Goal: Information Seeking & Learning: Learn about a topic

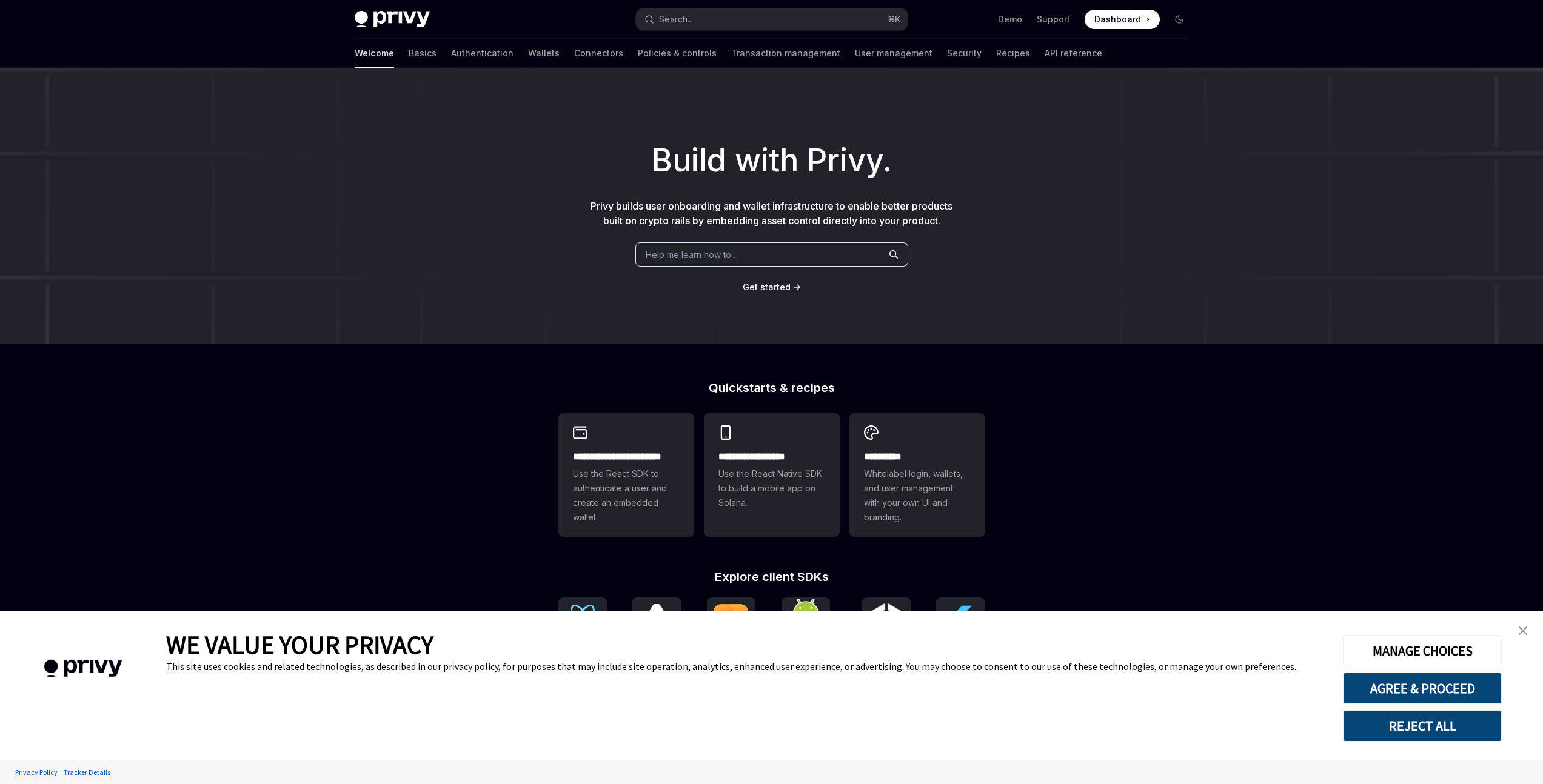
click at [320, 206] on div "Build with Privy. Privy builds user onboarding and wallet infrastructure to ena…" at bounding box center [771, 206] width 1543 height 276
click at [733, 26] on button "Search... ⌘ K" at bounding box center [771, 19] width 271 height 22
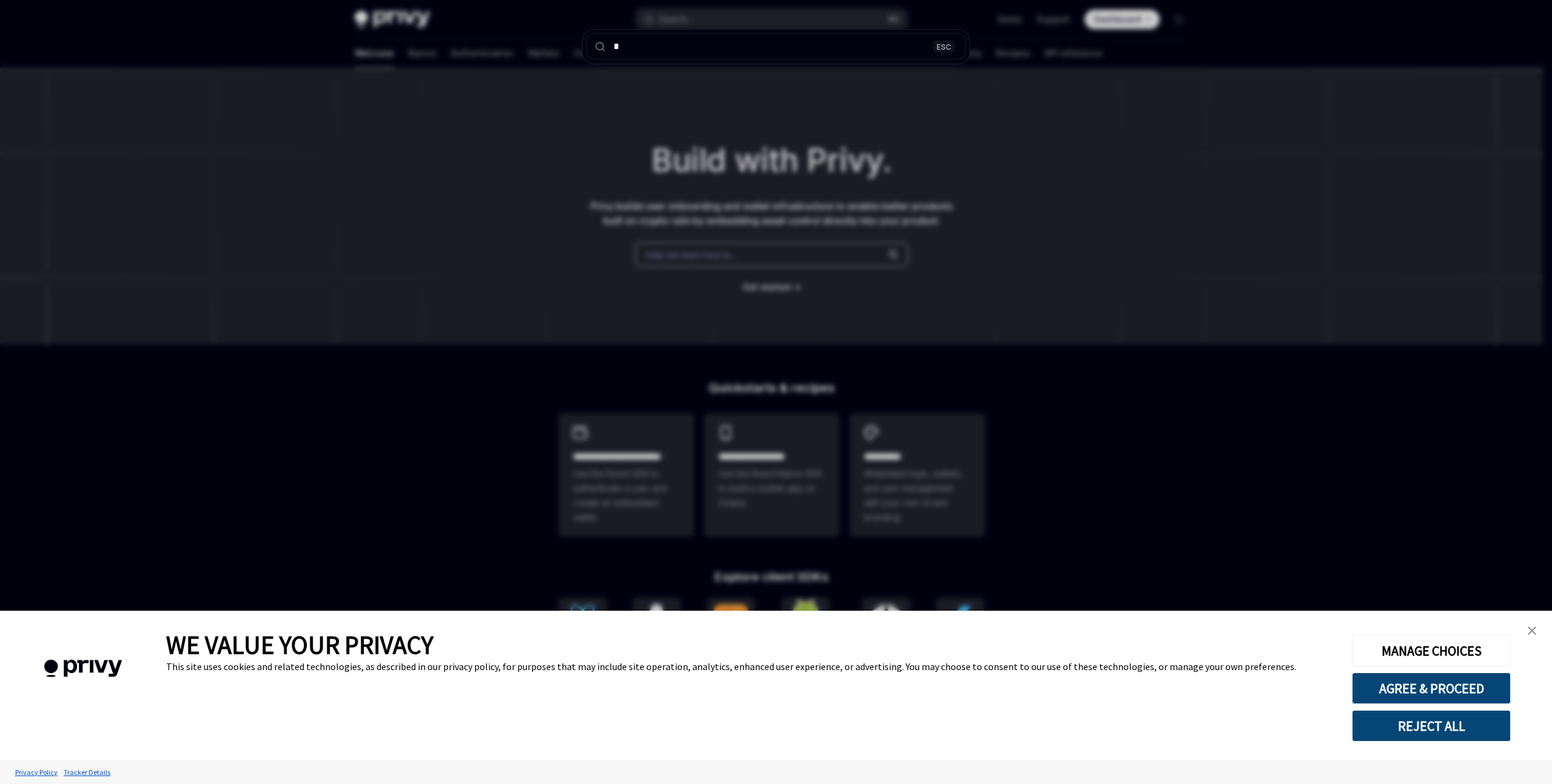
type input "**"
type textarea "*"
type input "**********"
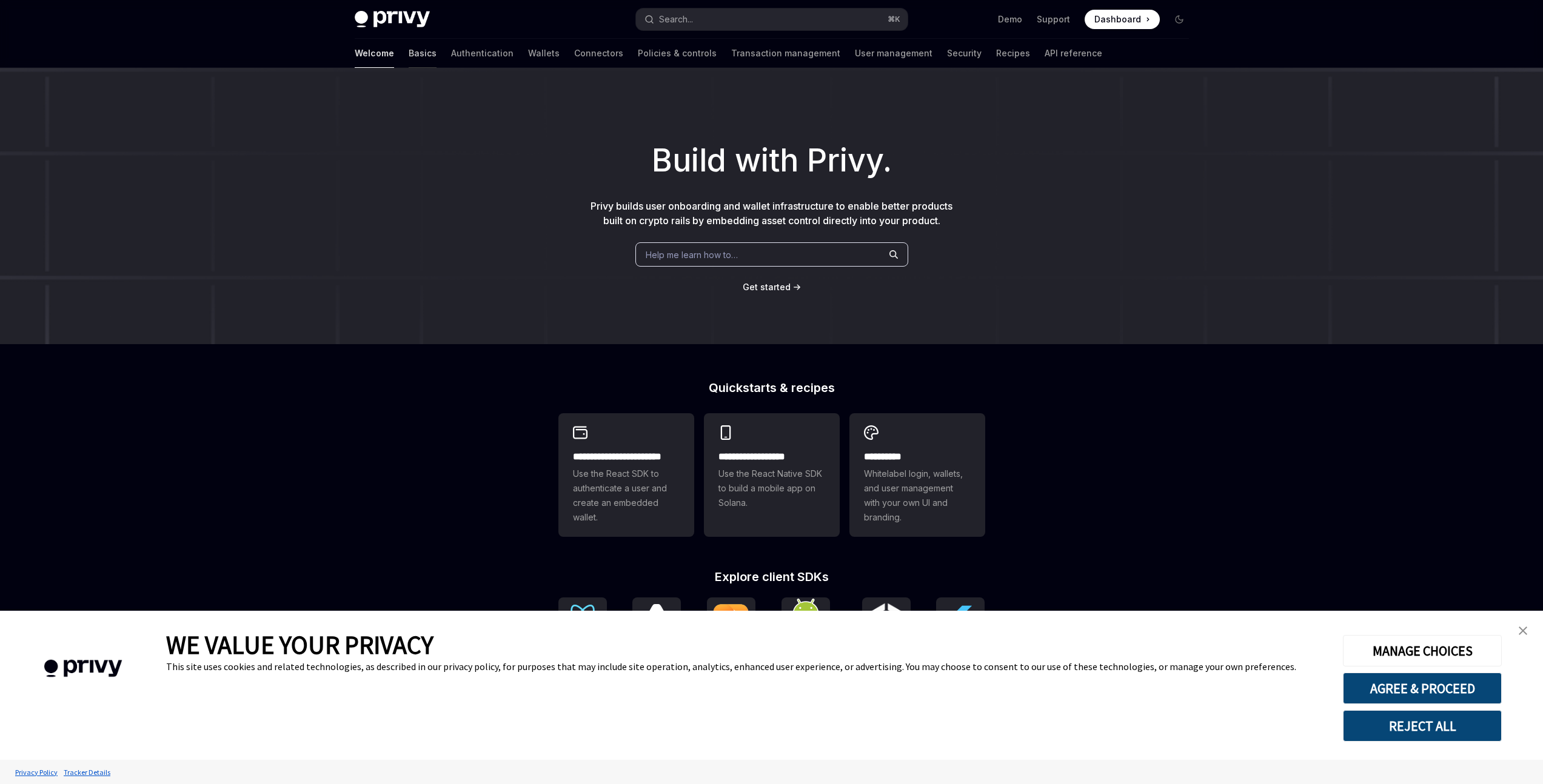
click at [409, 53] on link "Basics" at bounding box center [423, 53] width 28 height 29
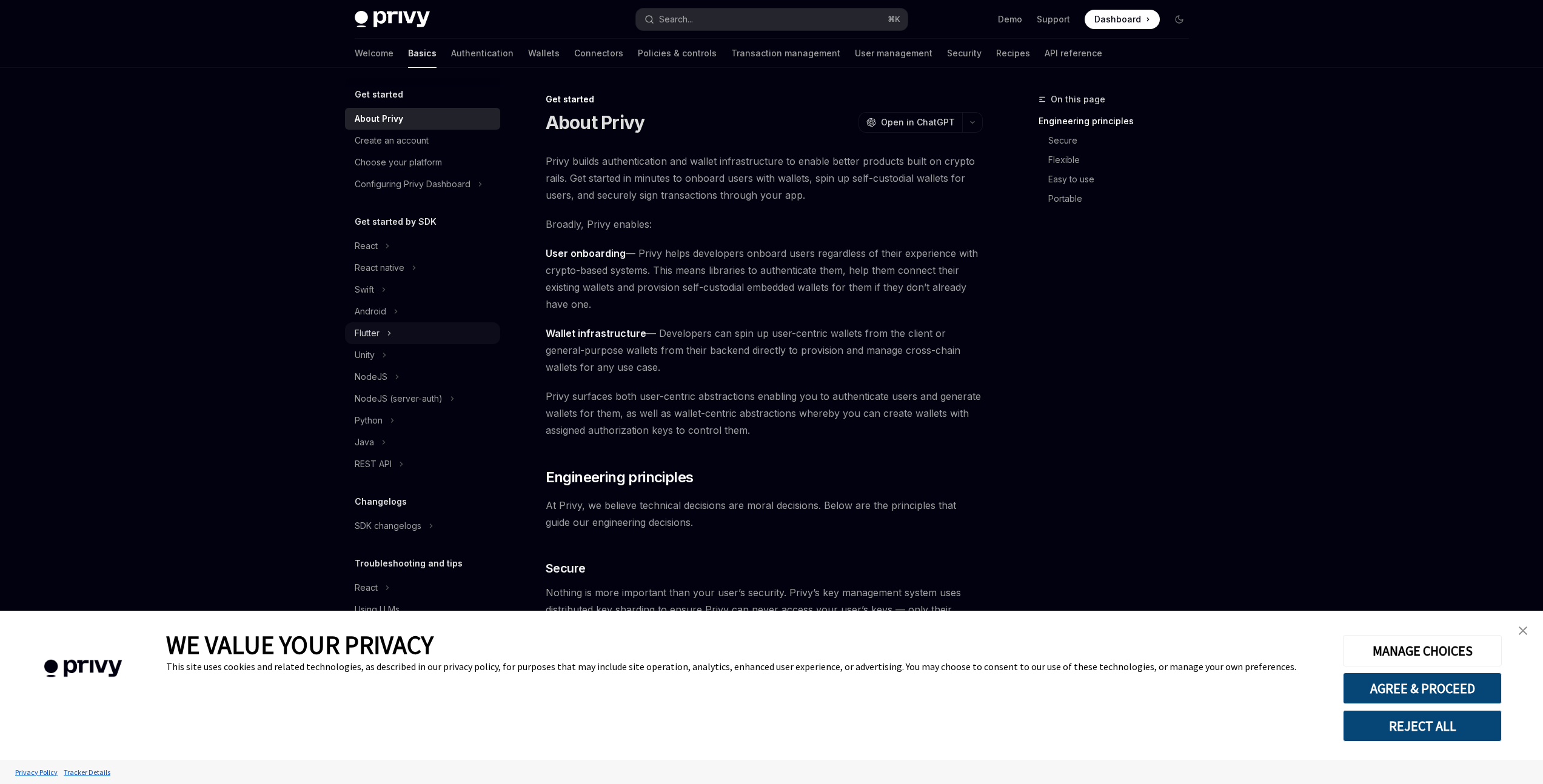
scroll to position [273, 0]
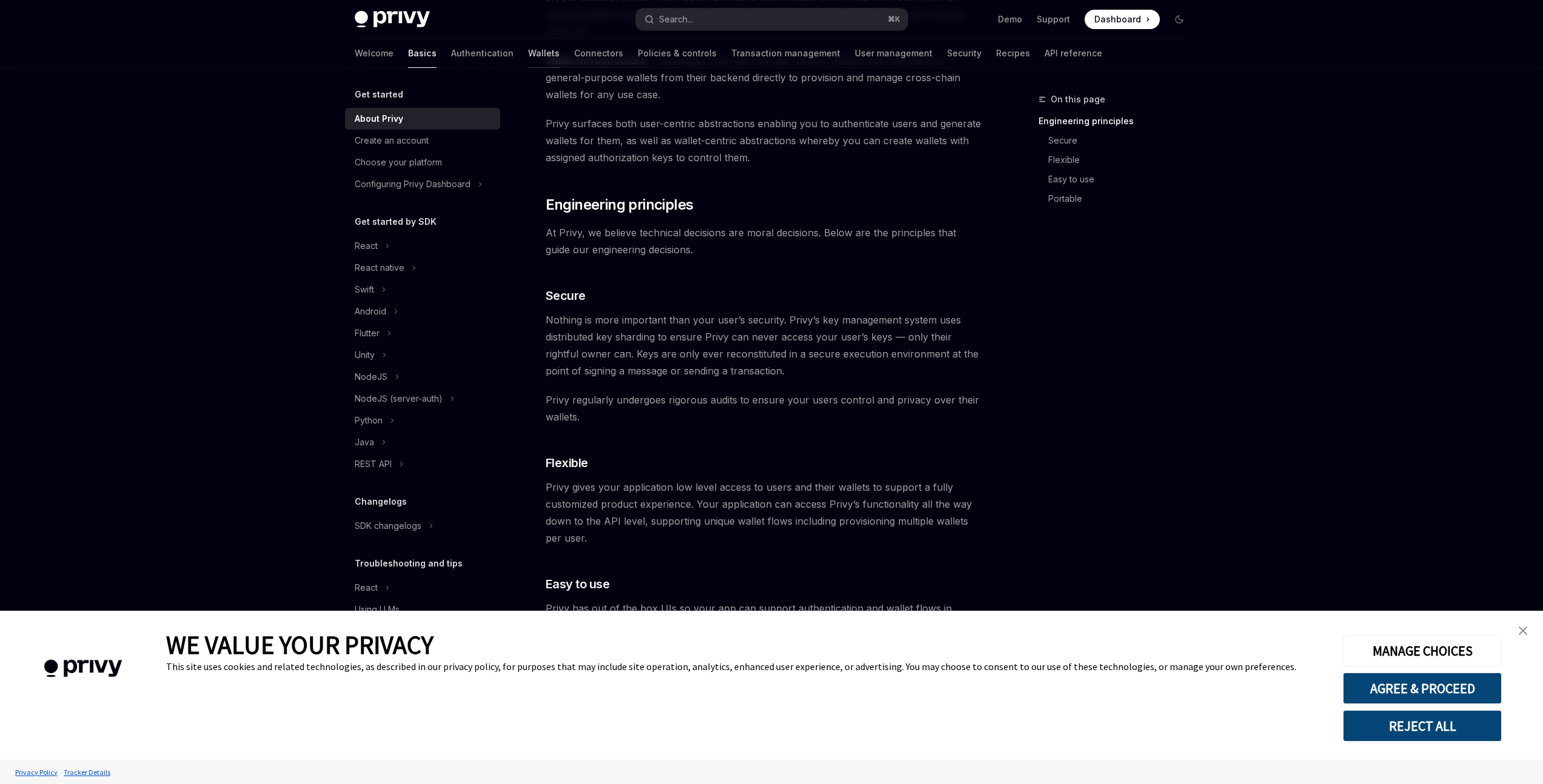
click at [528, 53] on link "Wallets" at bounding box center [544, 53] width 31 height 29
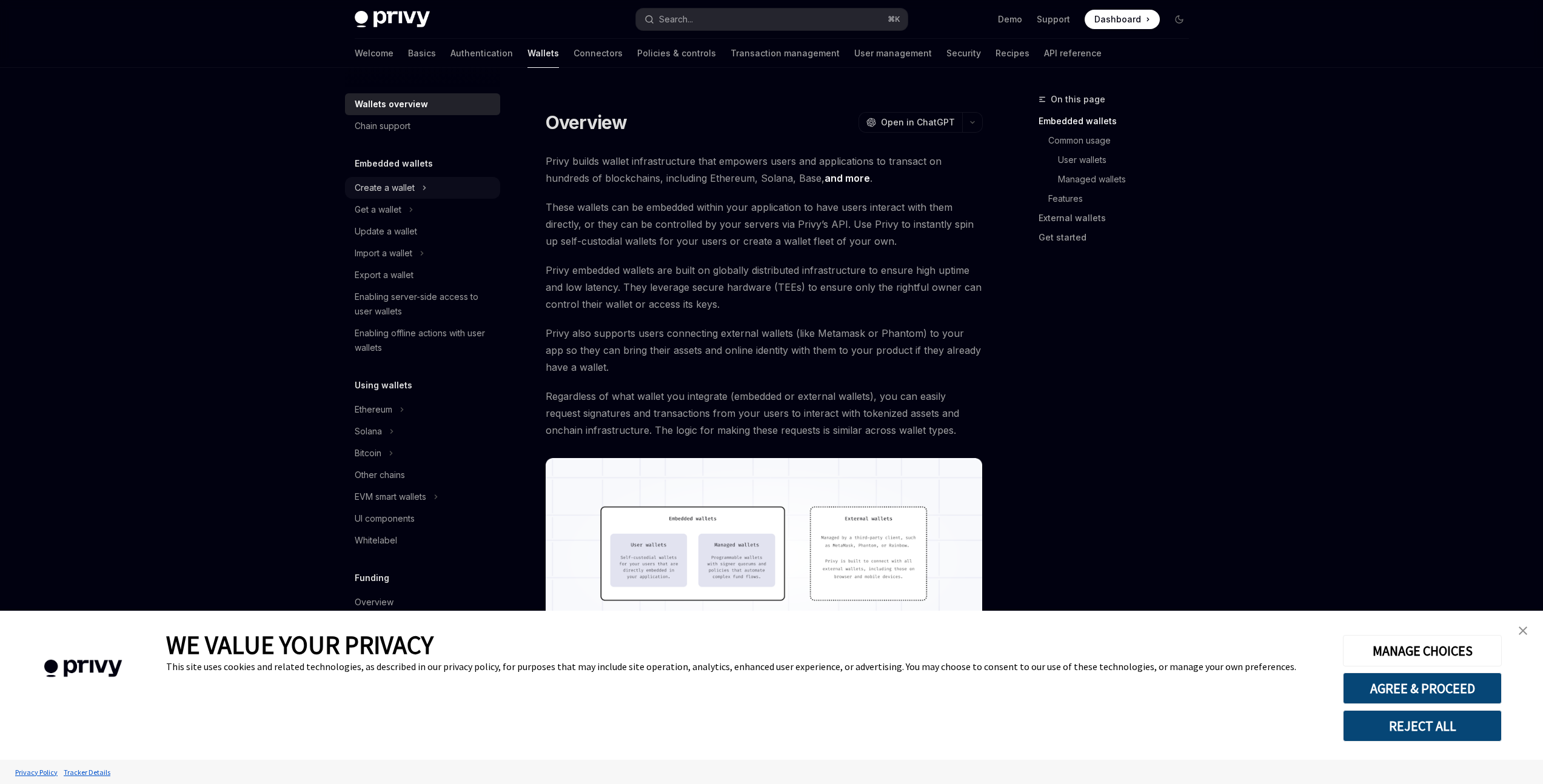
click at [414, 189] on div "Create a wallet" at bounding box center [423, 187] width 155 height 22
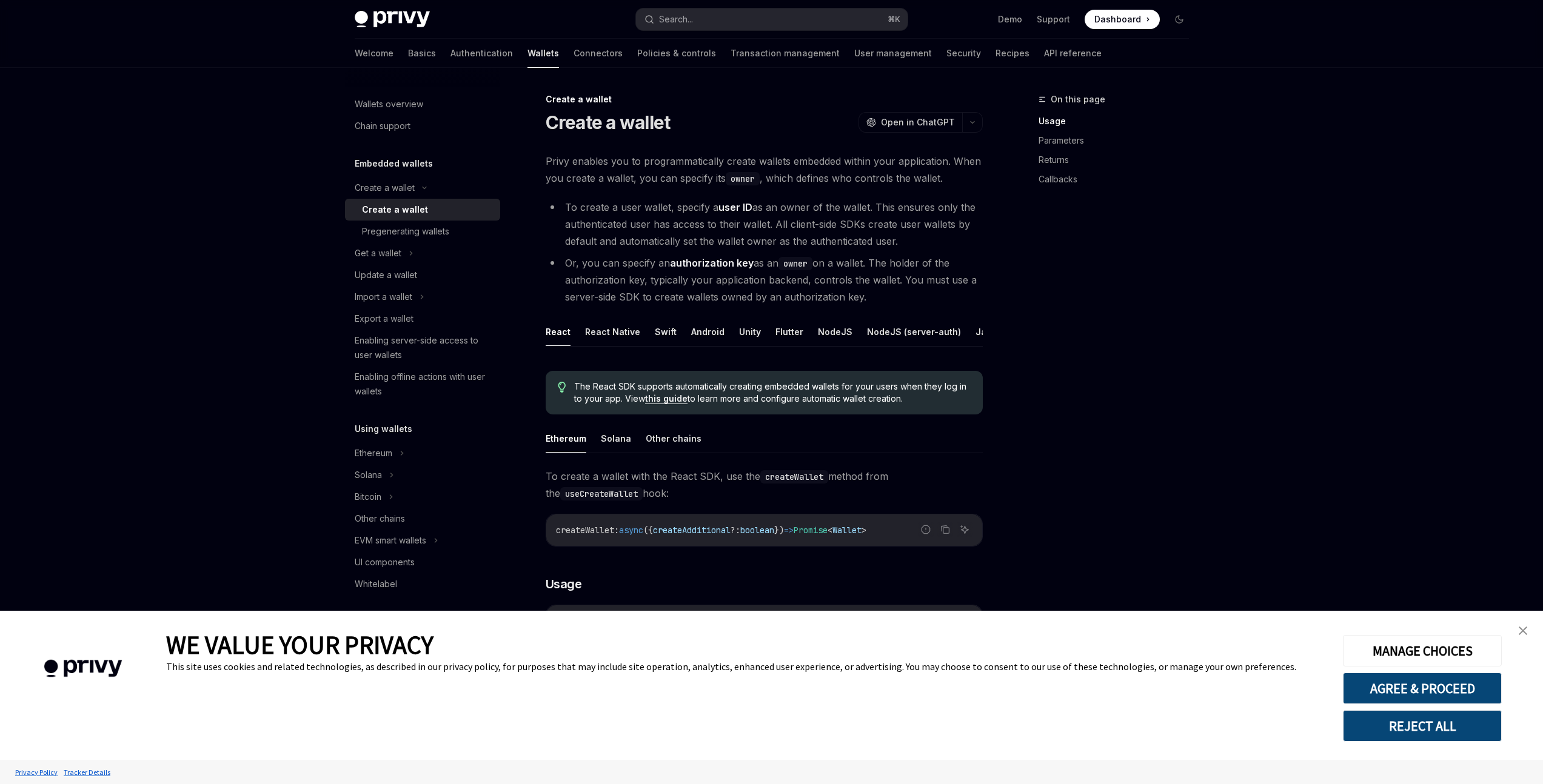
click at [594, 204] on li "To create a user wallet, specify a user ID as an owner of the wallet. This ensu…" at bounding box center [764, 224] width 437 height 51
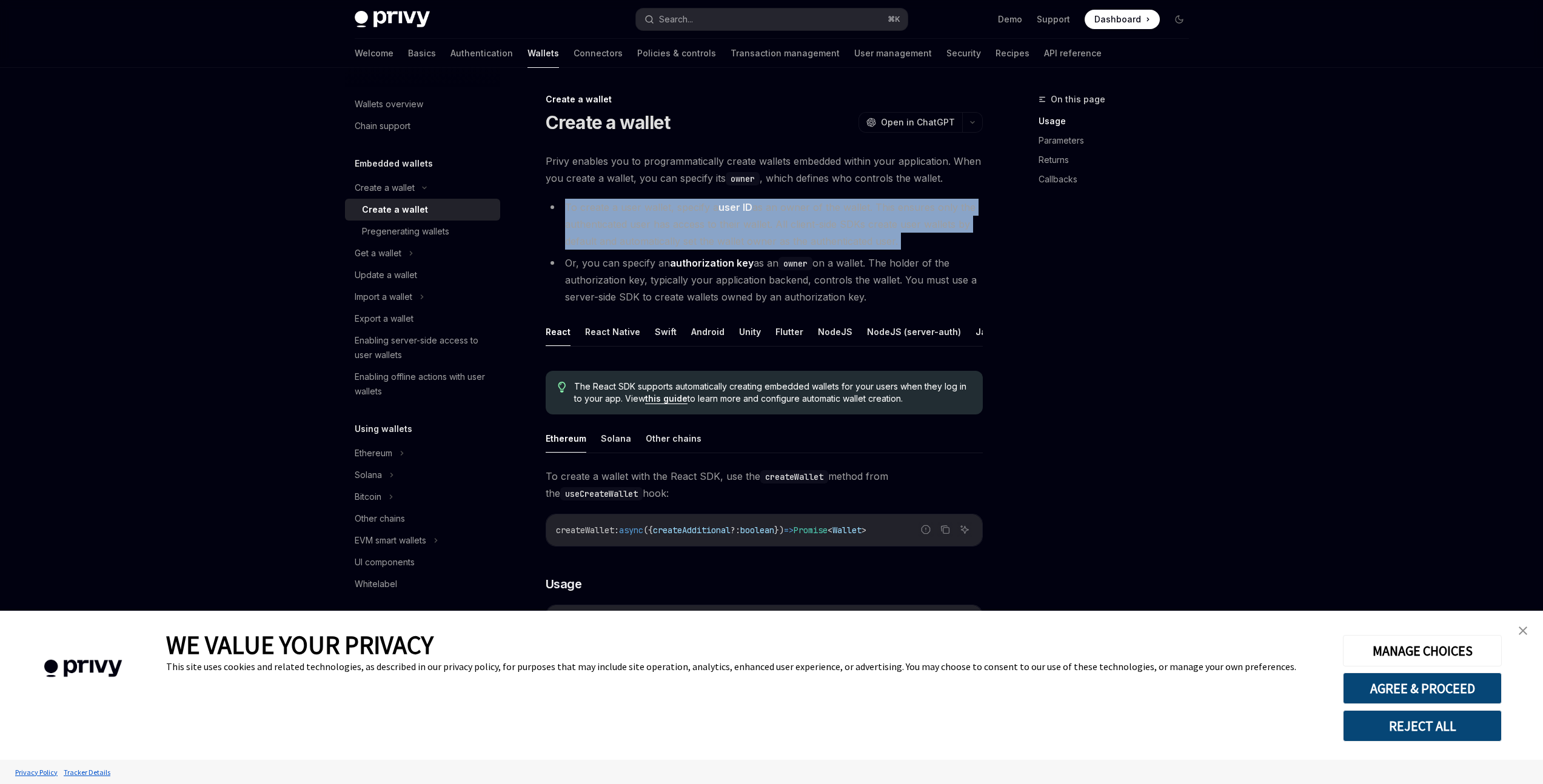
click at [594, 204] on li "To create a user wallet, specify a user ID as an owner of the wallet. This ensu…" at bounding box center [764, 224] width 437 height 51
click at [595, 228] on li "To create a user wallet, specify a user ID as an owner of the wallet. This ensu…" at bounding box center [764, 224] width 437 height 51
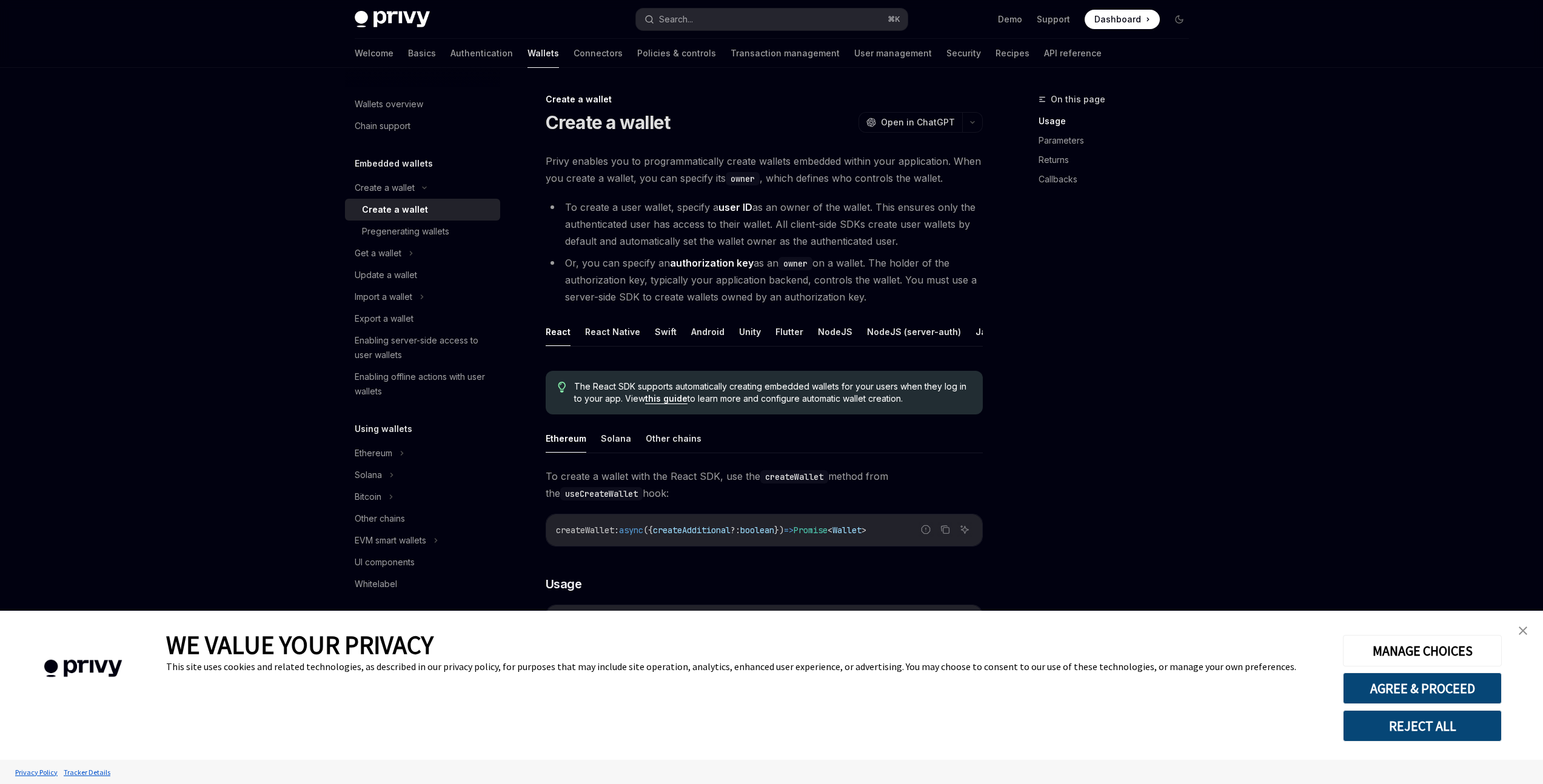
click at [604, 268] on li "Or, you can specify an authorization key as an owner on a wallet. The holder of…" at bounding box center [764, 280] width 437 height 51
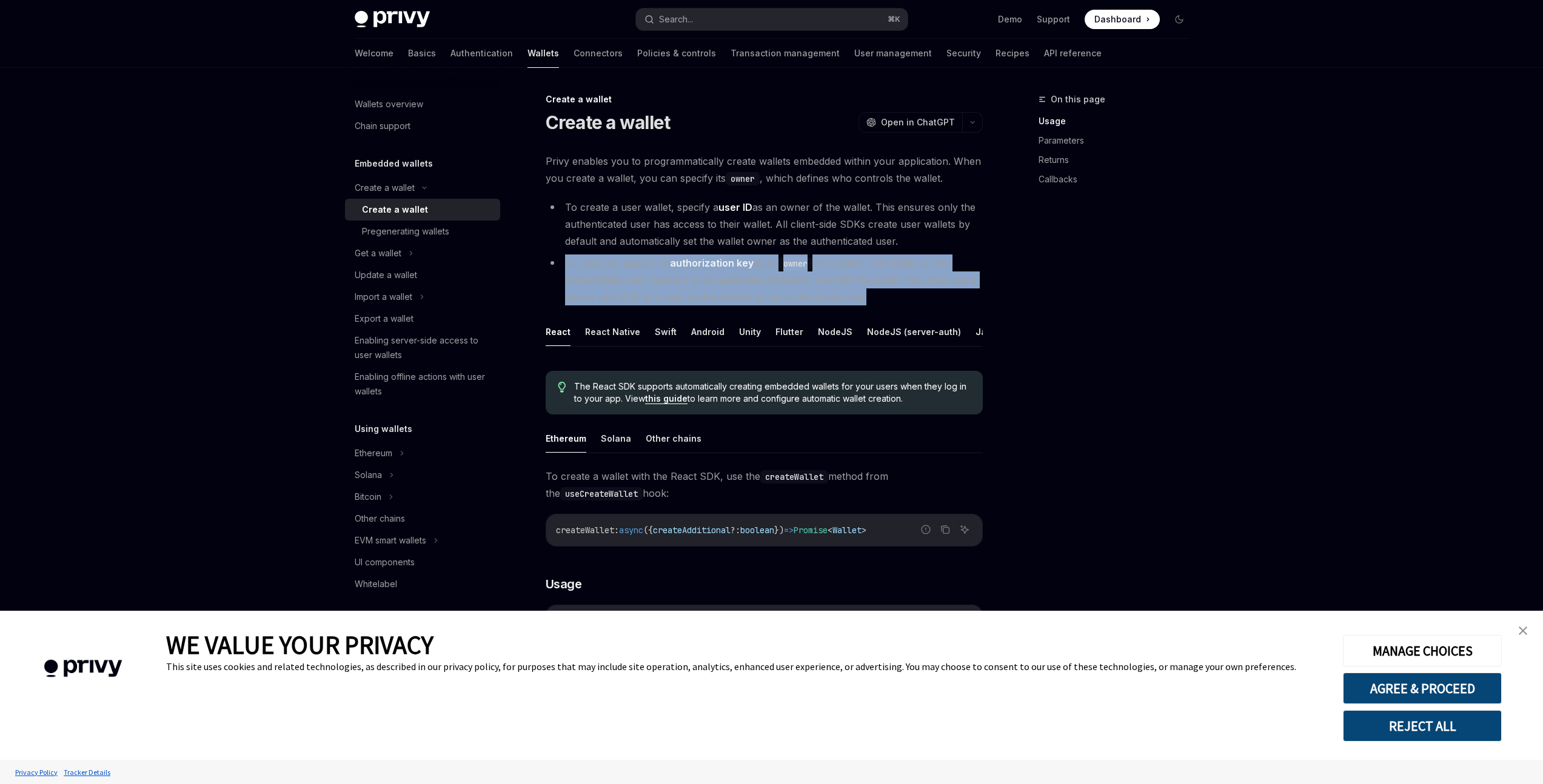
click at [604, 268] on li "Or, you can specify an authorization key as an owner on a wallet. The holder of…" at bounding box center [764, 280] width 437 height 51
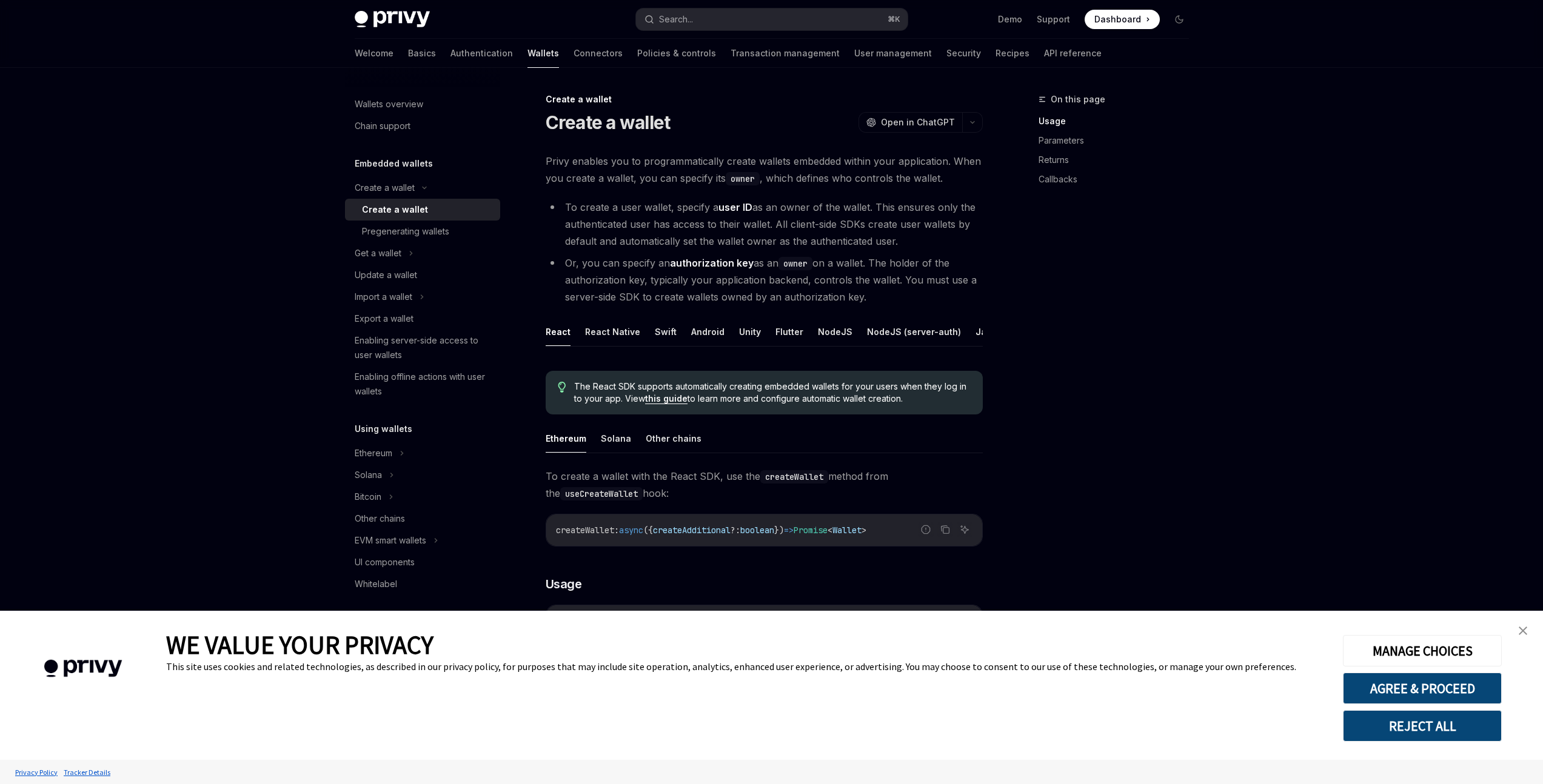
click at [628, 236] on li "To create a user wallet, specify a user ID as an owner of the wallet. This ensu…" at bounding box center [764, 224] width 437 height 51
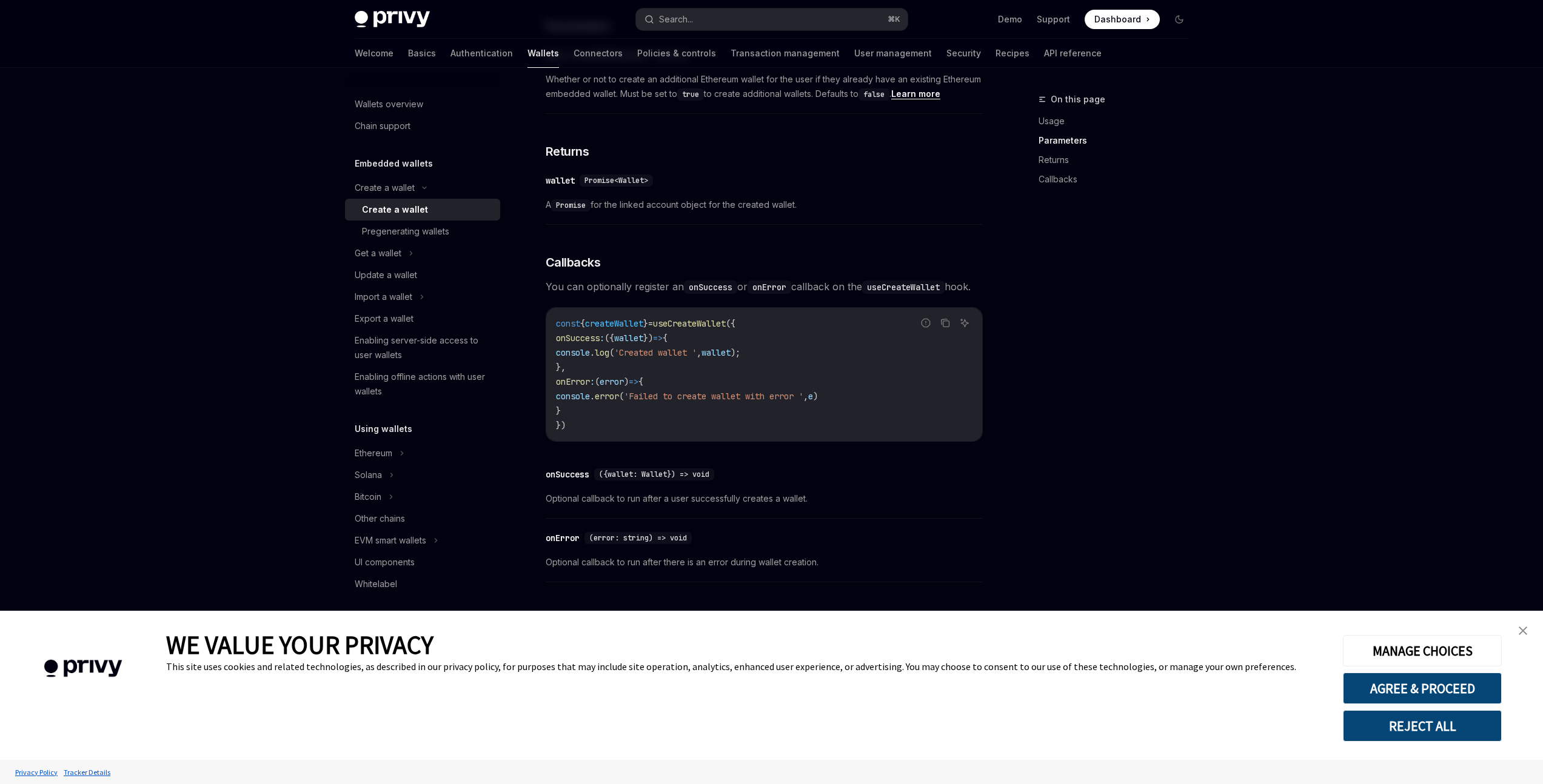
scroll to position [689, 0]
click at [436, 234] on div "Pregenerating wallets" at bounding box center [405, 231] width 87 height 14
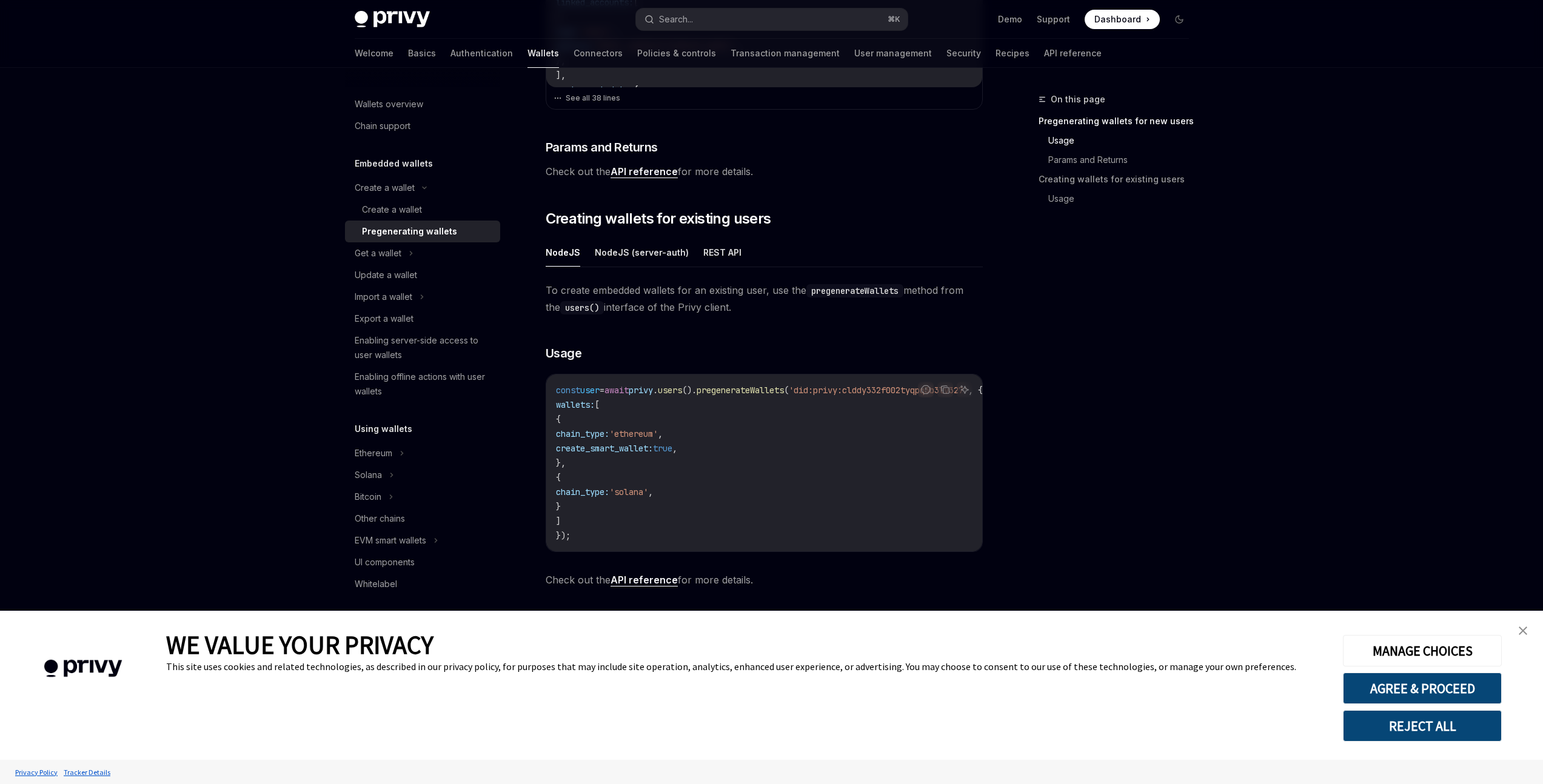
scroll to position [486, 0]
click at [423, 247] on div "Get a wallet" at bounding box center [423, 253] width 155 height 22
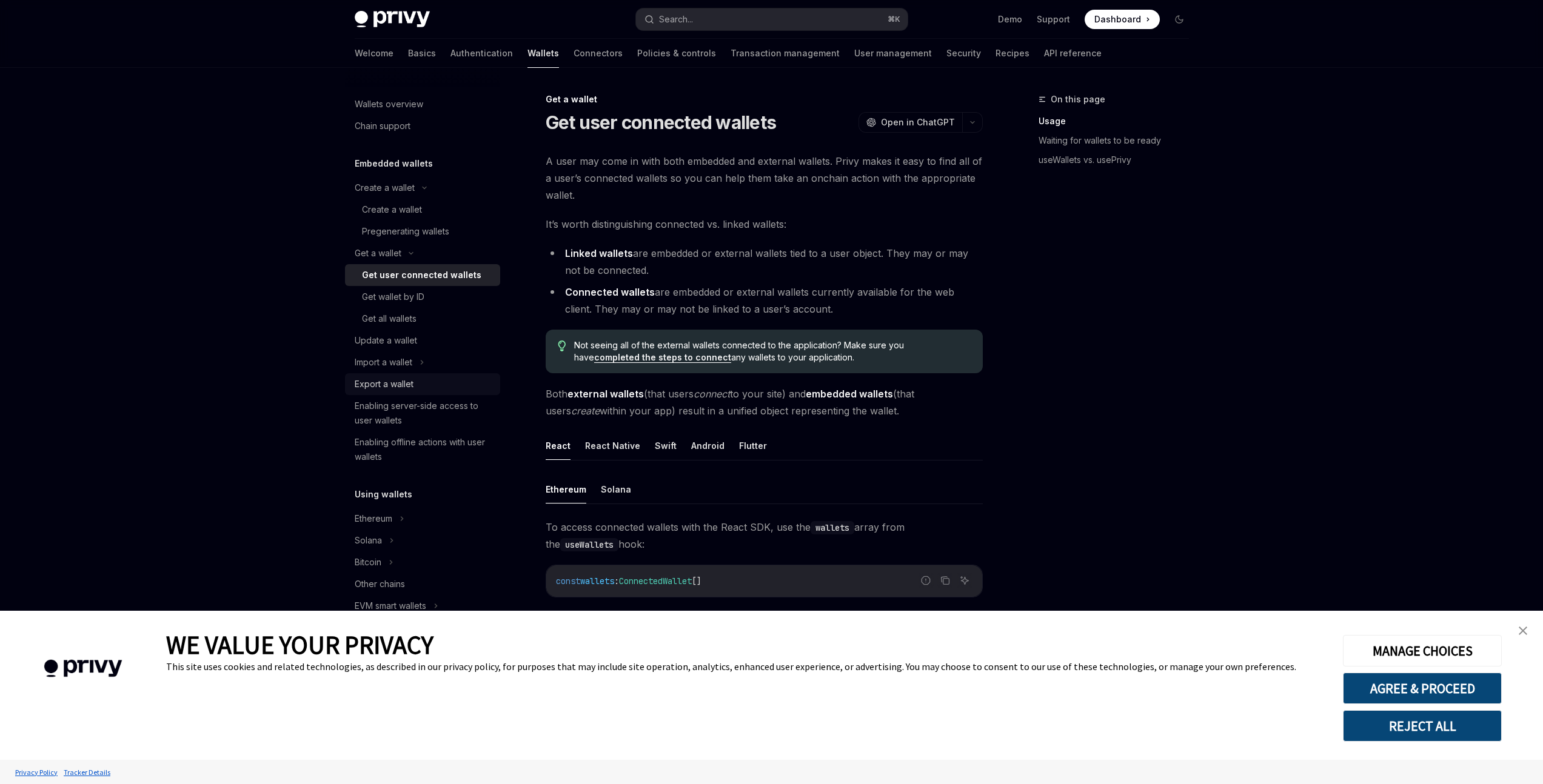
click at [408, 380] on div "Export a wallet" at bounding box center [384, 384] width 59 height 14
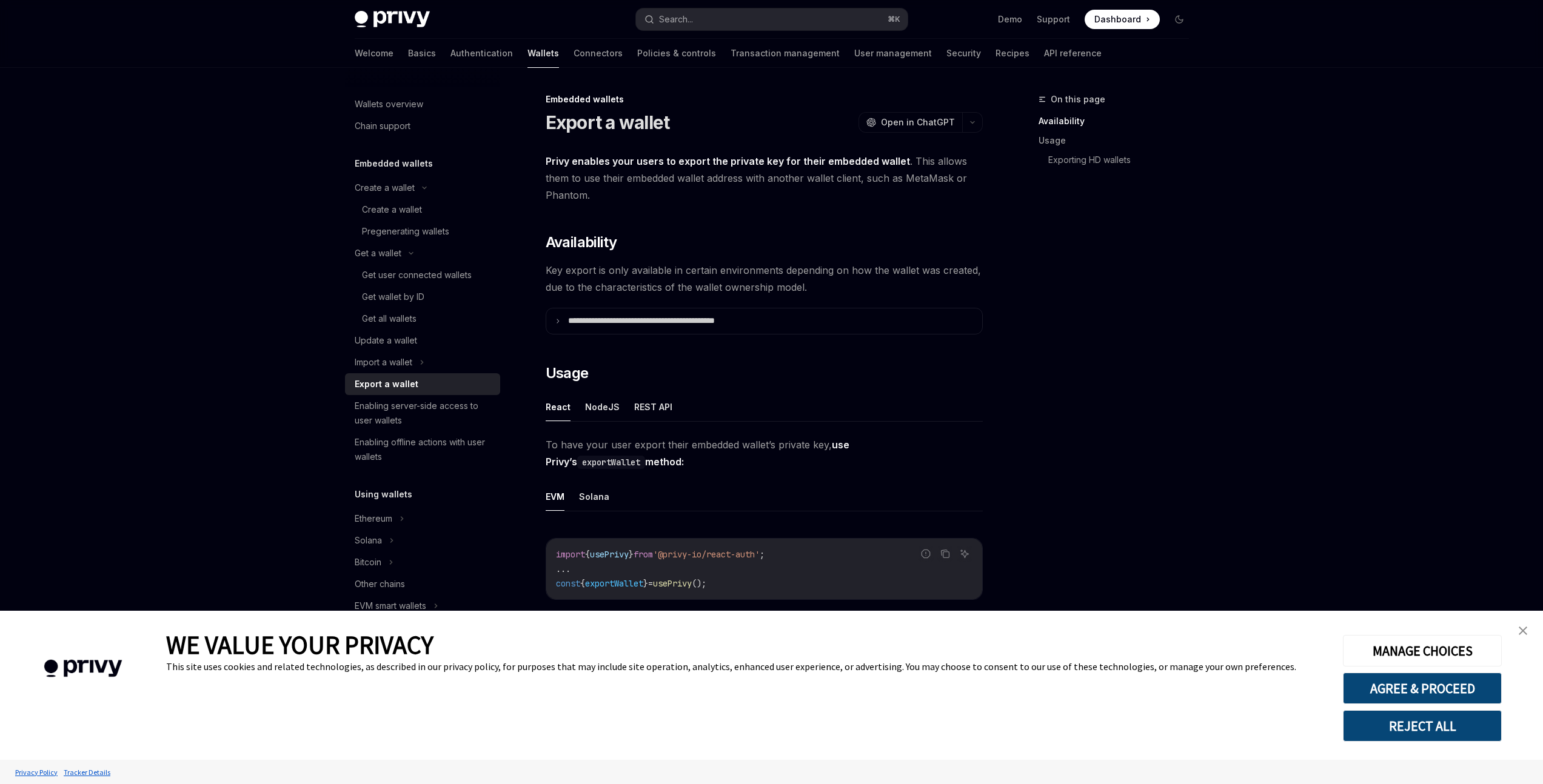
click at [726, 285] on span "Key export is only available in certain environments depending on how the walle…" at bounding box center [764, 279] width 437 height 34
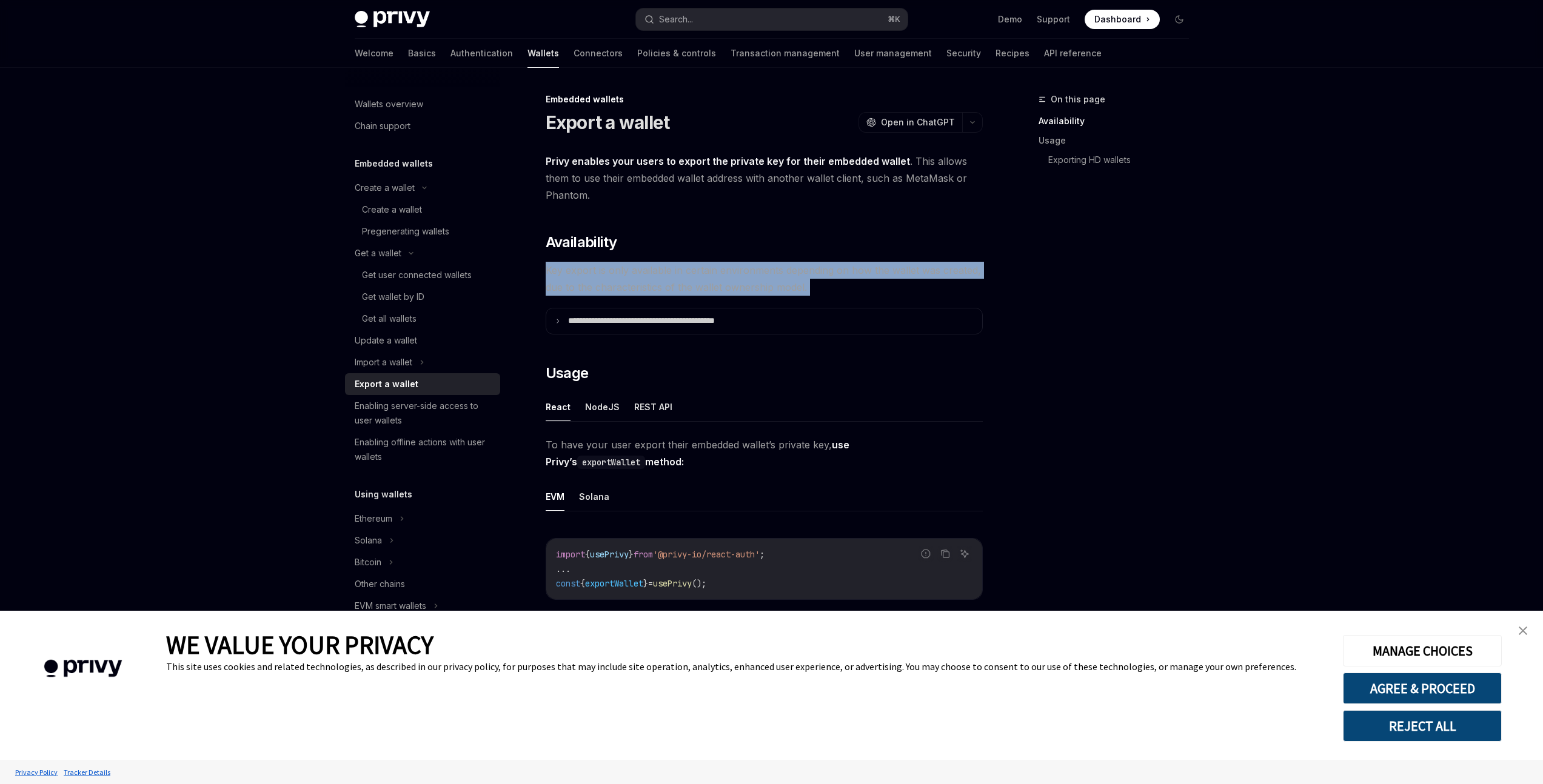
click at [726, 285] on span "Key export is only available in certain environments depending on how the walle…" at bounding box center [764, 279] width 437 height 34
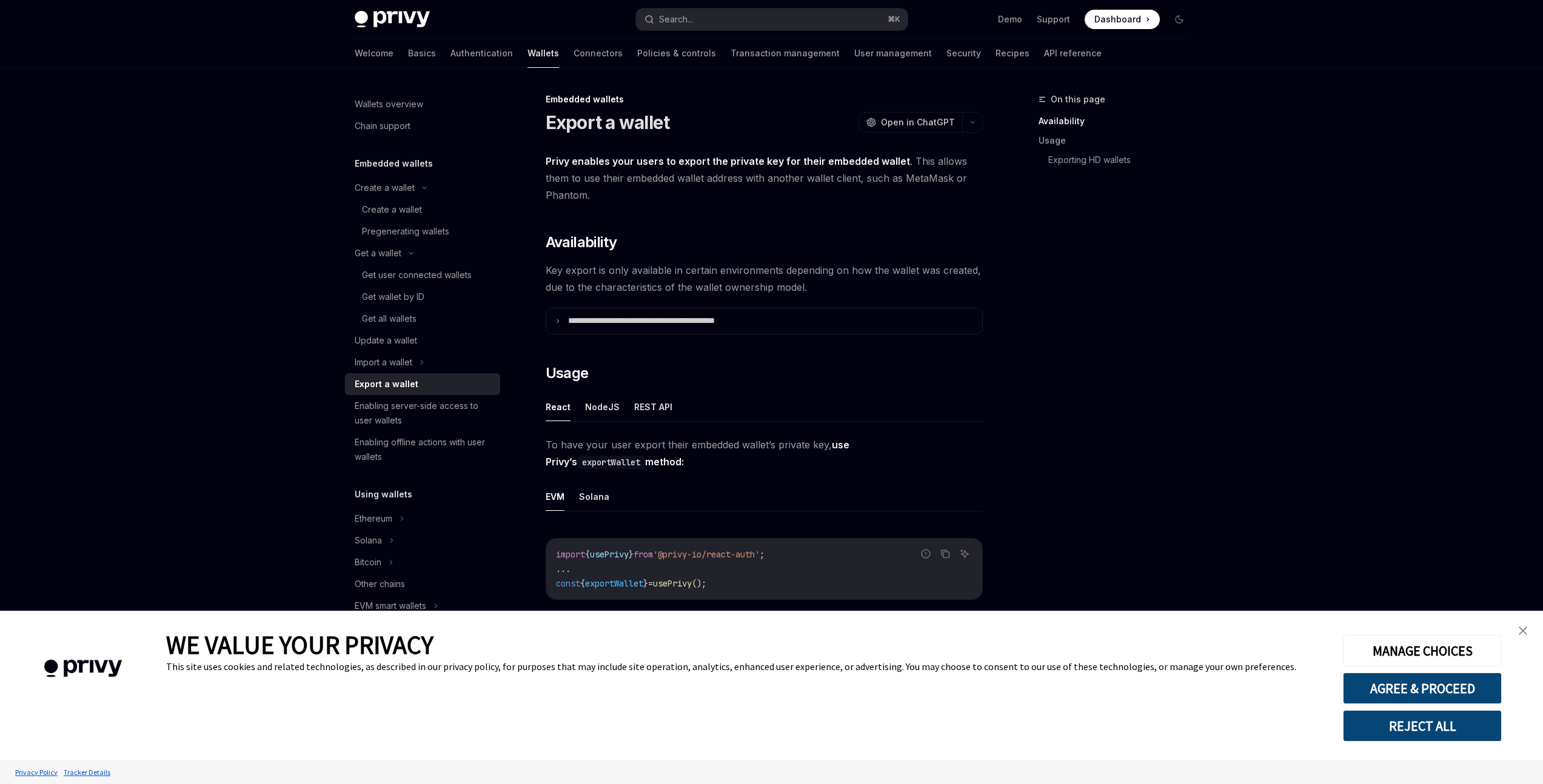
click at [692, 186] on span "Privy enables your users to export the private key for their embedded wallet . …" at bounding box center [764, 178] width 437 height 51
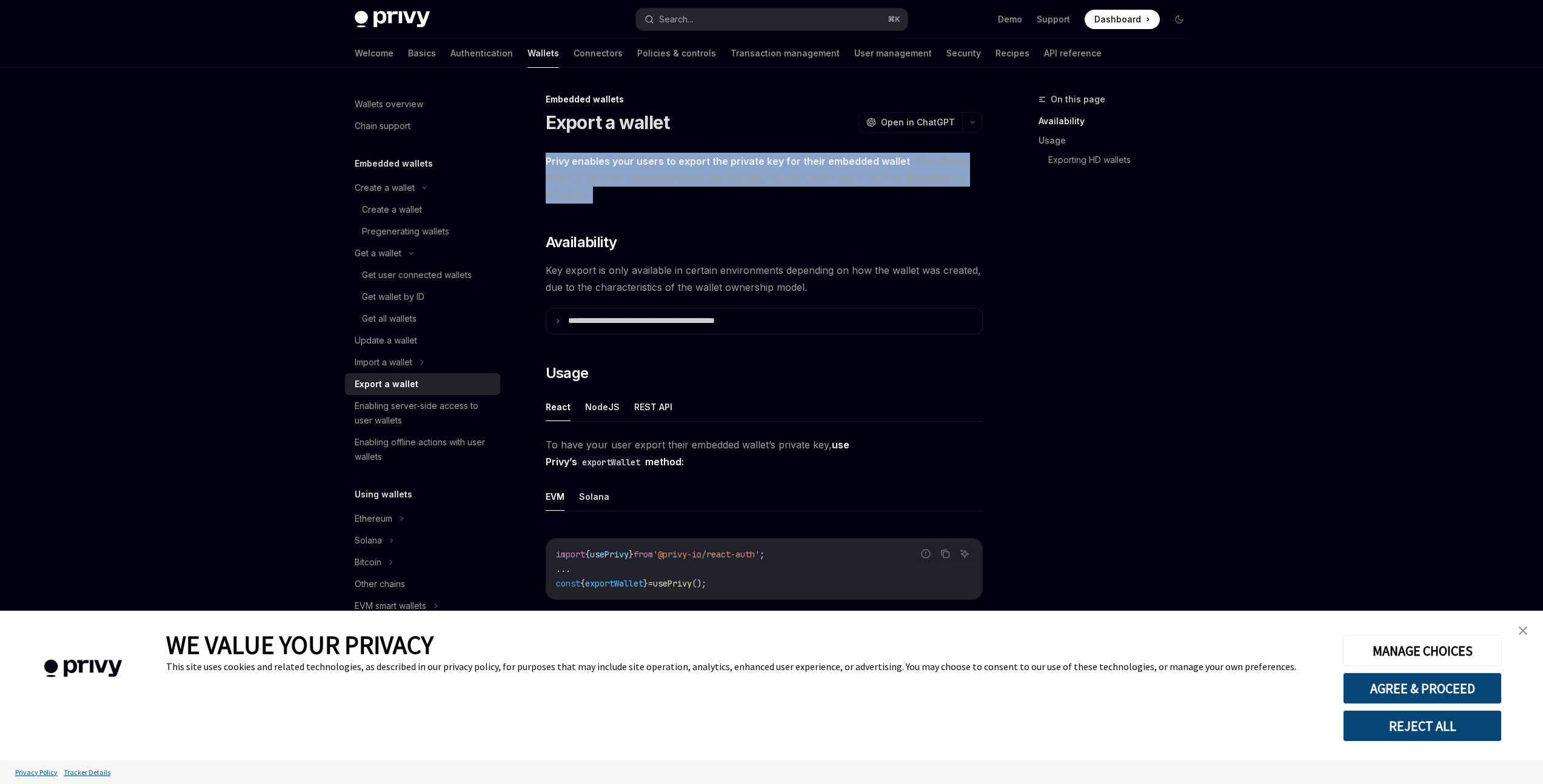
click at [692, 186] on span "Privy enables your users to export the private key for their embedded wallet . …" at bounding box center [764, 178] width 437 height 51
click at [684, 174] on span "Privy enables your users to export the private key for their embedded wallet . …" at bounding box center [764, 178] width 437 height 51
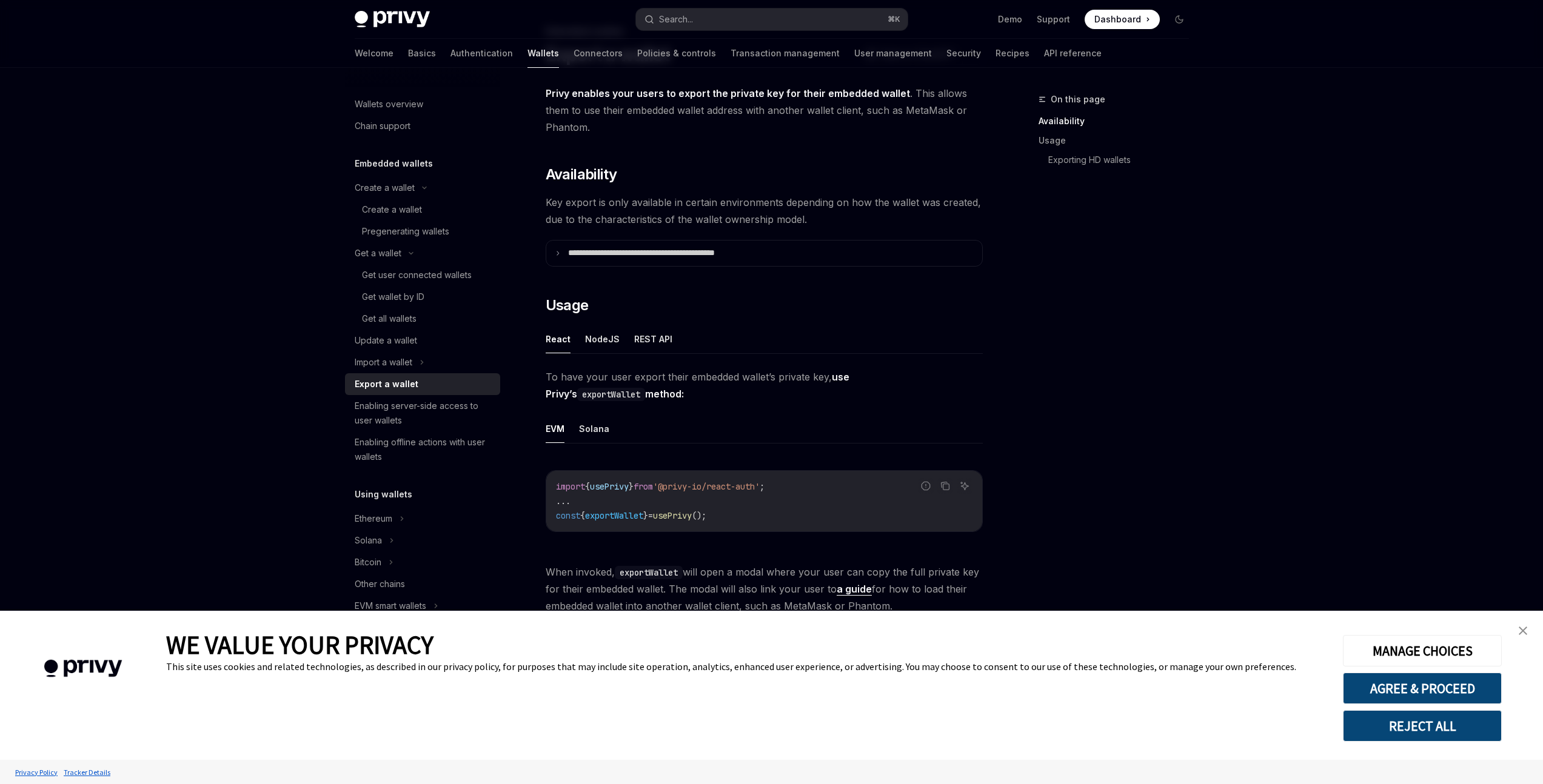
scroll to position [196, 0]
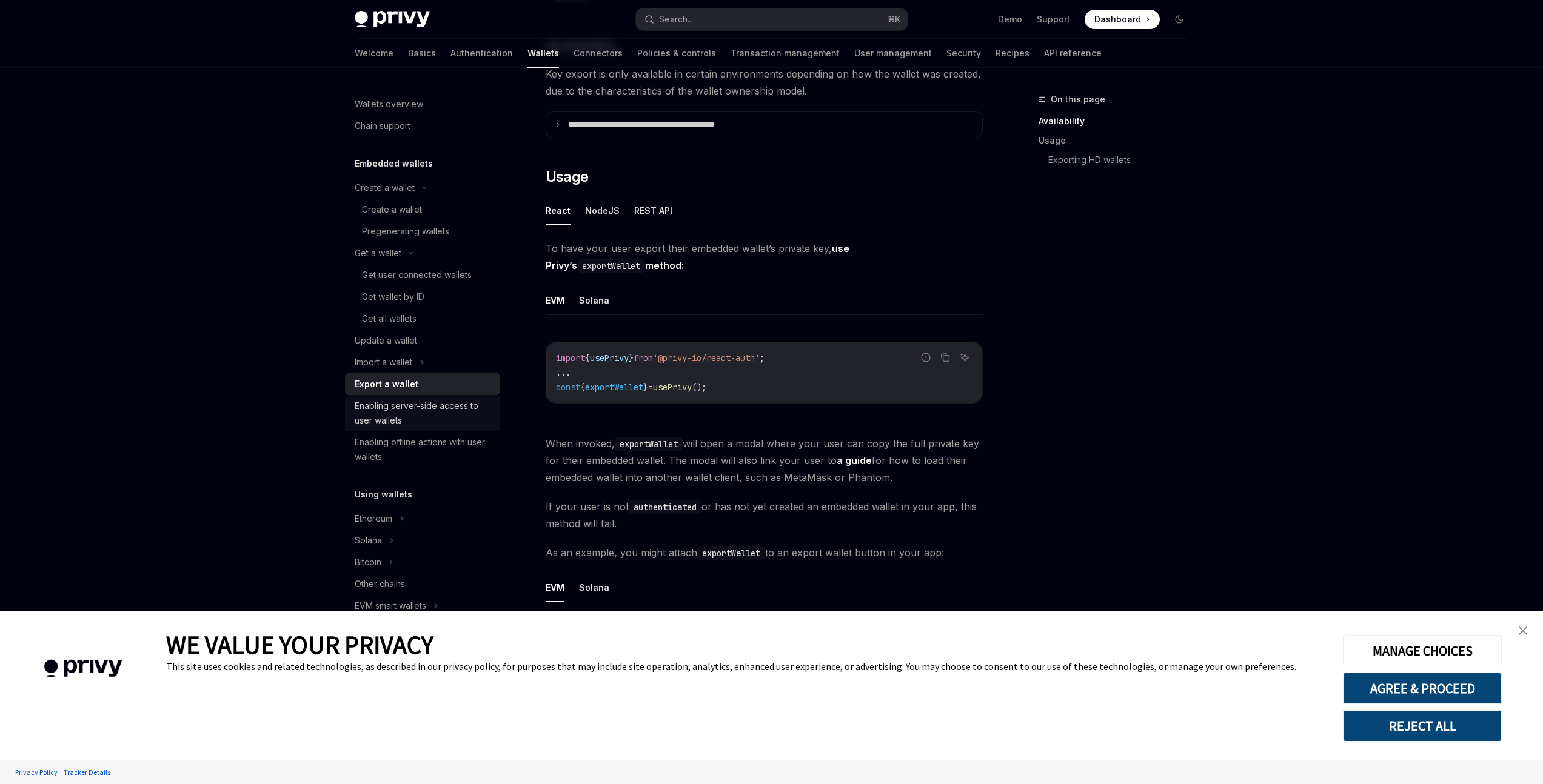
click at [443, 412] on div "Enabling server-side access to user wallets" at bounding box center [424, 413] width 138 height 29
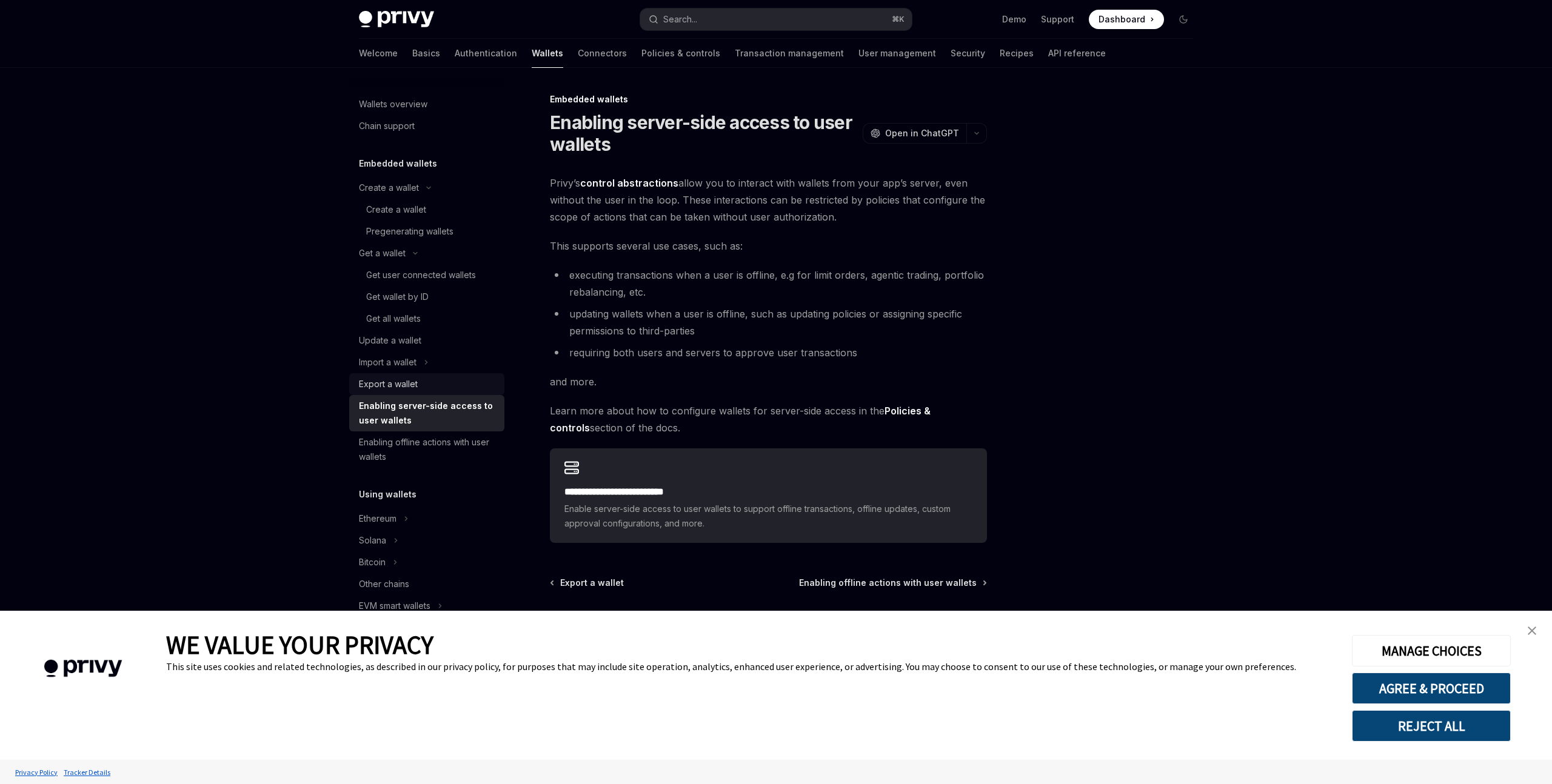
click at [431, 379] on div "Export a wallet" at bounding box center [428, 384] width 138 height 14
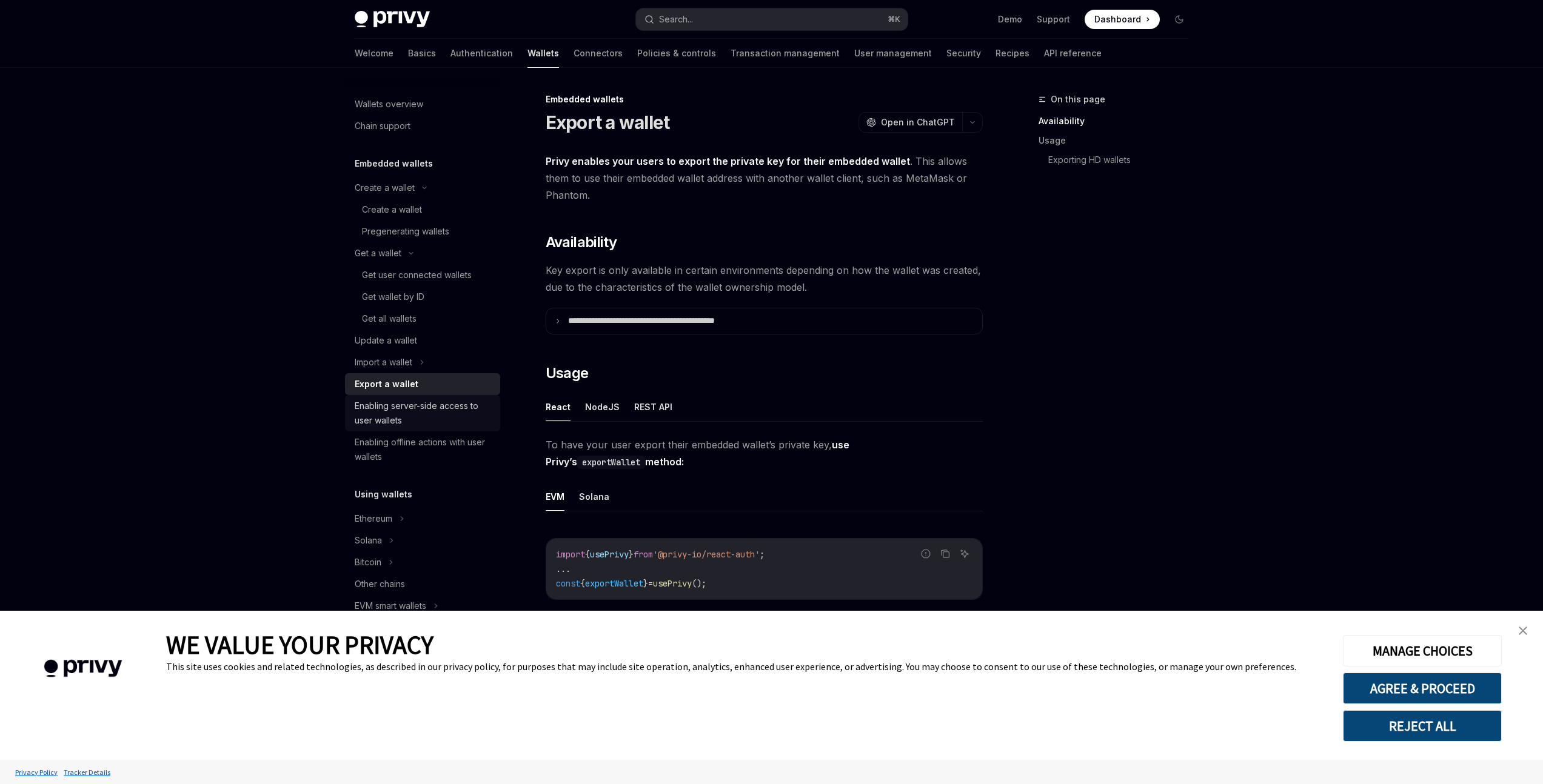
click at [460, 402] on div "Enabling server-side access to user wallets" at bounding box center [424, 413] width 138 height 29
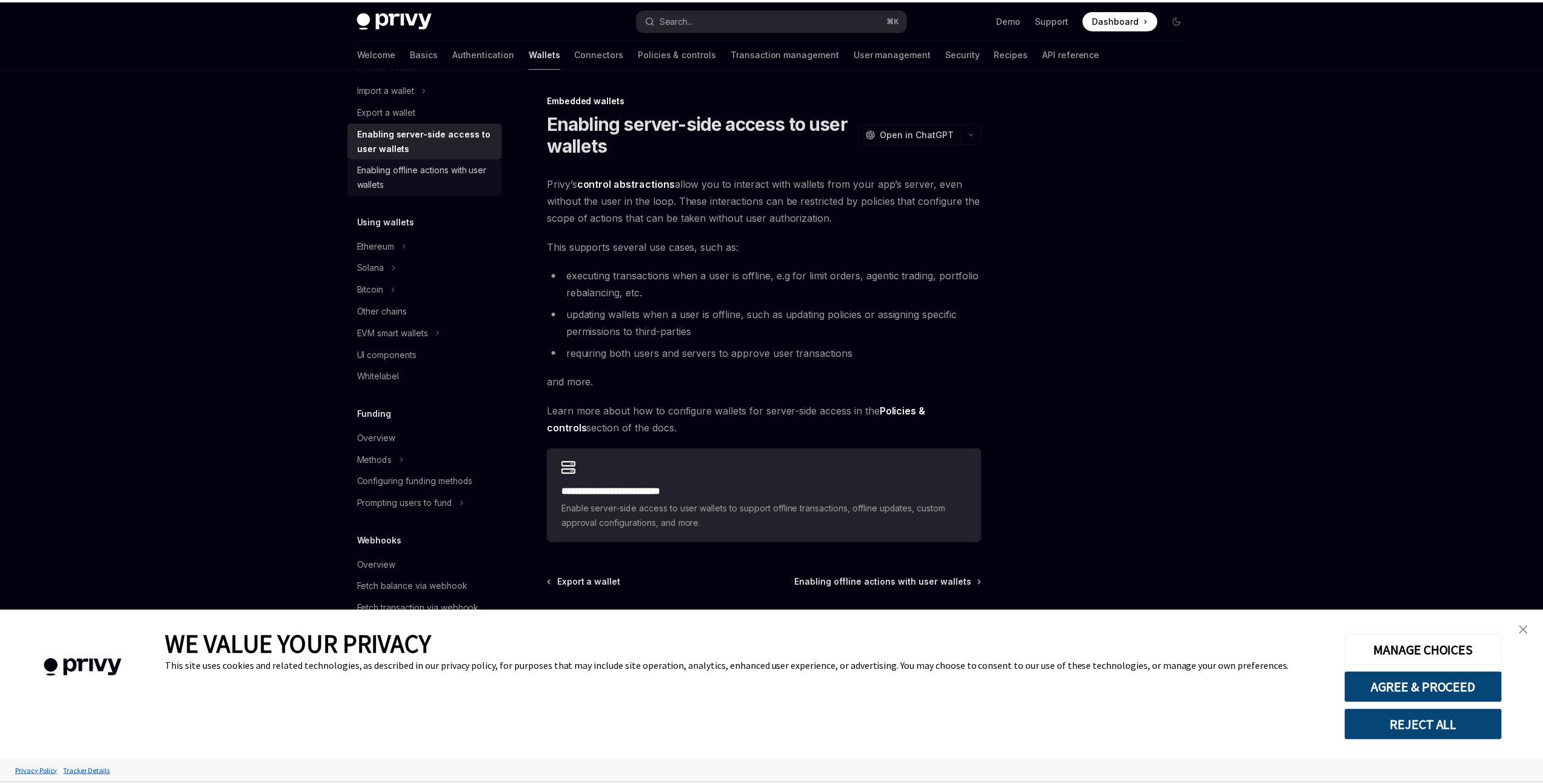
scroll to position [235, 0]
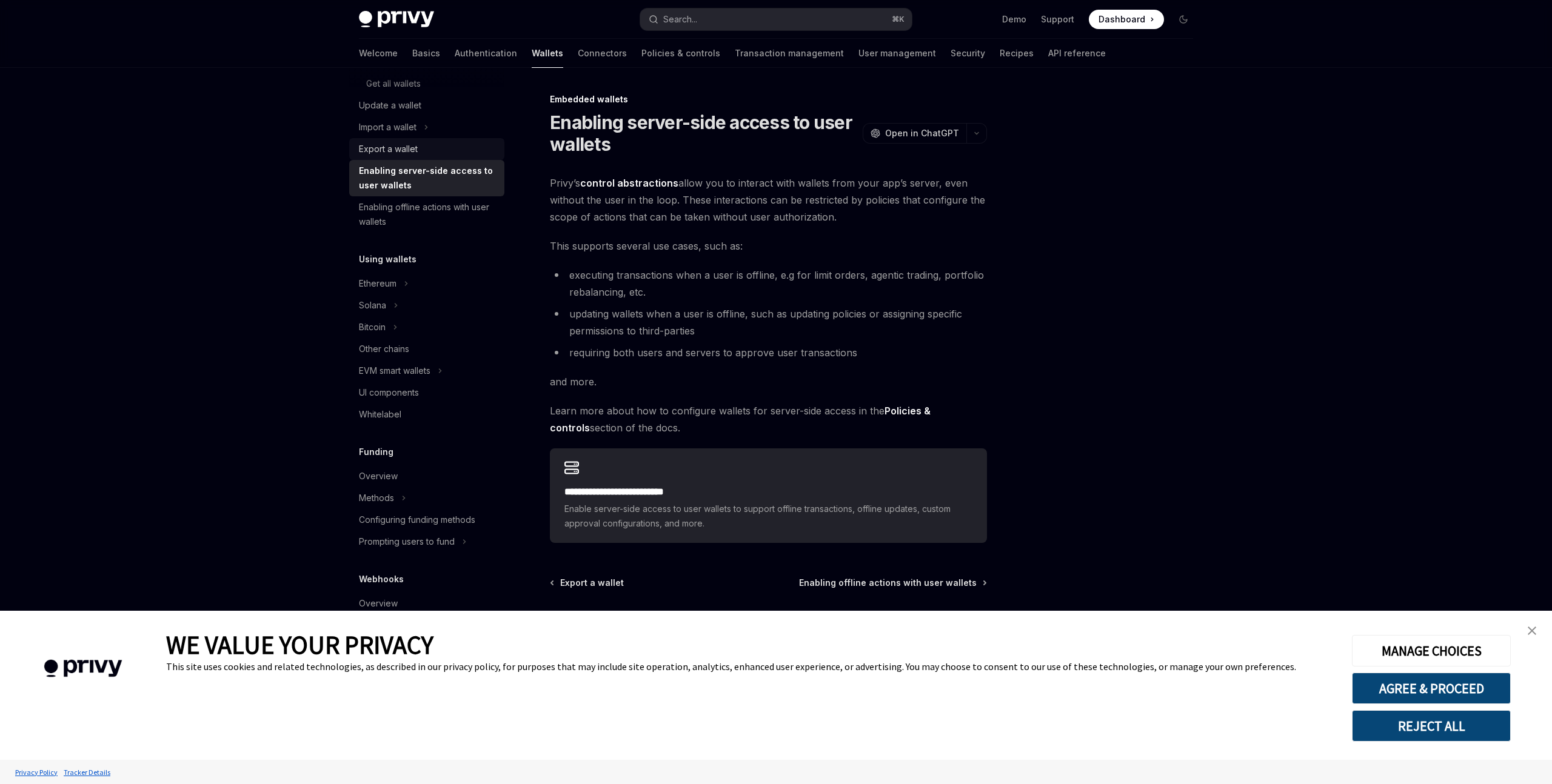
click at [441, 144] on div "Export a wallet" at bounding box center [428, 149] width 138 height 14
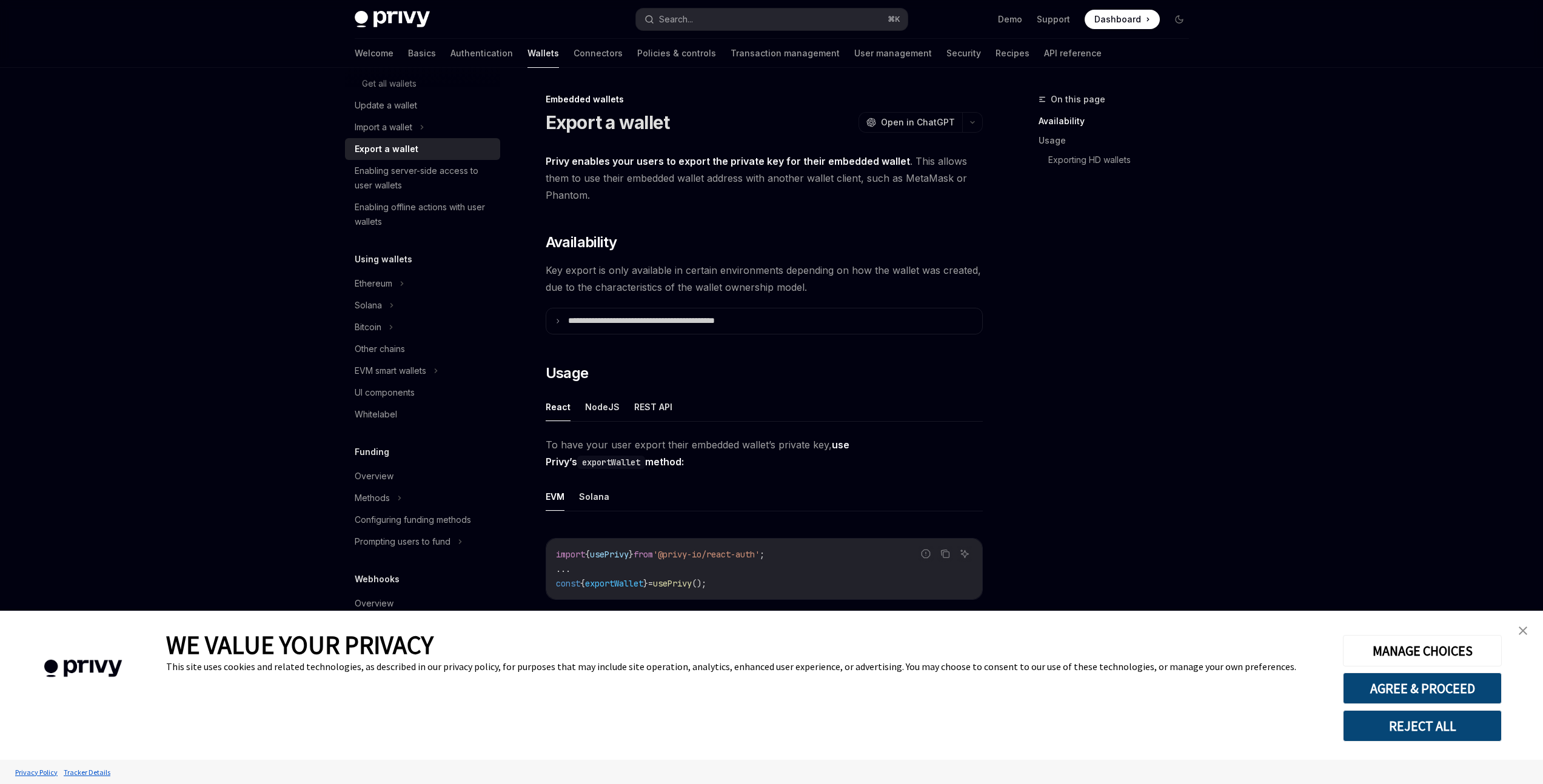
scroll to position [102, 0]
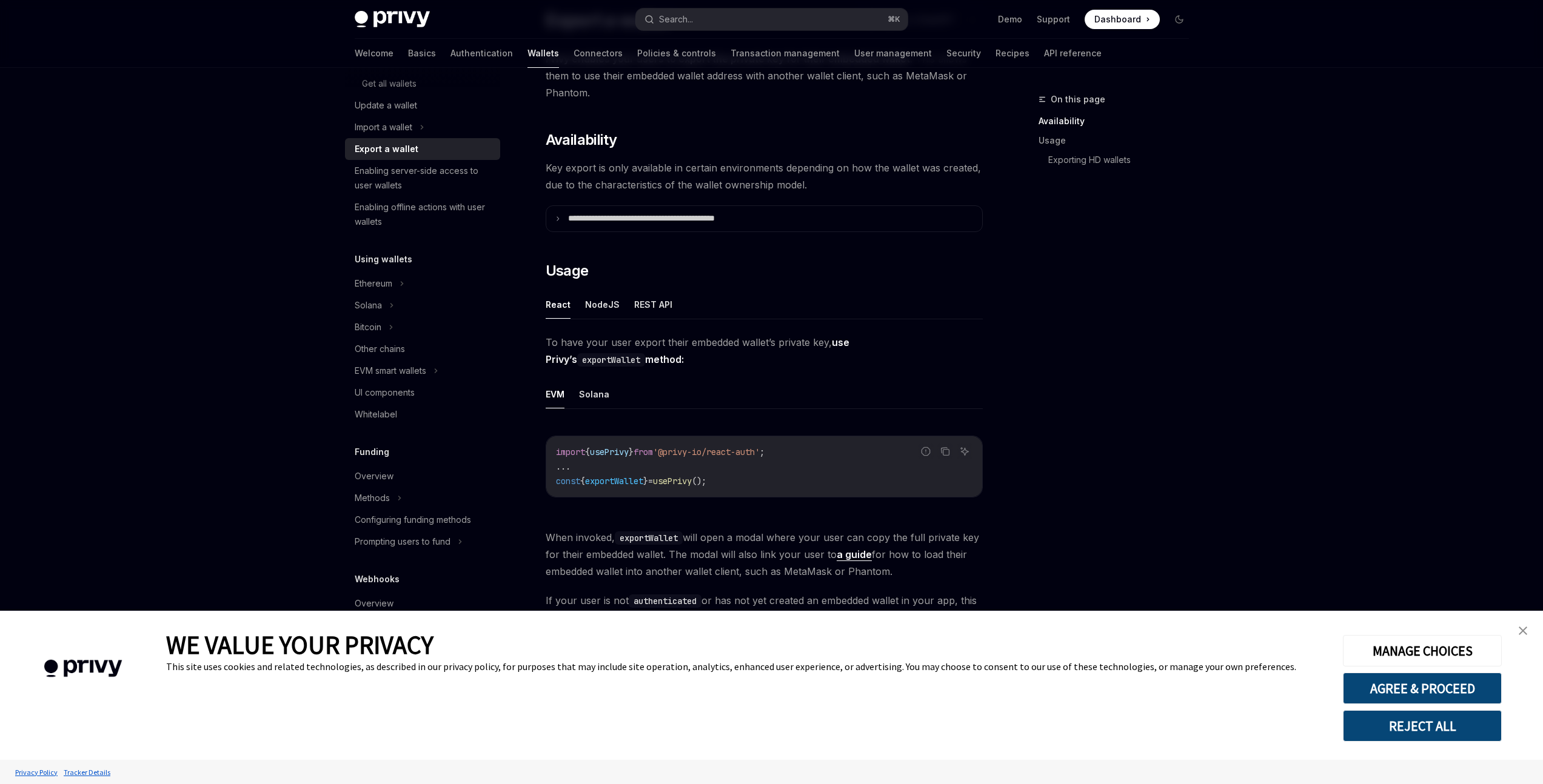
click at [714, 175] on span "Key export is only available in certain environments depending on how the walle…" at bounding box center [764, 176] width 437 height 34
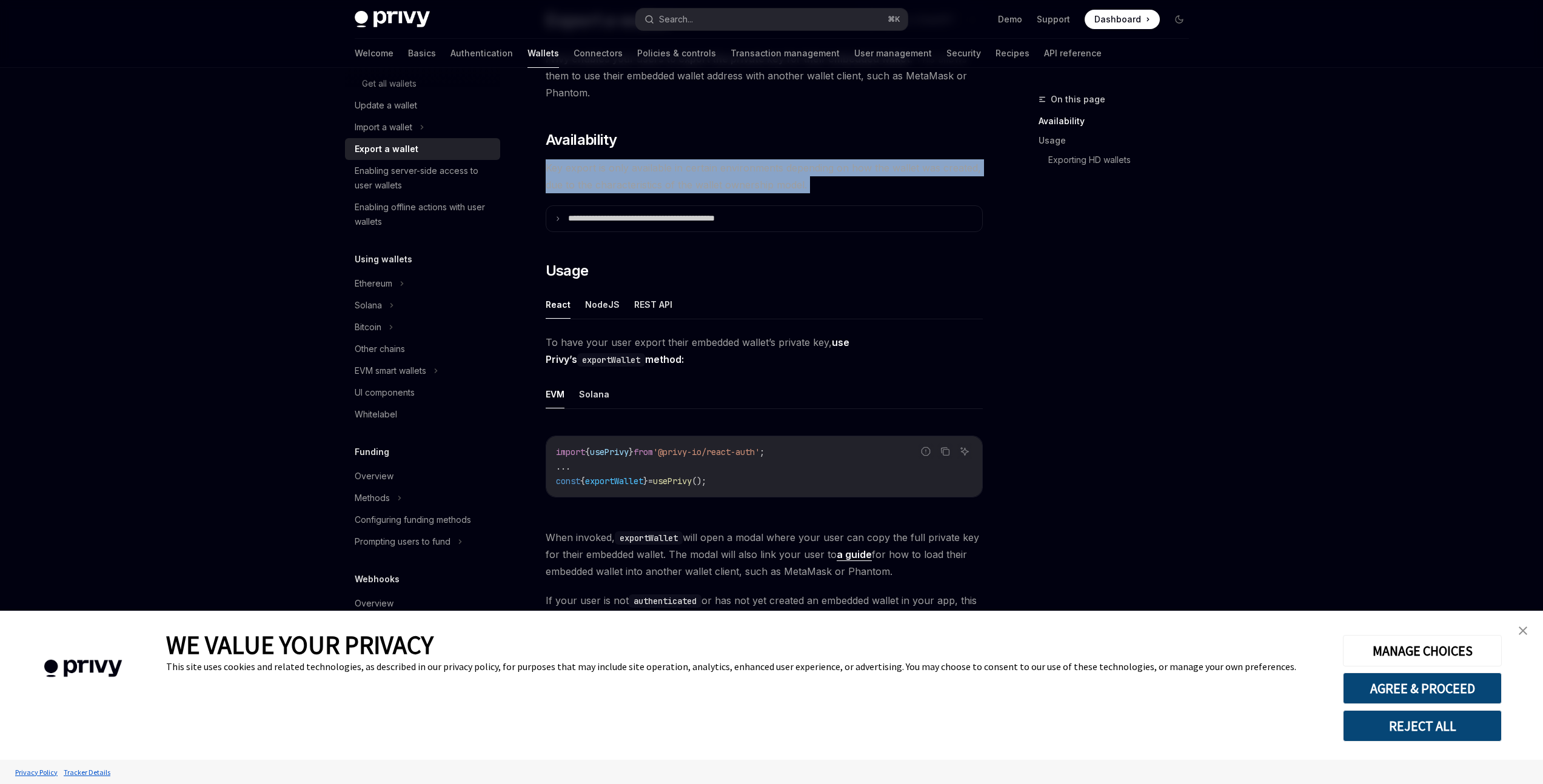
click at [714, 175] on span "Key export is only available in certain environments depending on how the walle…" at bounding box center [764, 176] width 437 height 34
click at [721, 154] on div "**********" at bounding box center [764, 761] width 437 height 1421
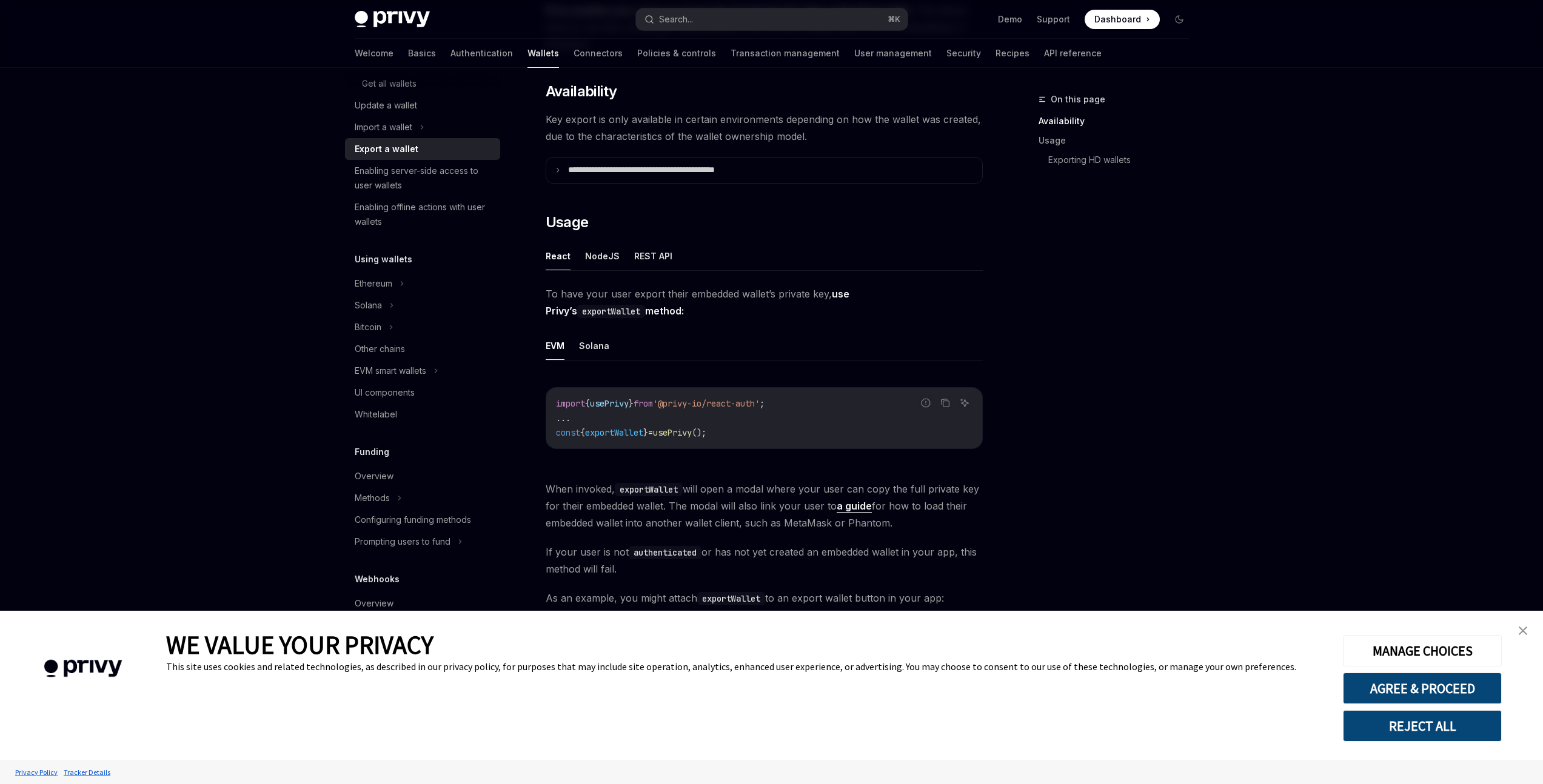
scroll to position [223, 0]
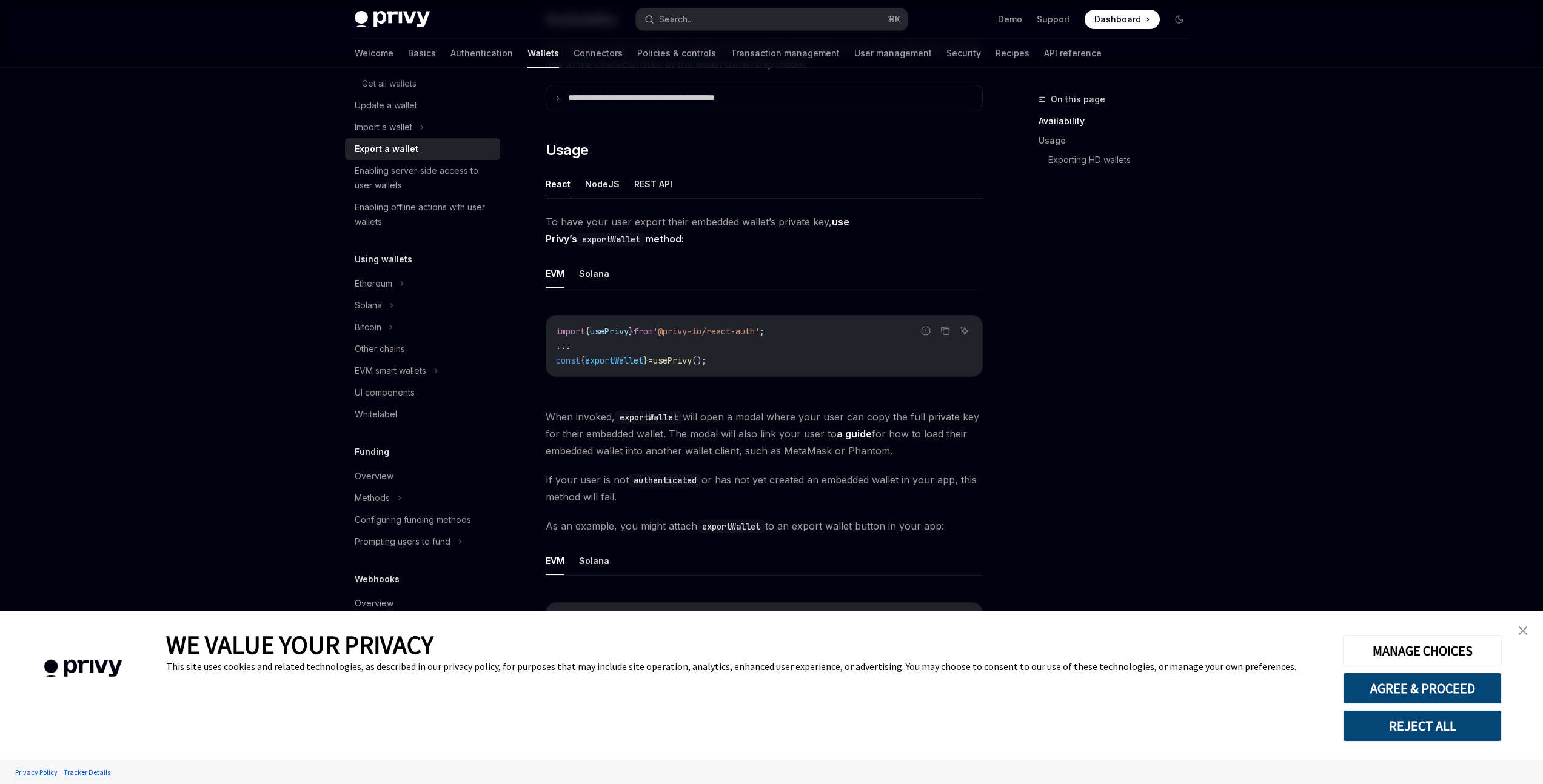
click at [696, 431] on span "When invoked, exportWallet will open a modal where your user can copy the full …" at bounding box center [764, 434] width 437 height 51
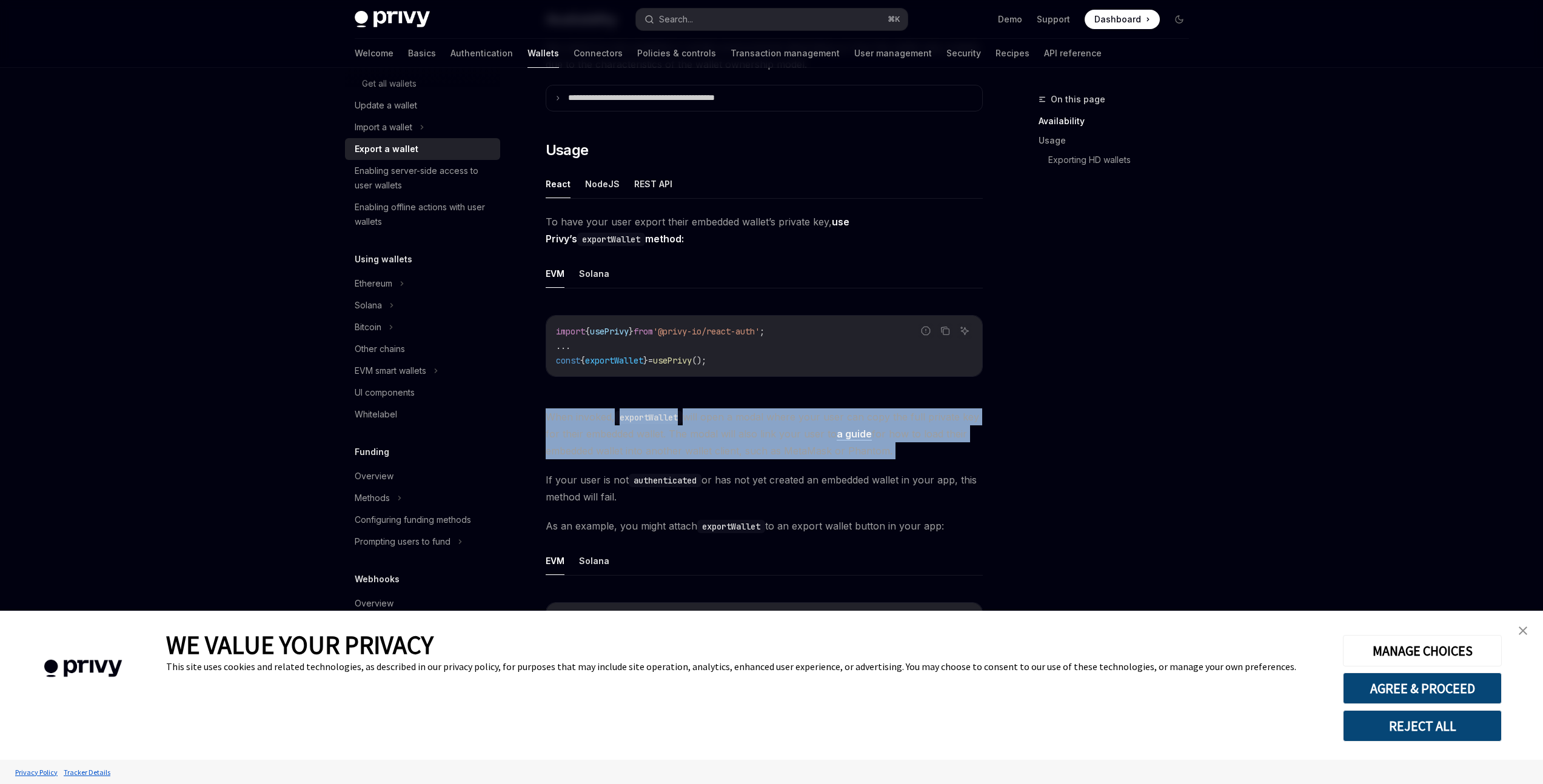
click at [696, 431] on span "When invoked, exportWallet will open a modal where your user can copy the full …" at bounding box center [764, 434] width 437 height 51
click at [717, 432] on span "When invoked, exportWallet will open a modal where your user can copy the full …" at bounding box center [764, 434] width 437 height 51
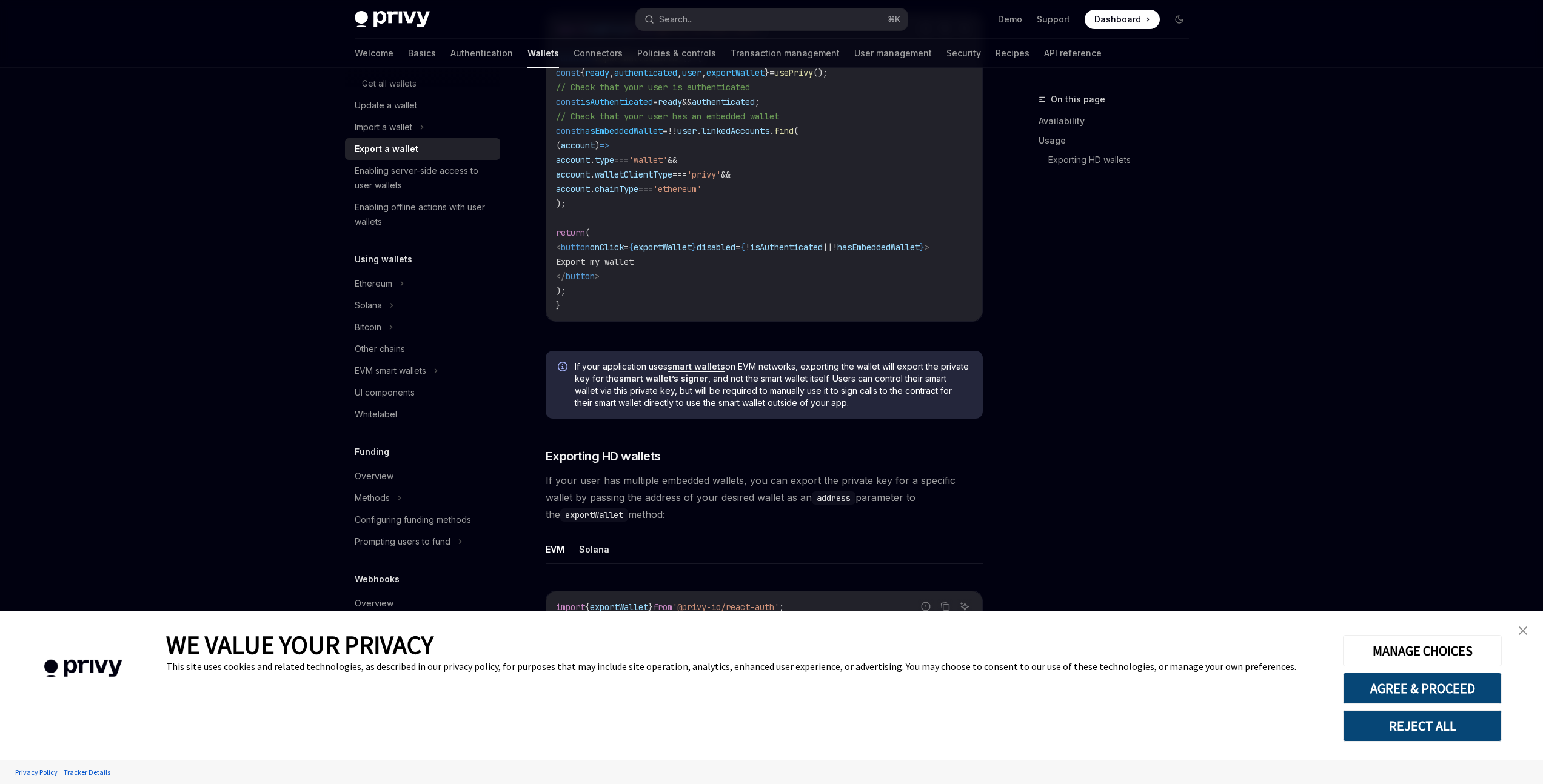
scroll to position [990, 0]
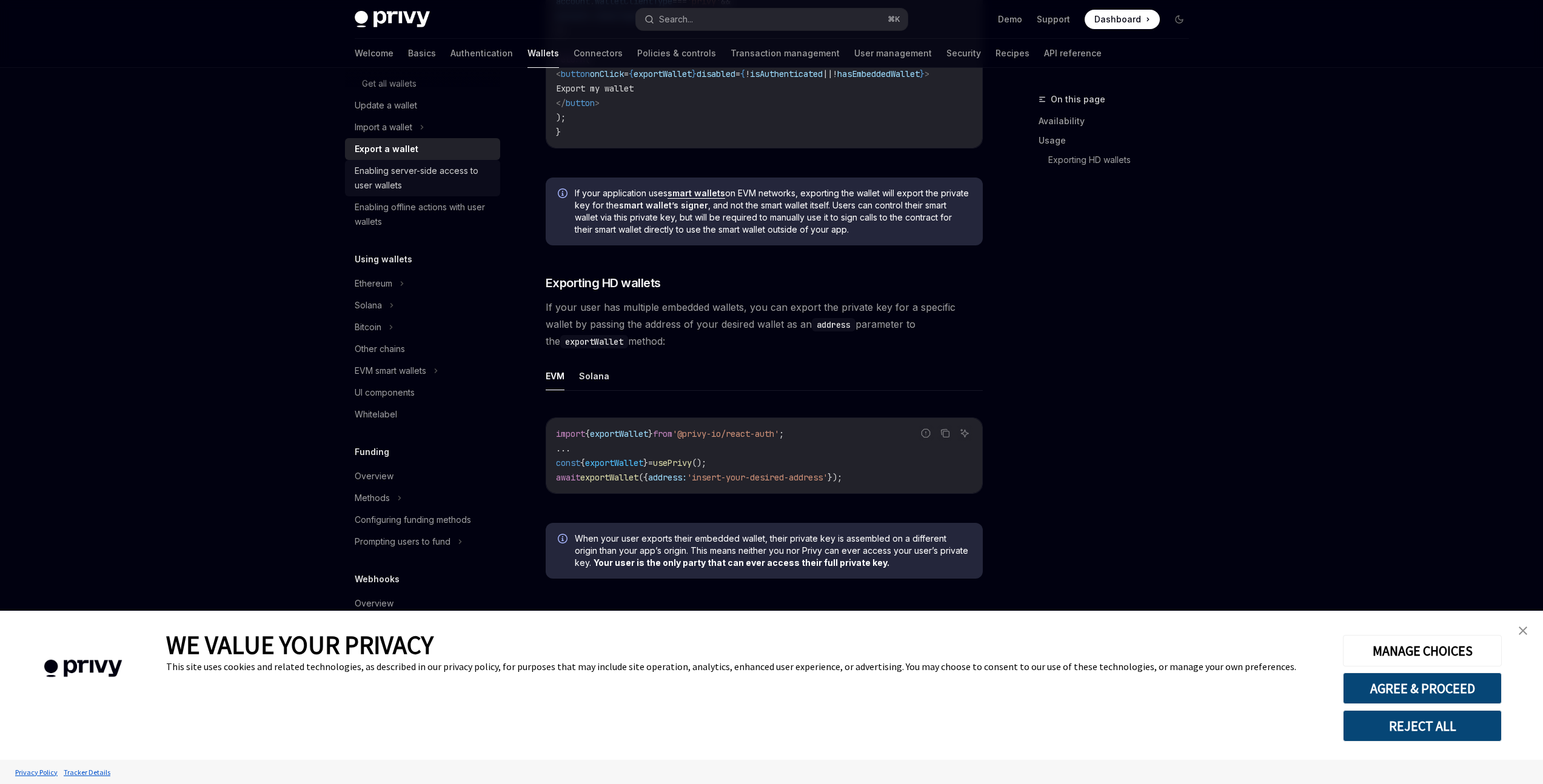
click at [363, 170] on div "Enabling server-side access to user wallets" at bounding box center [424, 178] width 138 height 29
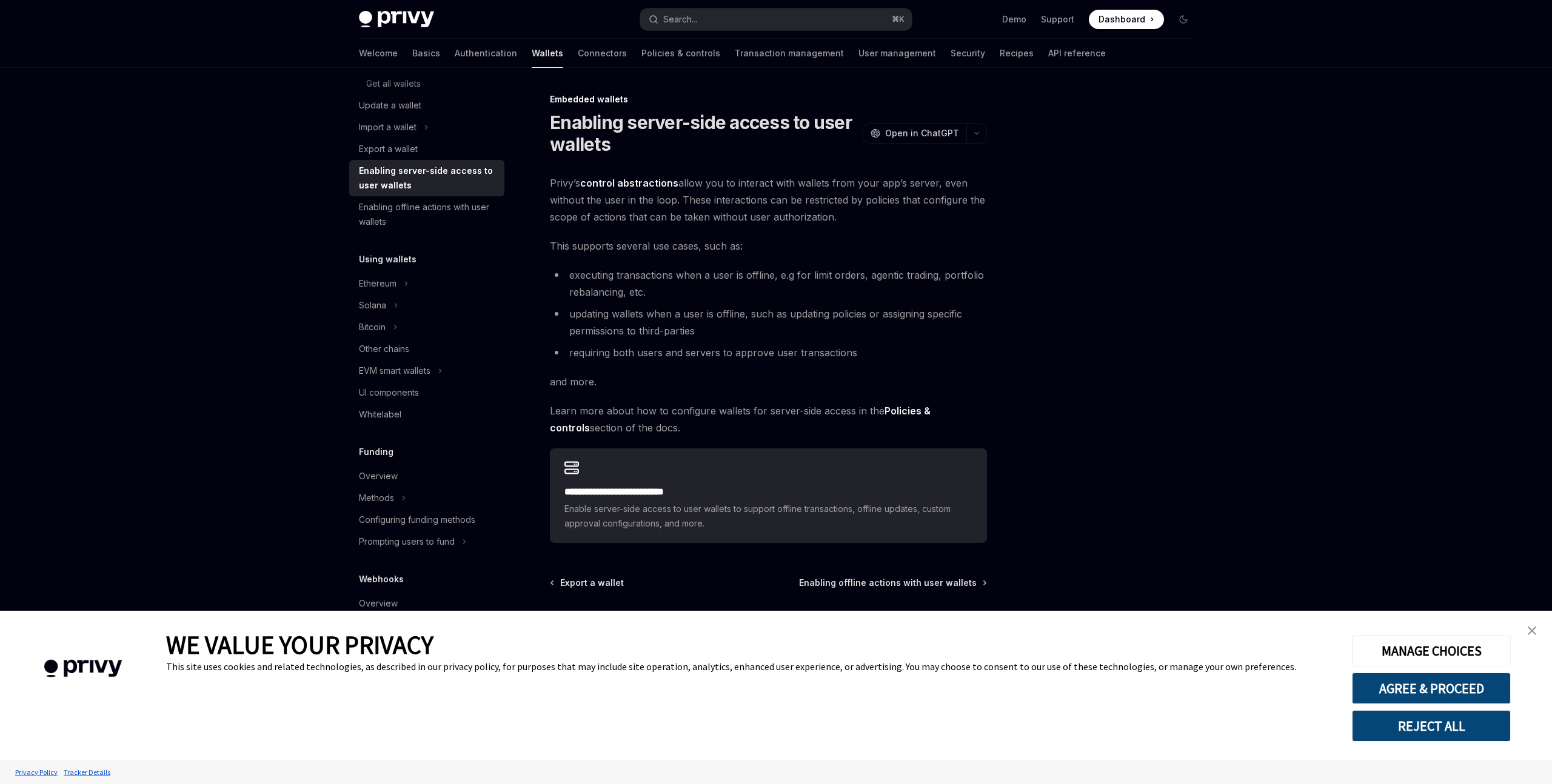
click at [609, 204] on span "Privy’s control abstractions allow you to interact with wallets from your app’s…" at bounding box center [768, 199] width 437 height 51
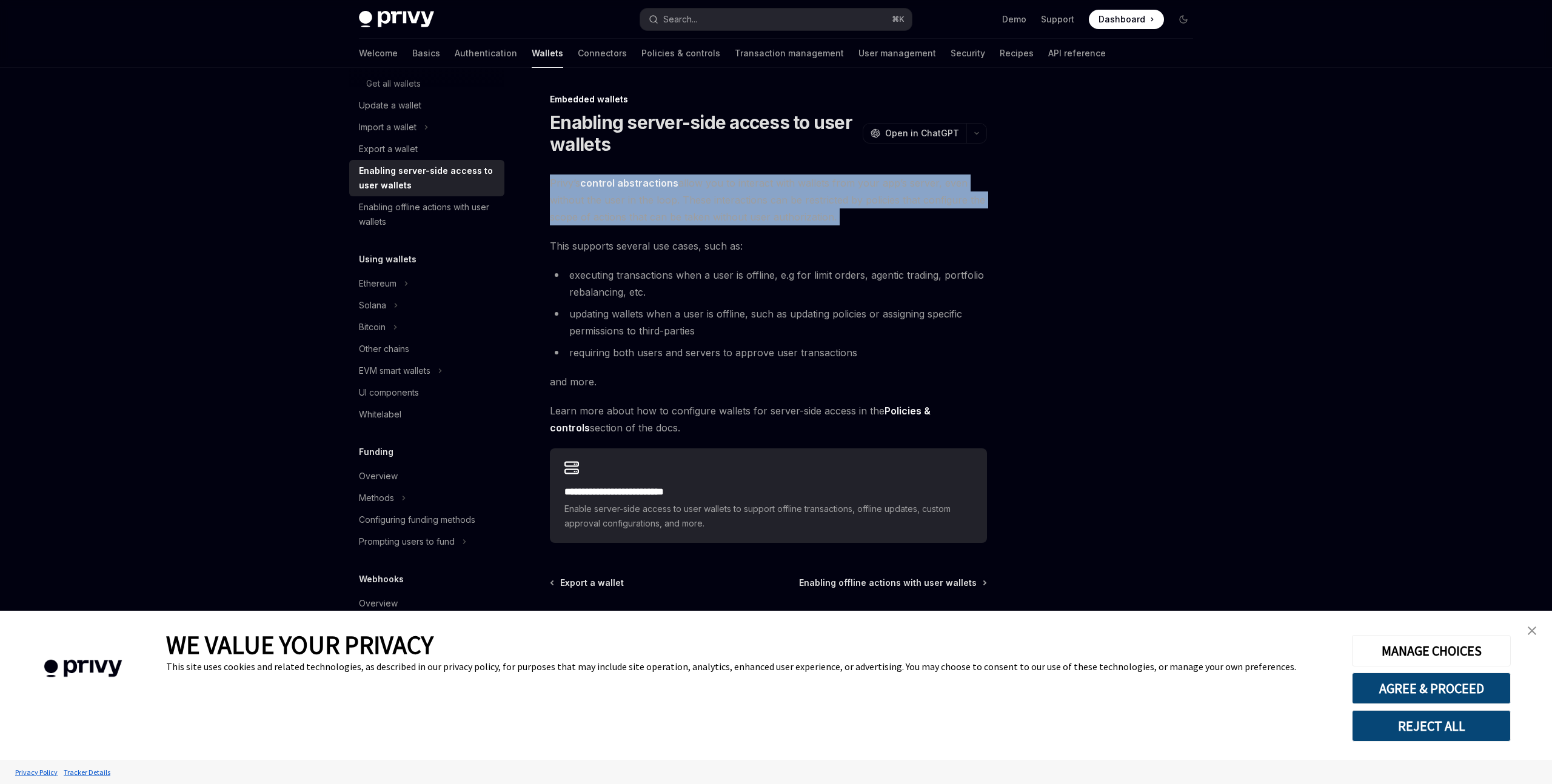
click at [609, 204] on span "Privy’s control abstractions allow you to interact with wallets from your app’s…" at bounding box center [768, 199] width 437 height 51
click at [631, 226] on div "**********" at bounding box center [768, 358] width 437 height 368
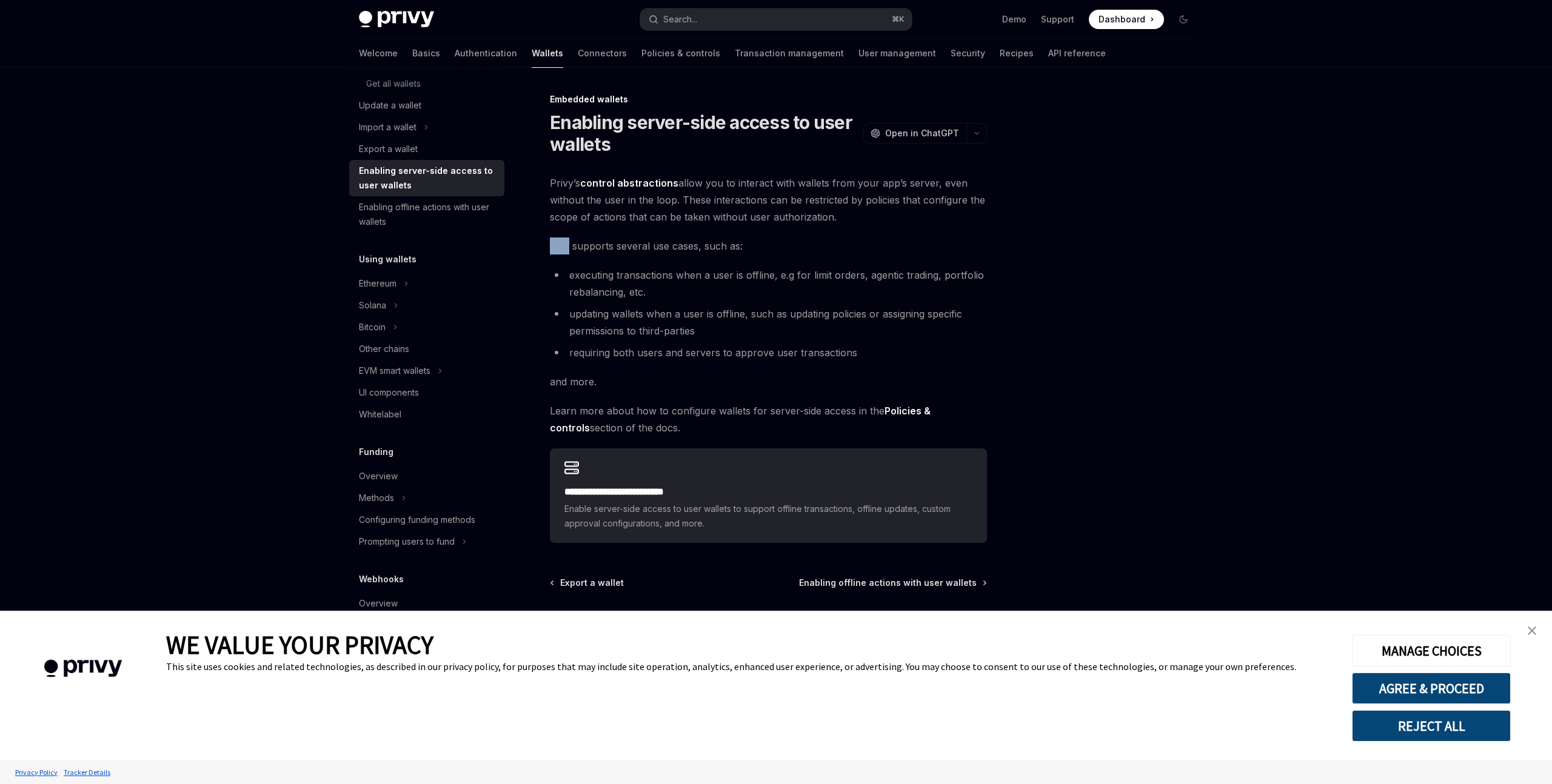
click at [631, 226] on div "**********" at bounding box center [768, 358] width 437 height 368
click at [630, 279] on li "executing transactions when a user is offline, e.g for limit orders, agentic tr…" at bounding box center [768, 283] width 437 height 34
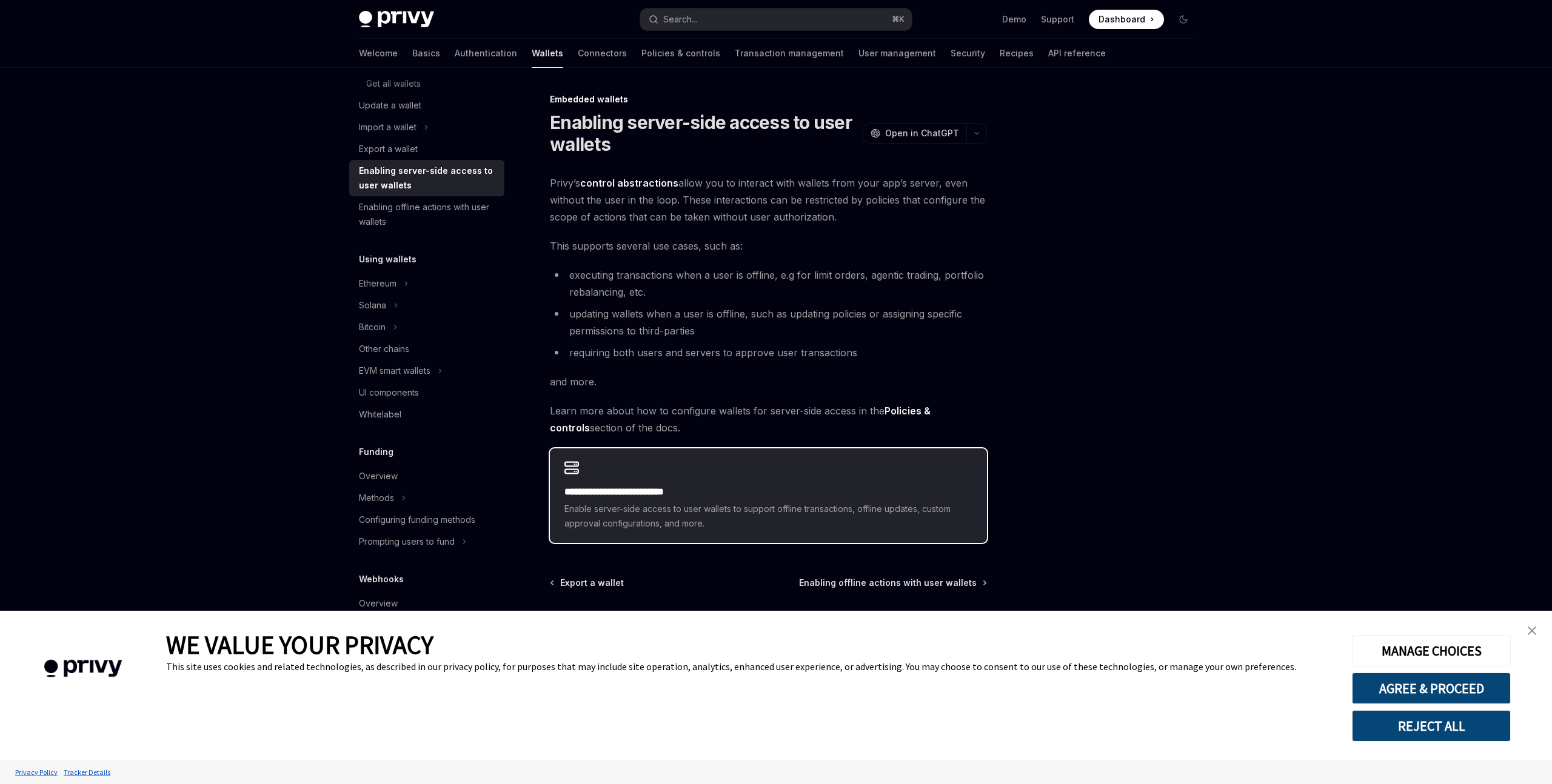
click at [685, 500] on div "**********" at bounding box center [768, 508] width 408 height 46
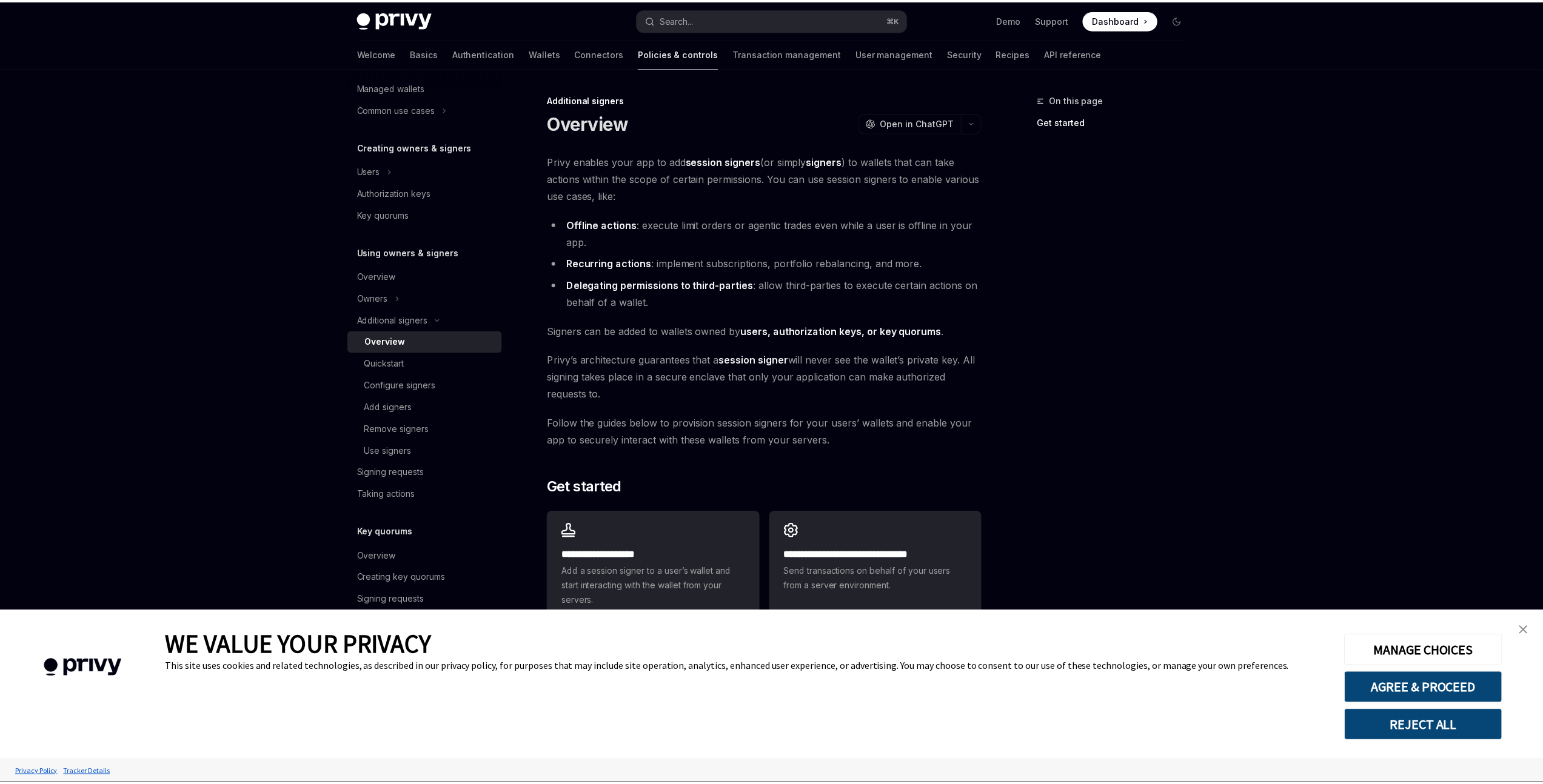
scroll to position [200, 0]
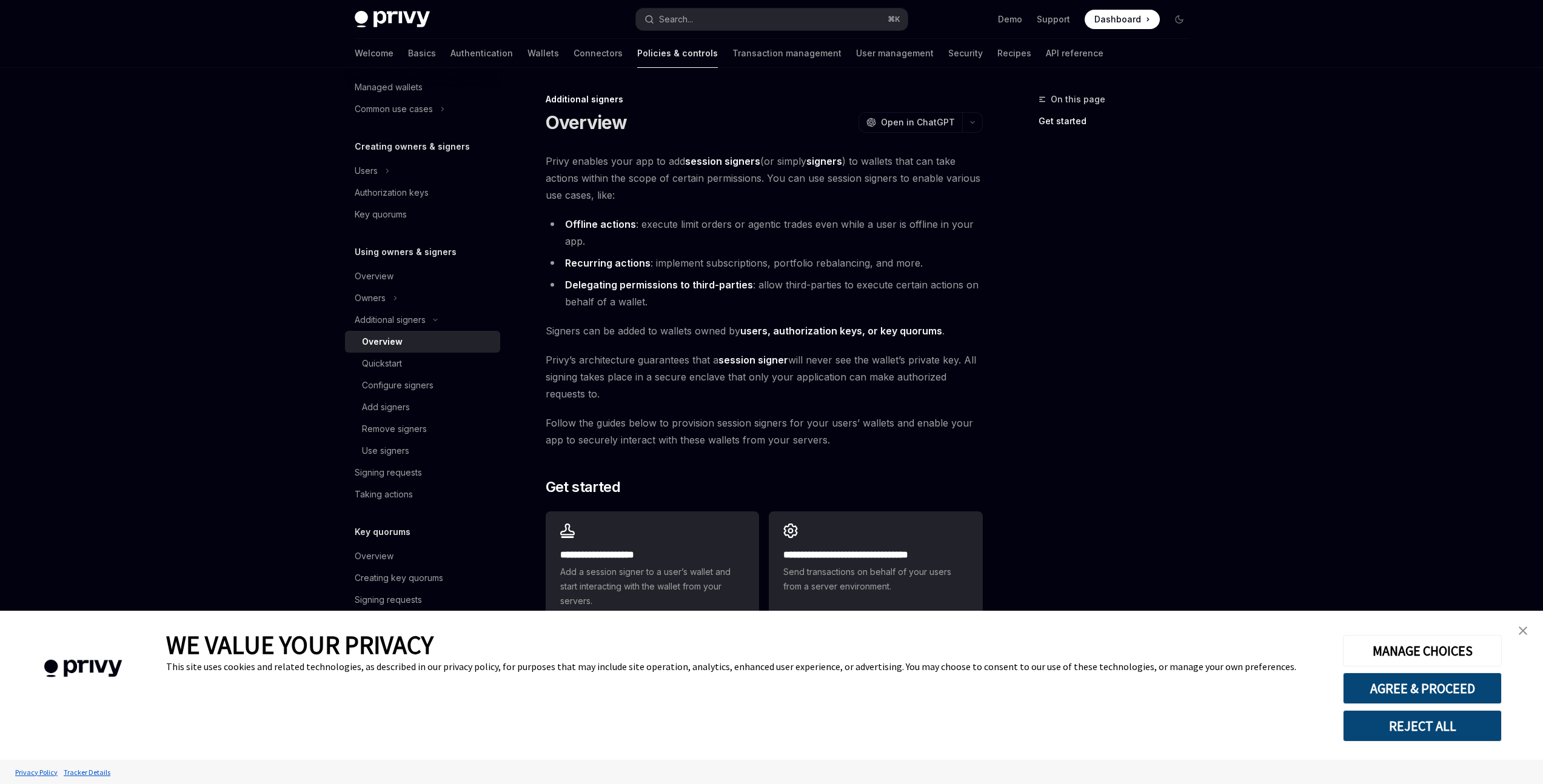
click at [648, 337] on span "Signers can be added to wallets owned by users, authorization keys, or key quor…" at bounding box center [764, 330] width 437 height 17
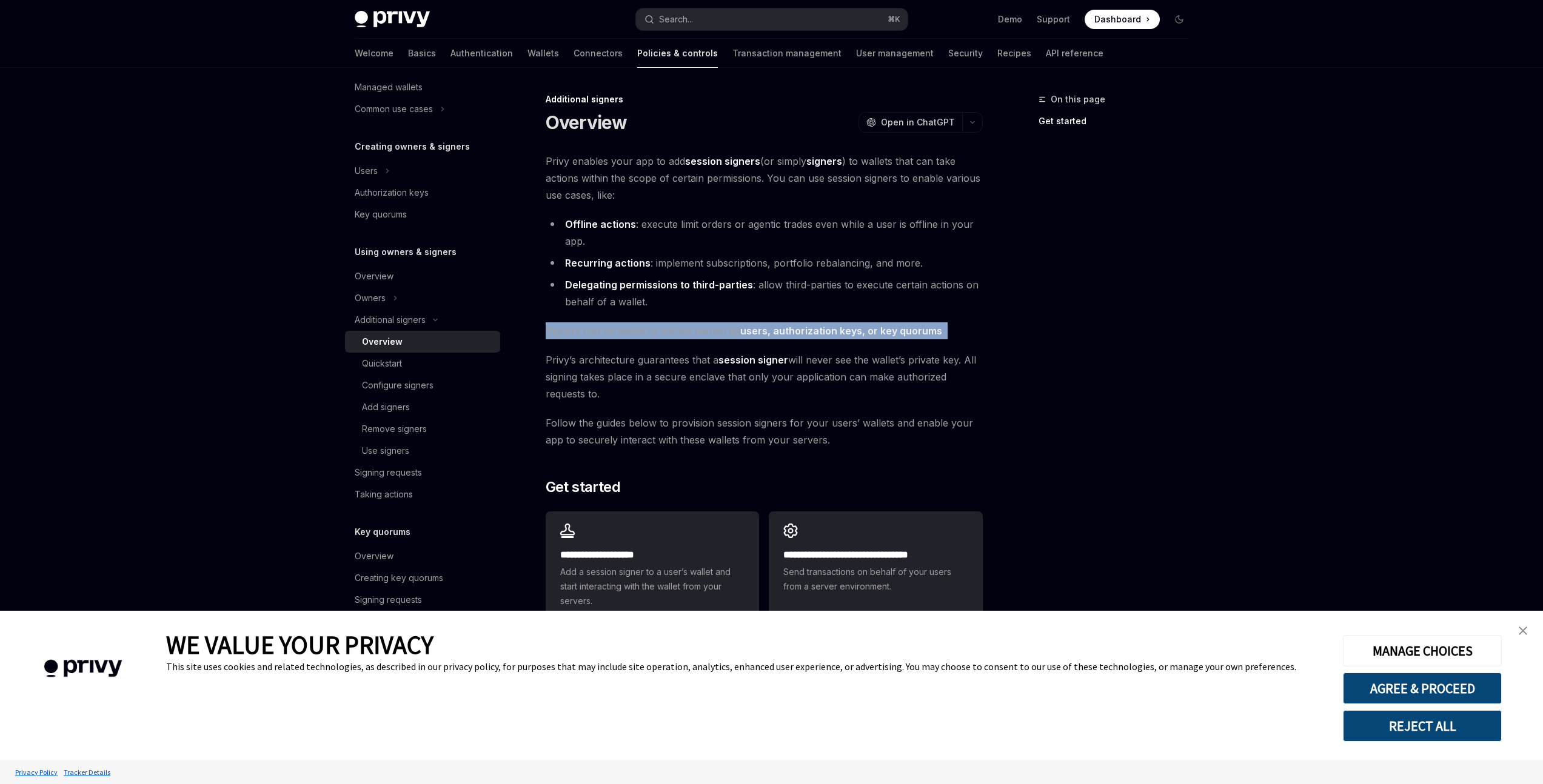
click at [648, 337] on span "Signers can be added to wallets owned by users, authorization keys, or key quor…" at bounding box center [764, 330] width 437 height 17
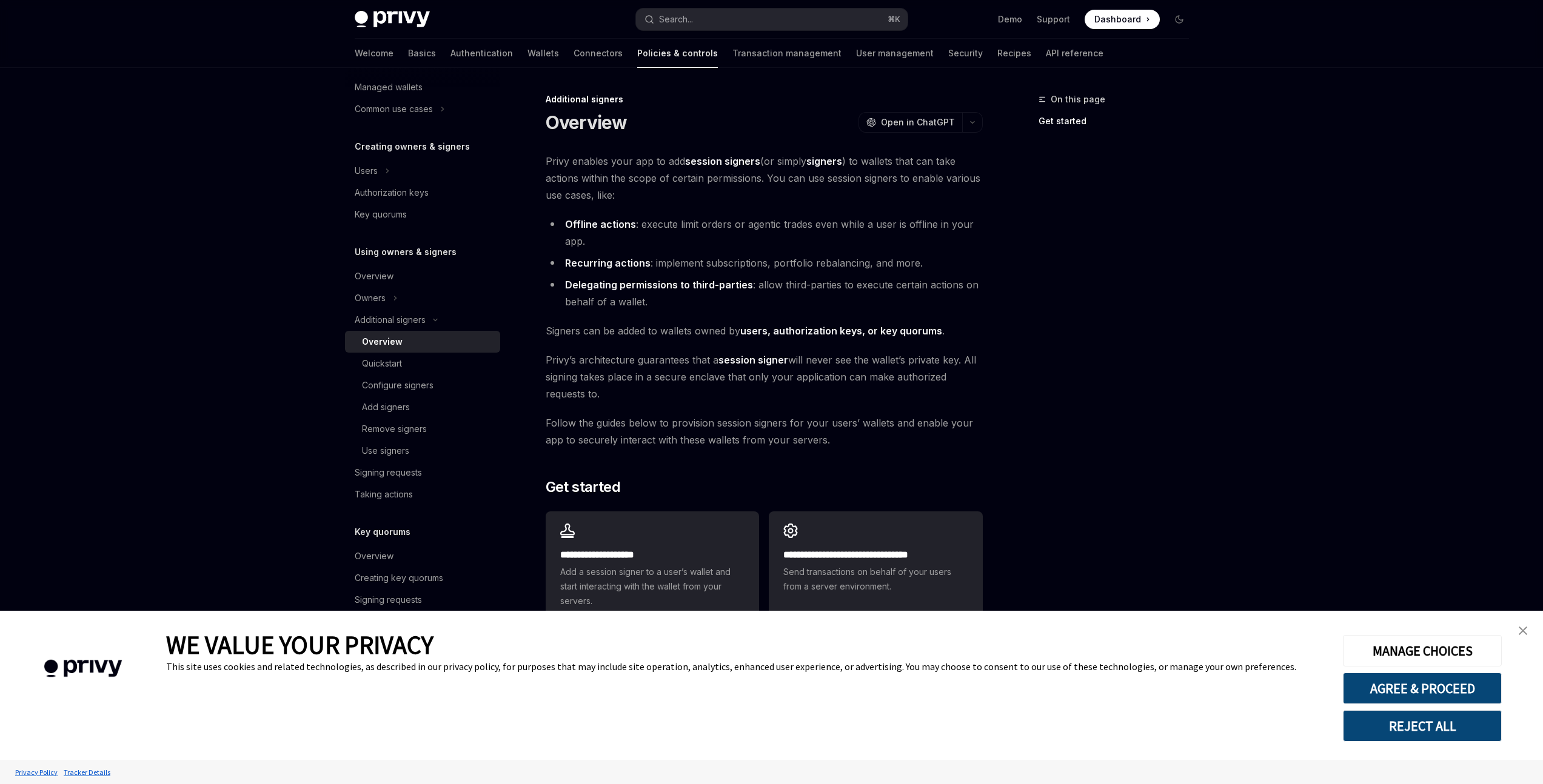
click at [645, 370] on span "Privy’s architecture guarantees that a session signer will never see the wallet…" at bounding box center [764, 377] width 437 height 51
click at [655, 332] on span "Signers can be added to wallets owned by users, authorization keys, or key quor…" at bounding box center [764, 330] width 437 height 17
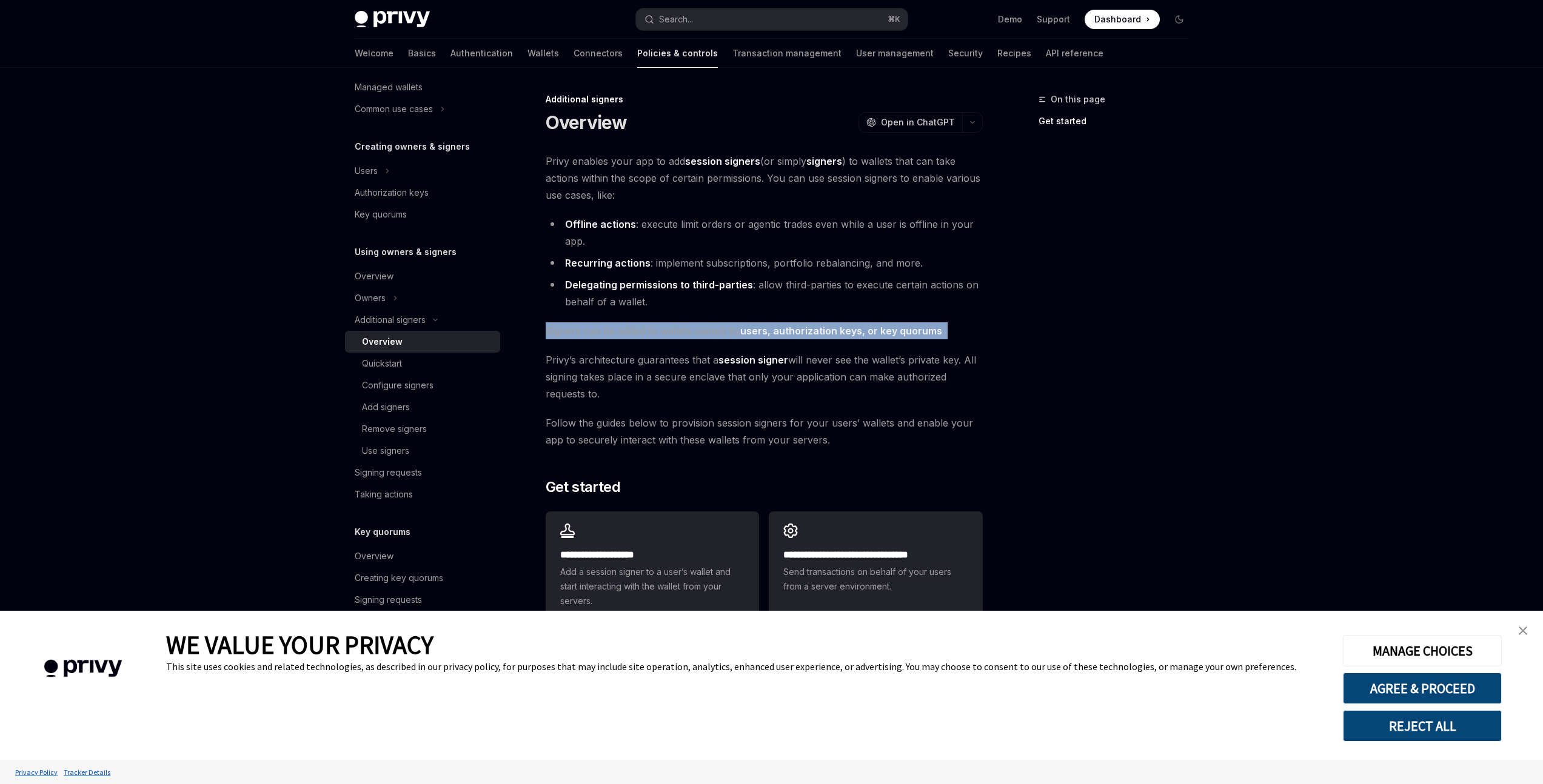
click at [655, 332] on span "Signers can be added to wallets owned by users, authorization keys, or key quor…" at bounding box center [764, 330] width 437 height 17
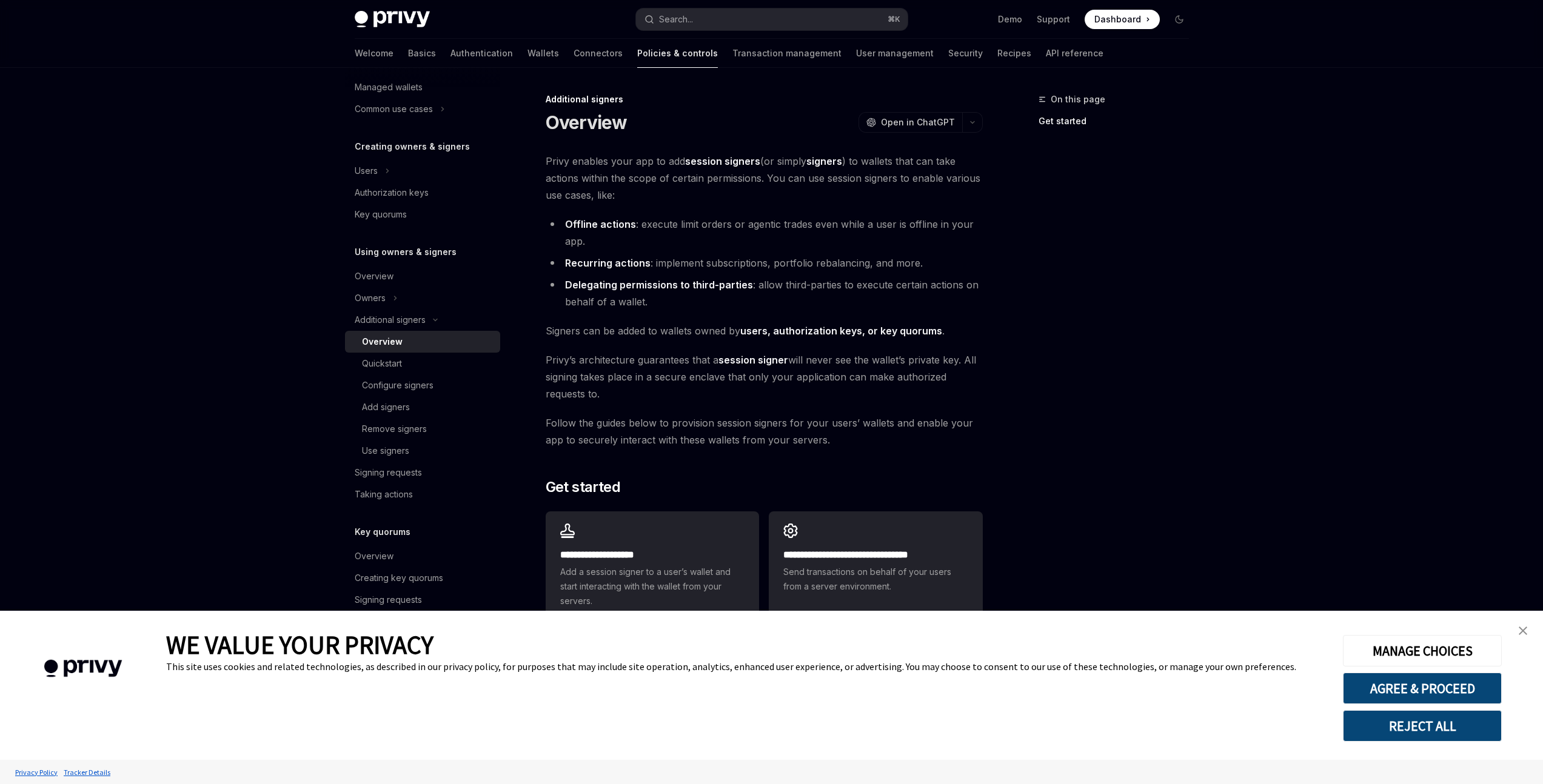
click at [649, 358] on span "Privy’s architecture guarantees that a session signer will never see the wallet…" at bounding box center [764, 377] width 437 height 51
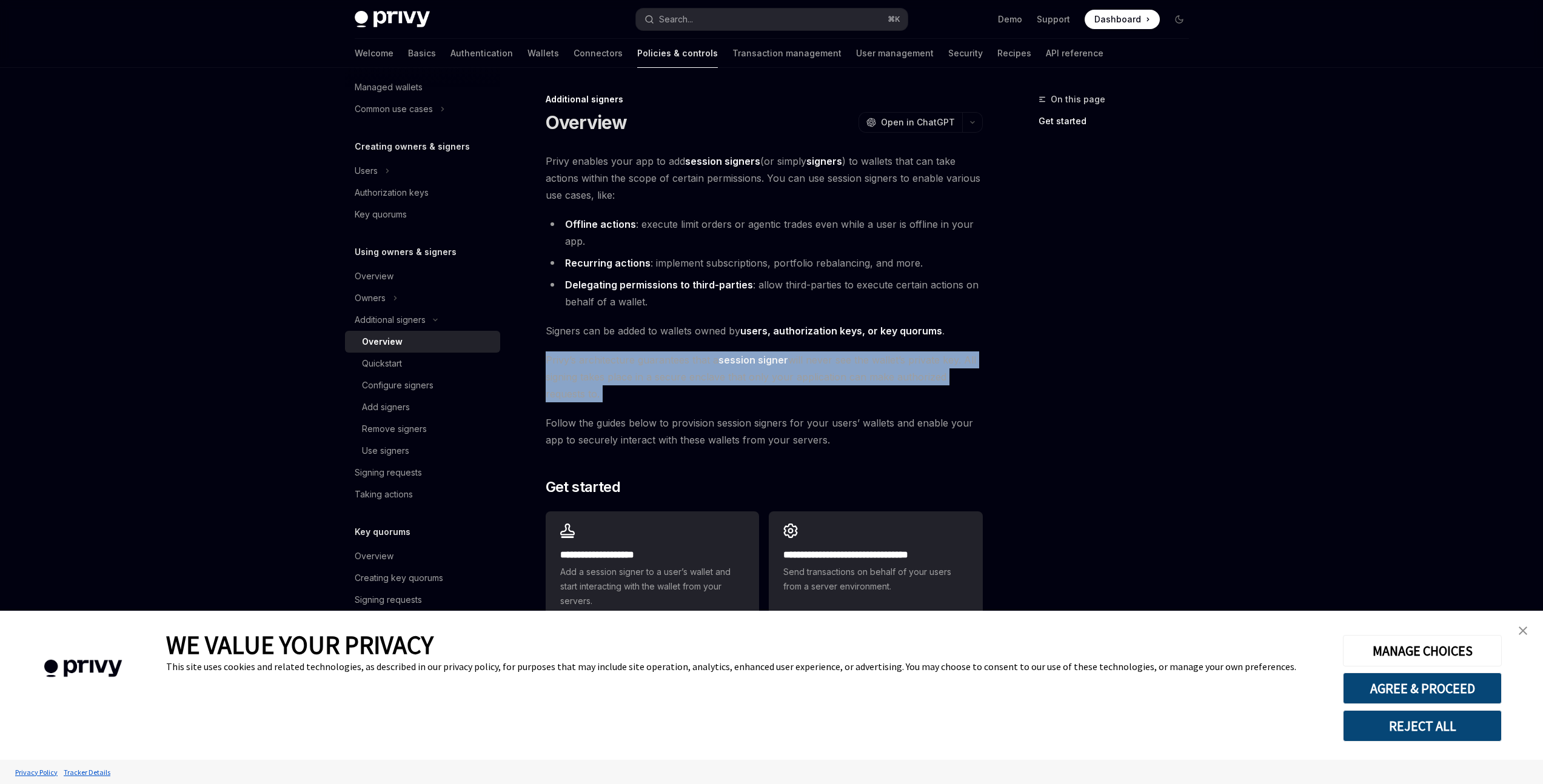
click at [649, 358] on span "Privy’s architecture guarantees that a session signer will never see the wallet…" at bounding box center [764, 377] width 437 height 51
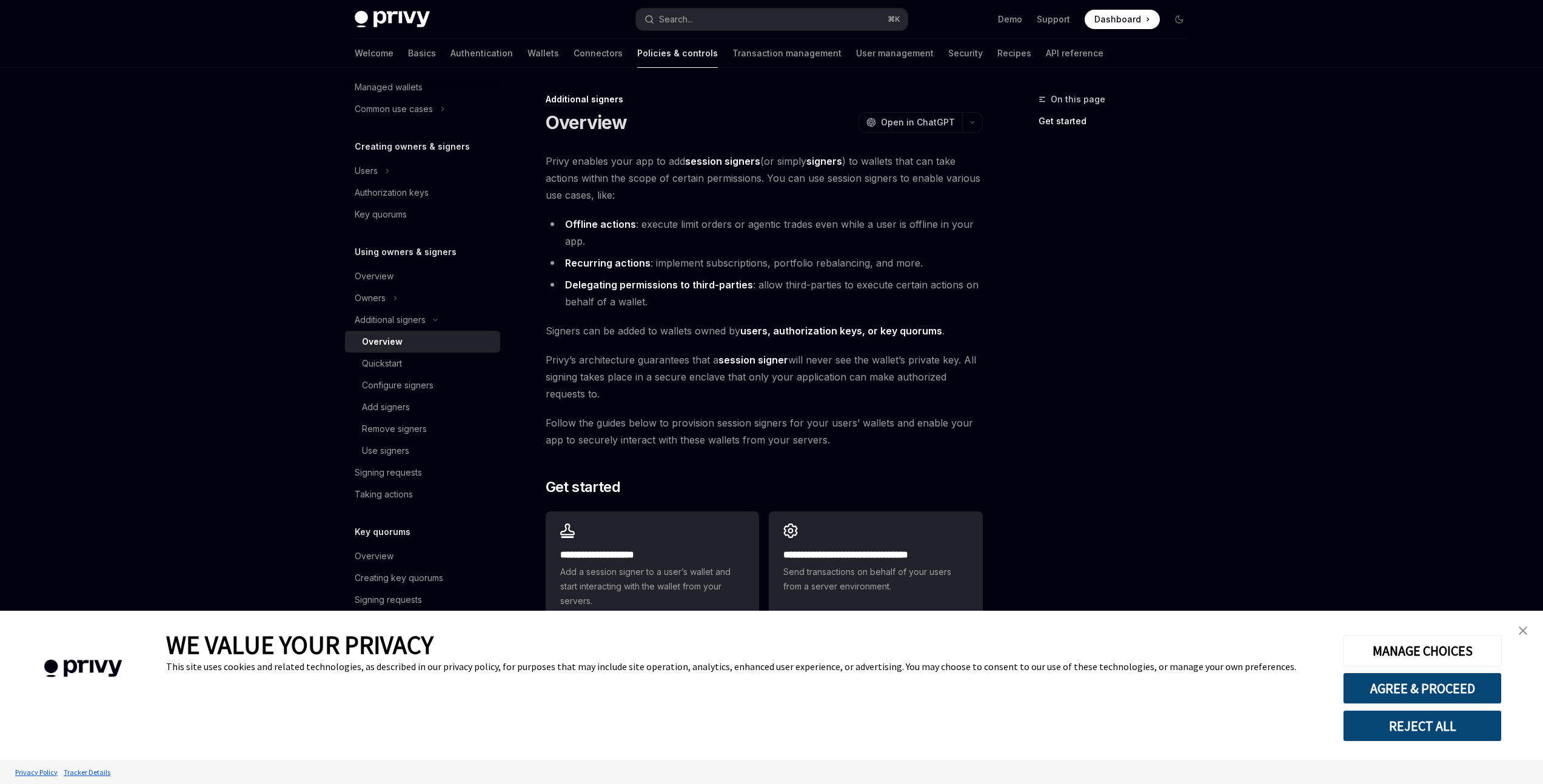
click at [652, 330] on span "Signers can be added to wallets owned by users, authorization keys, or key quor…" at bounding box center [764, 330] width 437 height 17
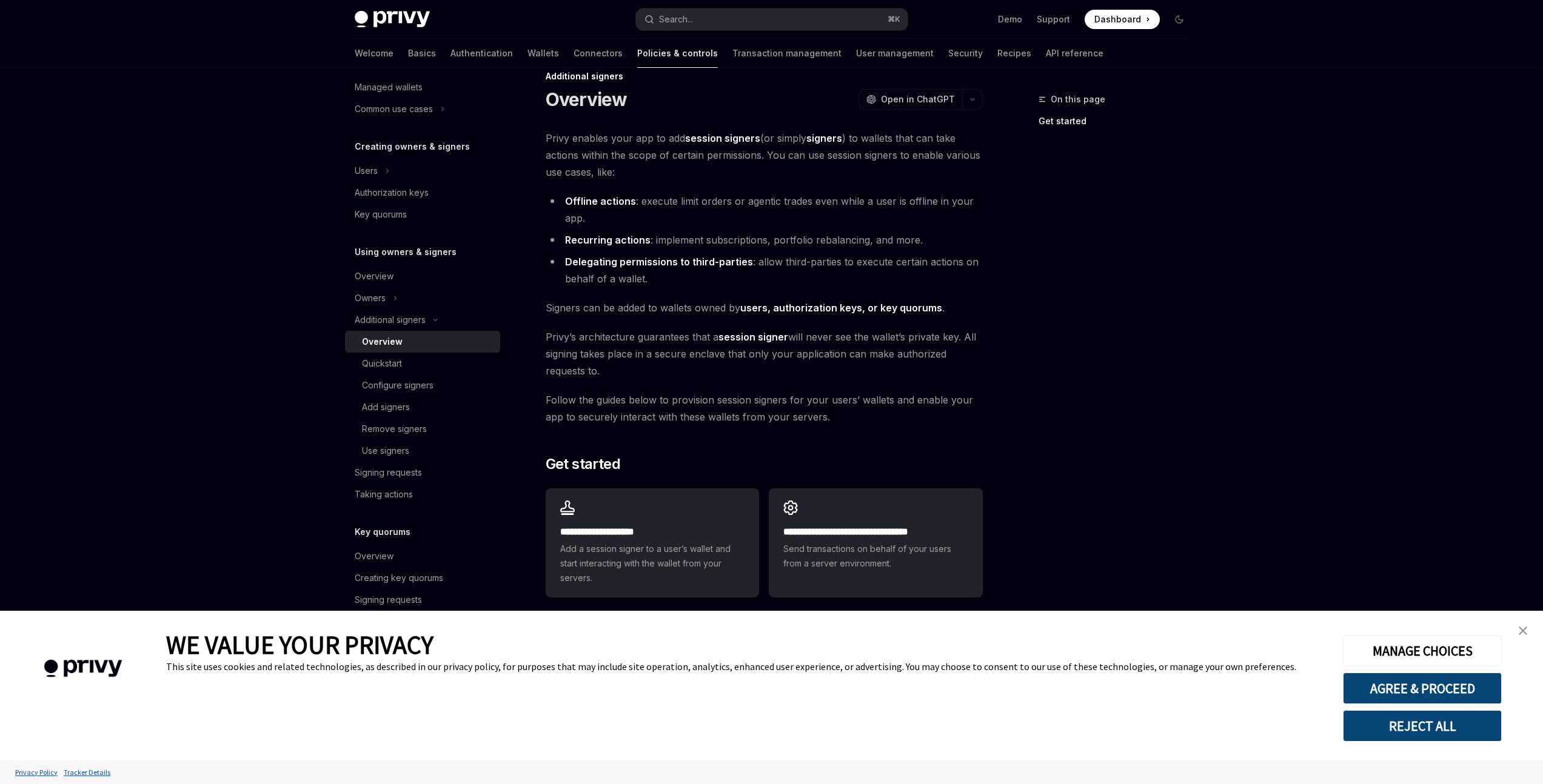
scroll to position [37, 0]
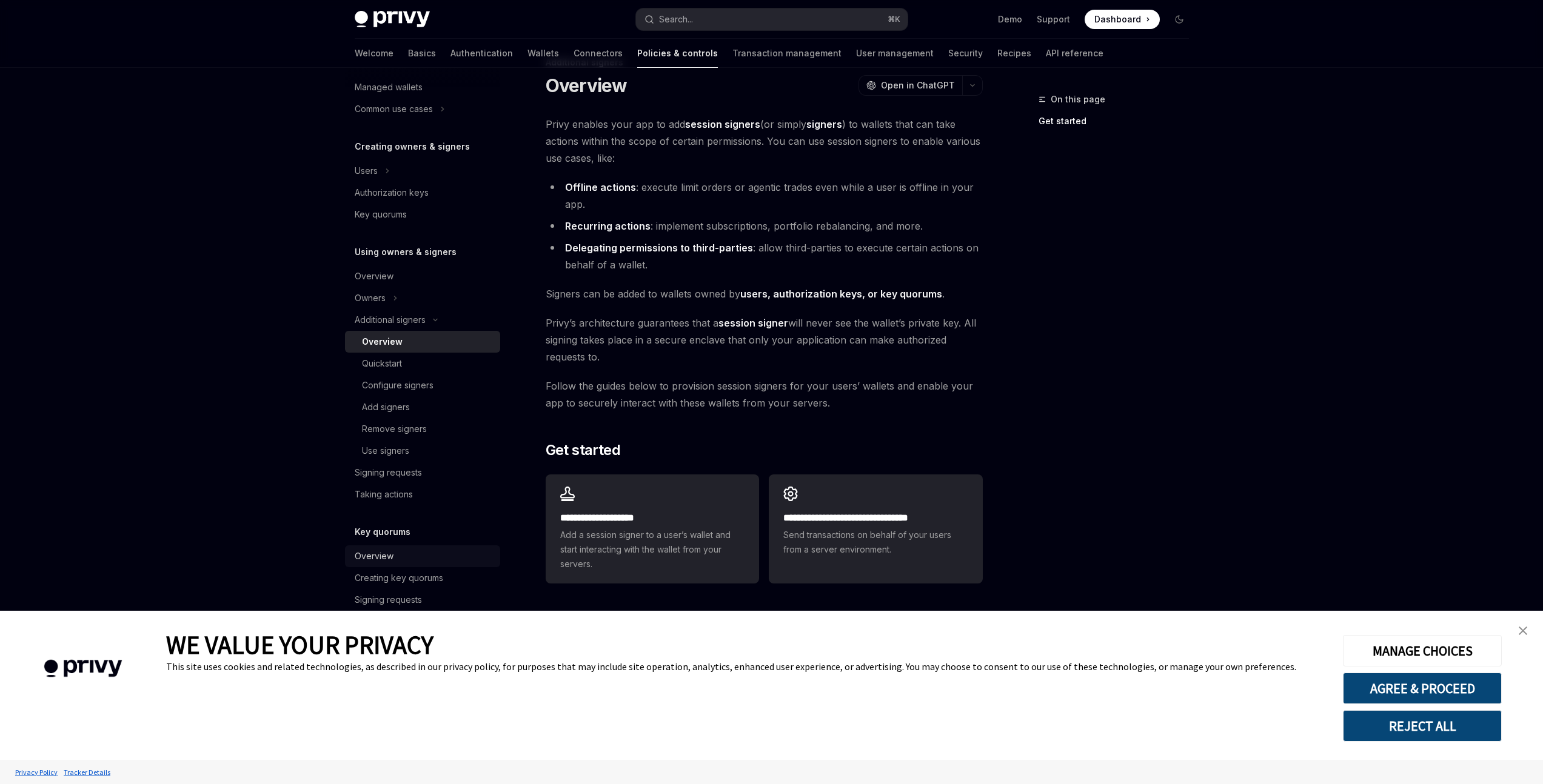
click at [408, 552] on div "Overview" at bounding box center [424, 556] width 138 height 14
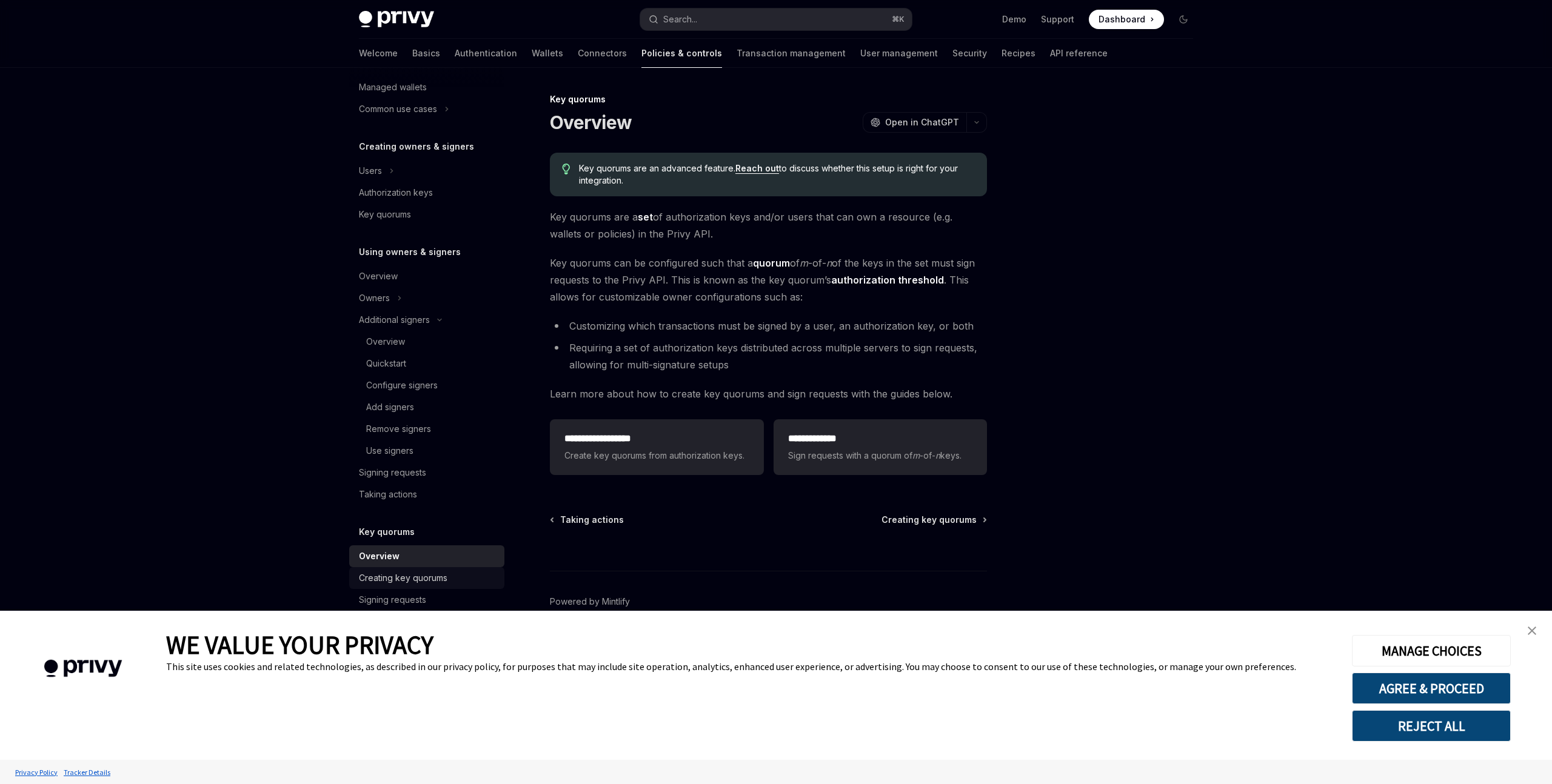
click at [417, 582] on div "Creating key quorums" at bounding box center [403, 578] width 88 height 14
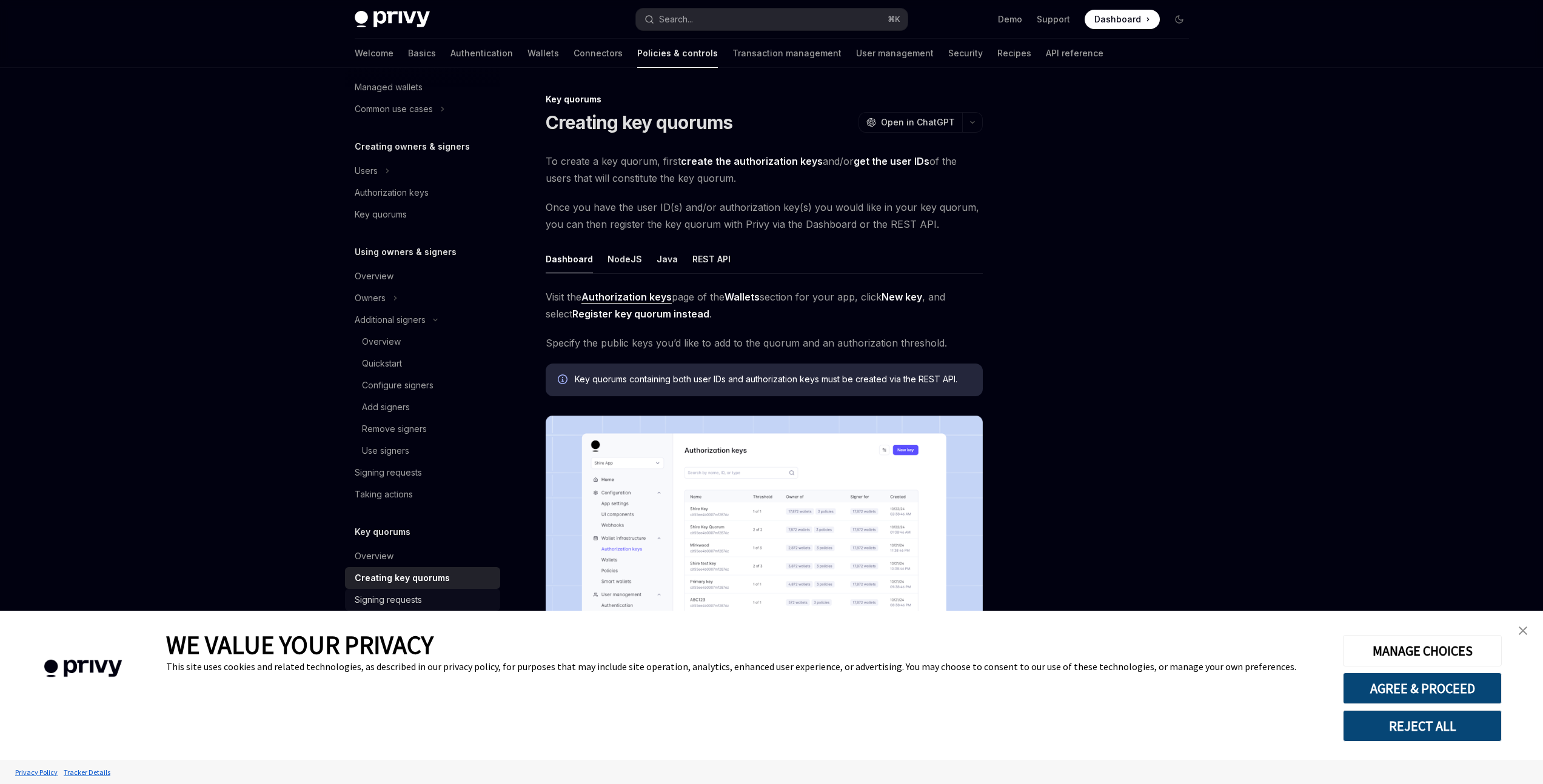
click at [419, 596] on div "Signing requests" at bounding box center [388, 600] width 67 height 14
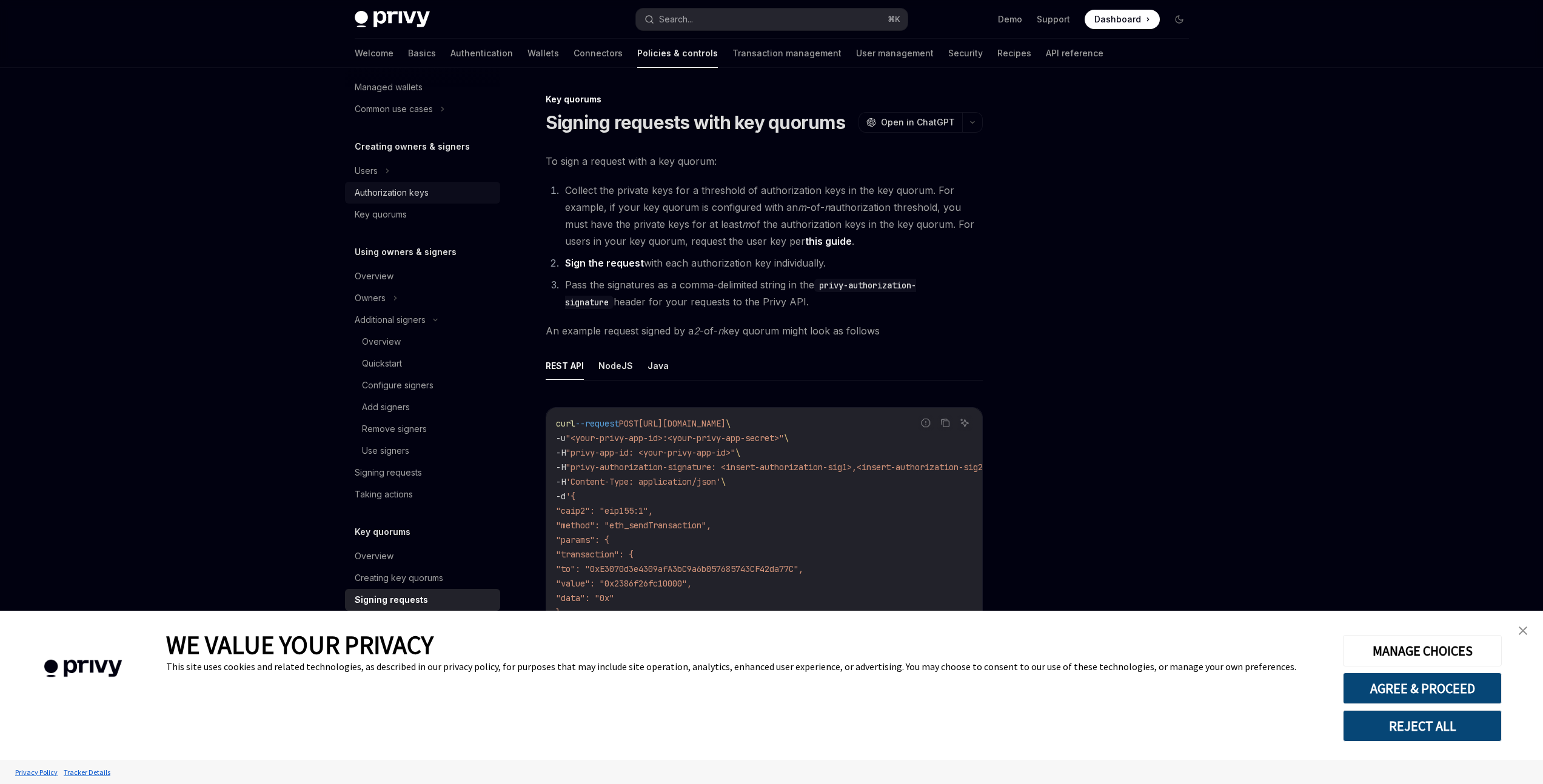
click at [384, 193] on div "Authorization keys" at bounding box center [392, 192] width 74 height 14
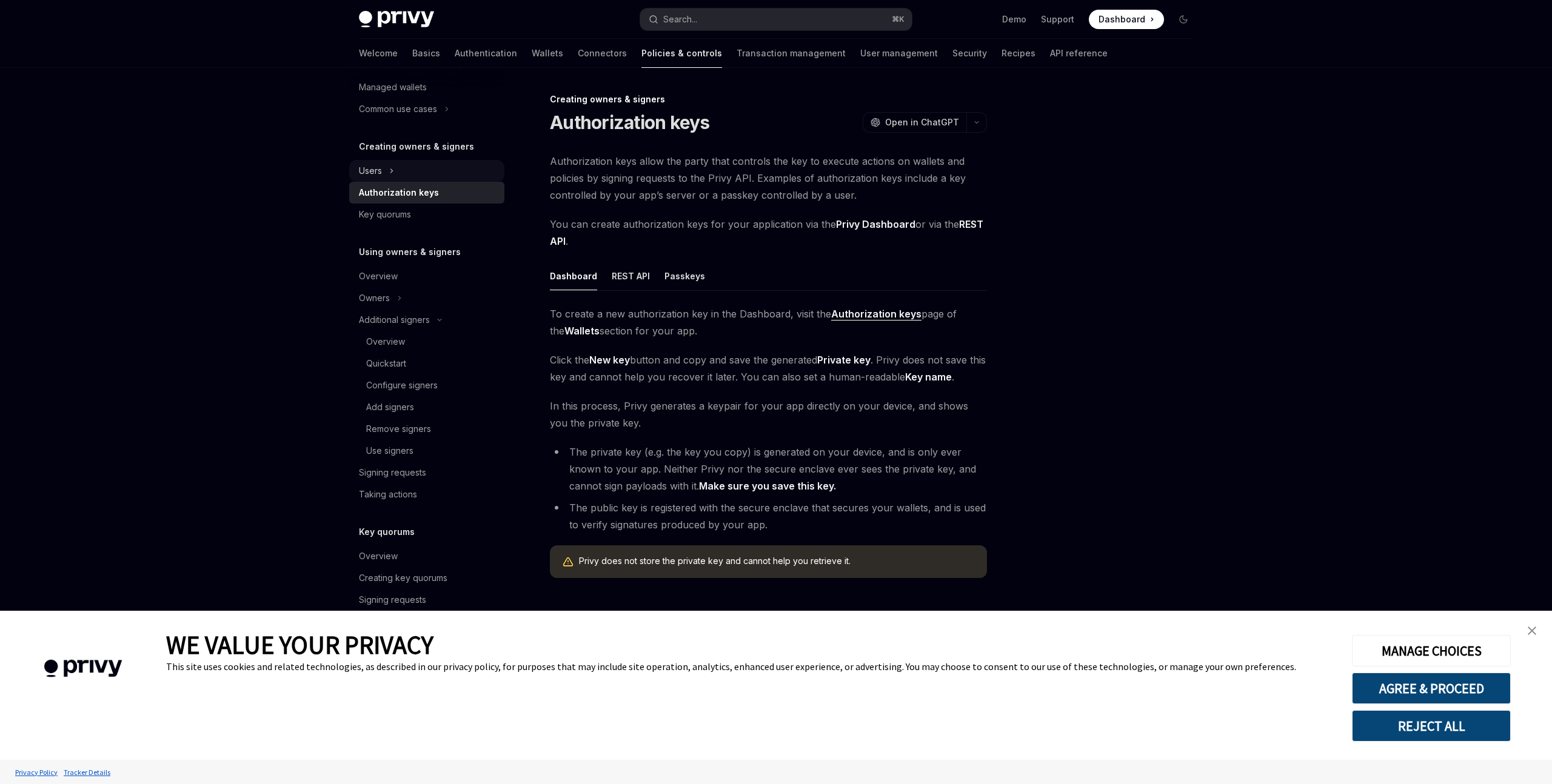
click at [457, 172] on div "Users" at bounding box center [427, 170] width 156 height 22
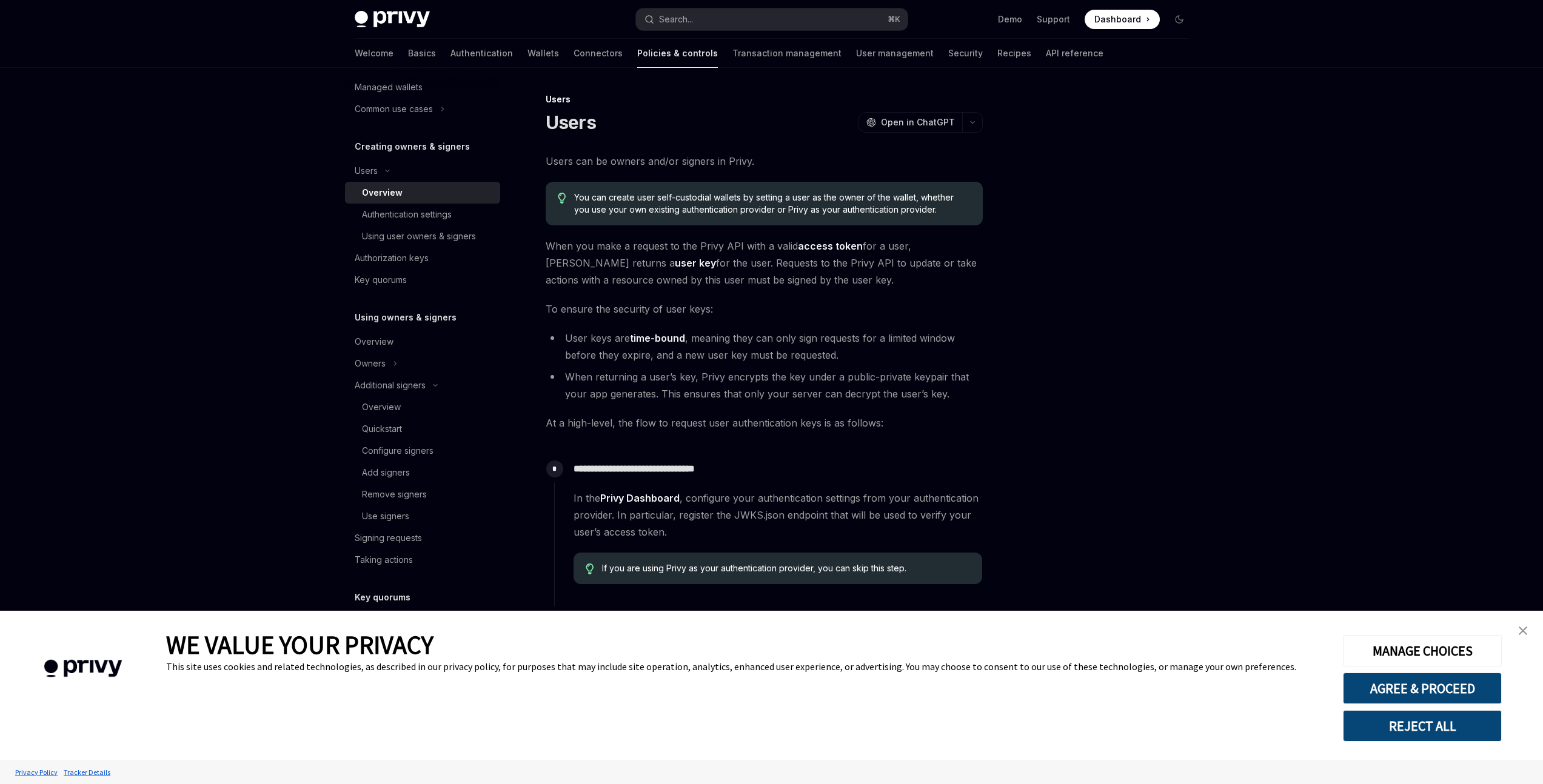
click at [733, 201] on span "You can create user self-custodial wallets by setting a user as the owner of th…" at bounding box center [772, 204] width 396 height 24
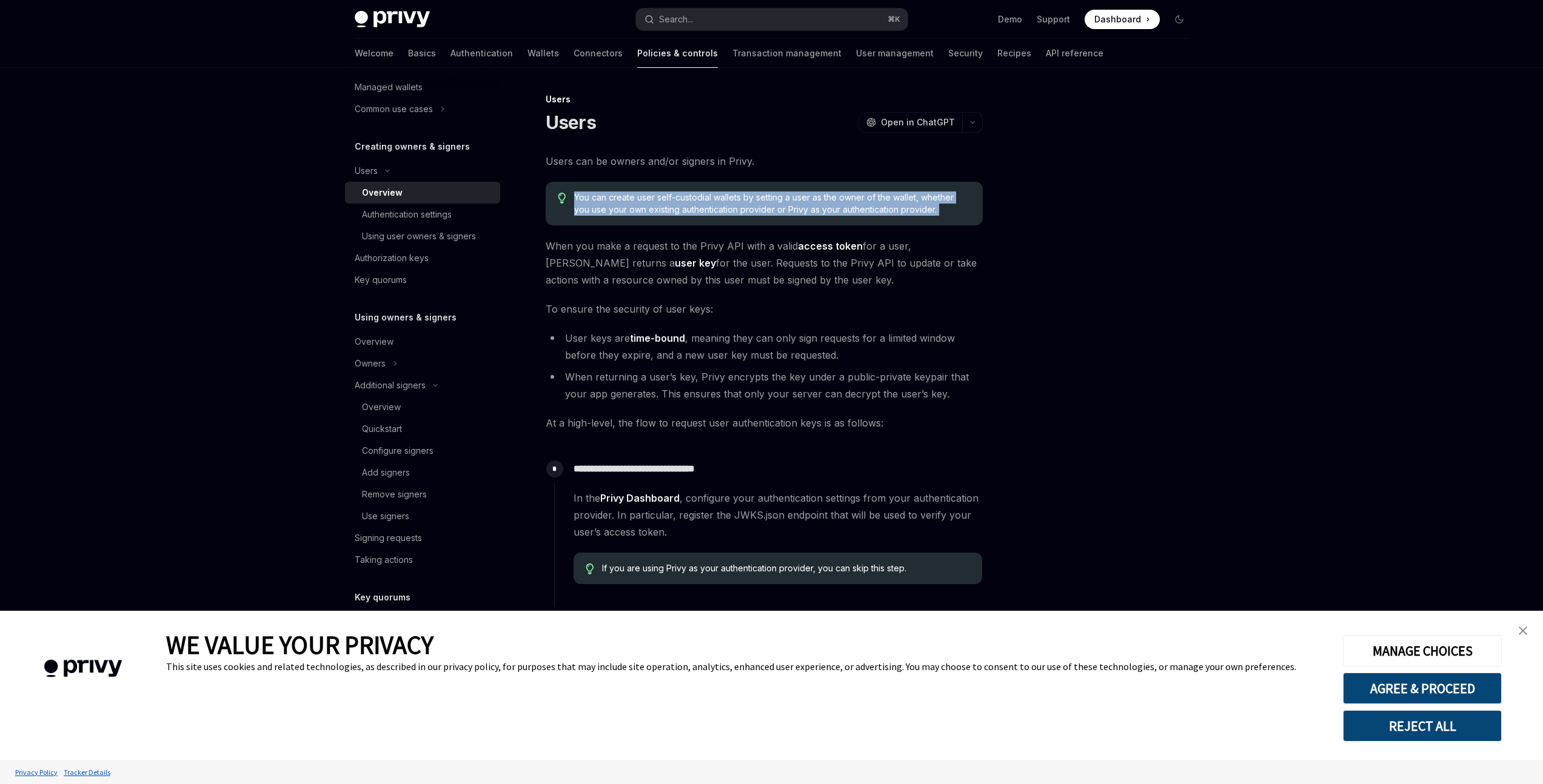
click at [733, 201] on span "You can create user self-custodial wallets by setting a user as the owner of th…" at bounding box center [772, 204] width 396 height 24
click at [726, 212] on span "You can create user self-custodial wallets by setting a user as the owner of th…" at bounding box center [772, 204] width 396 height 24
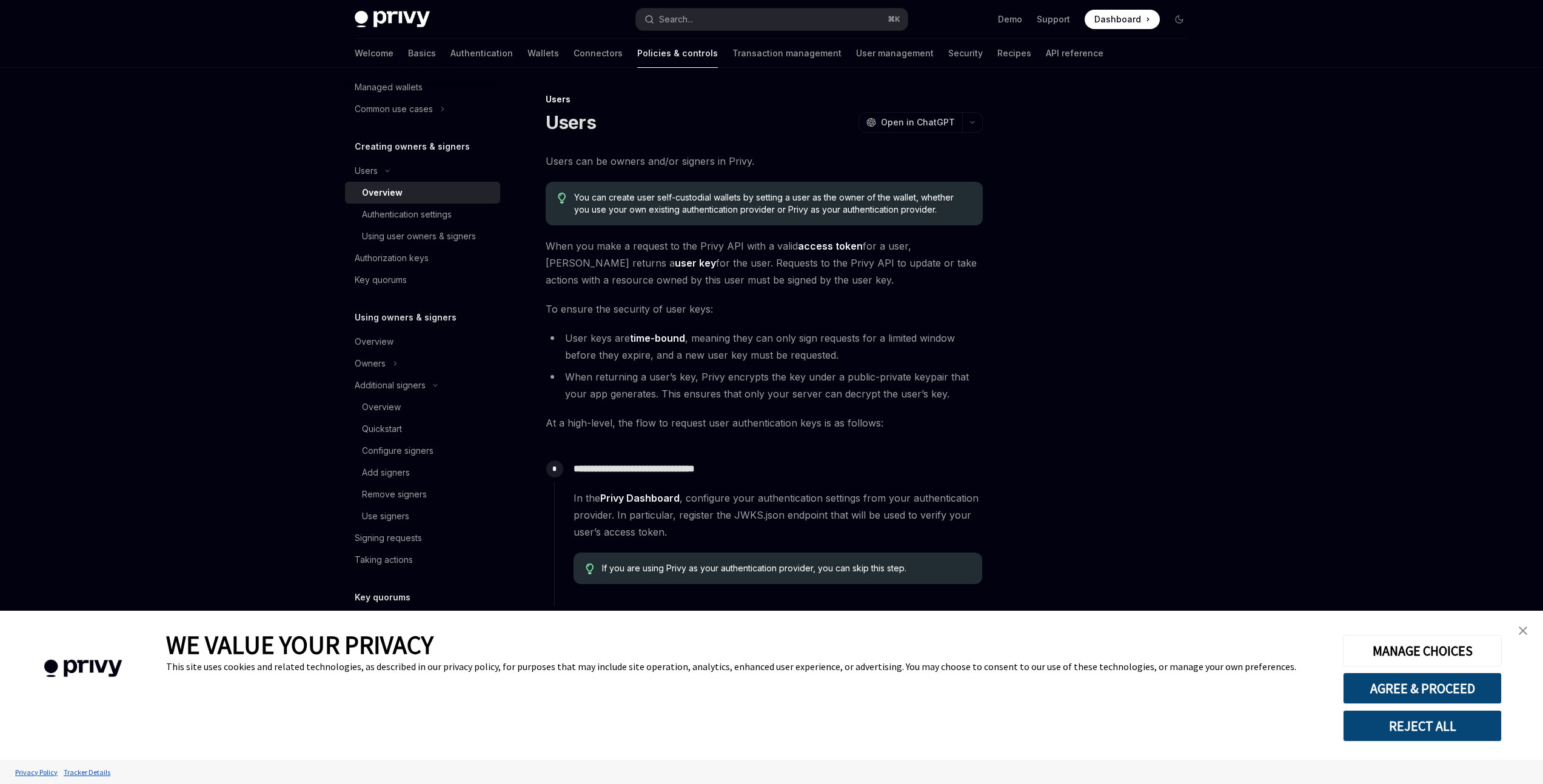
scroll to position [194, 0]
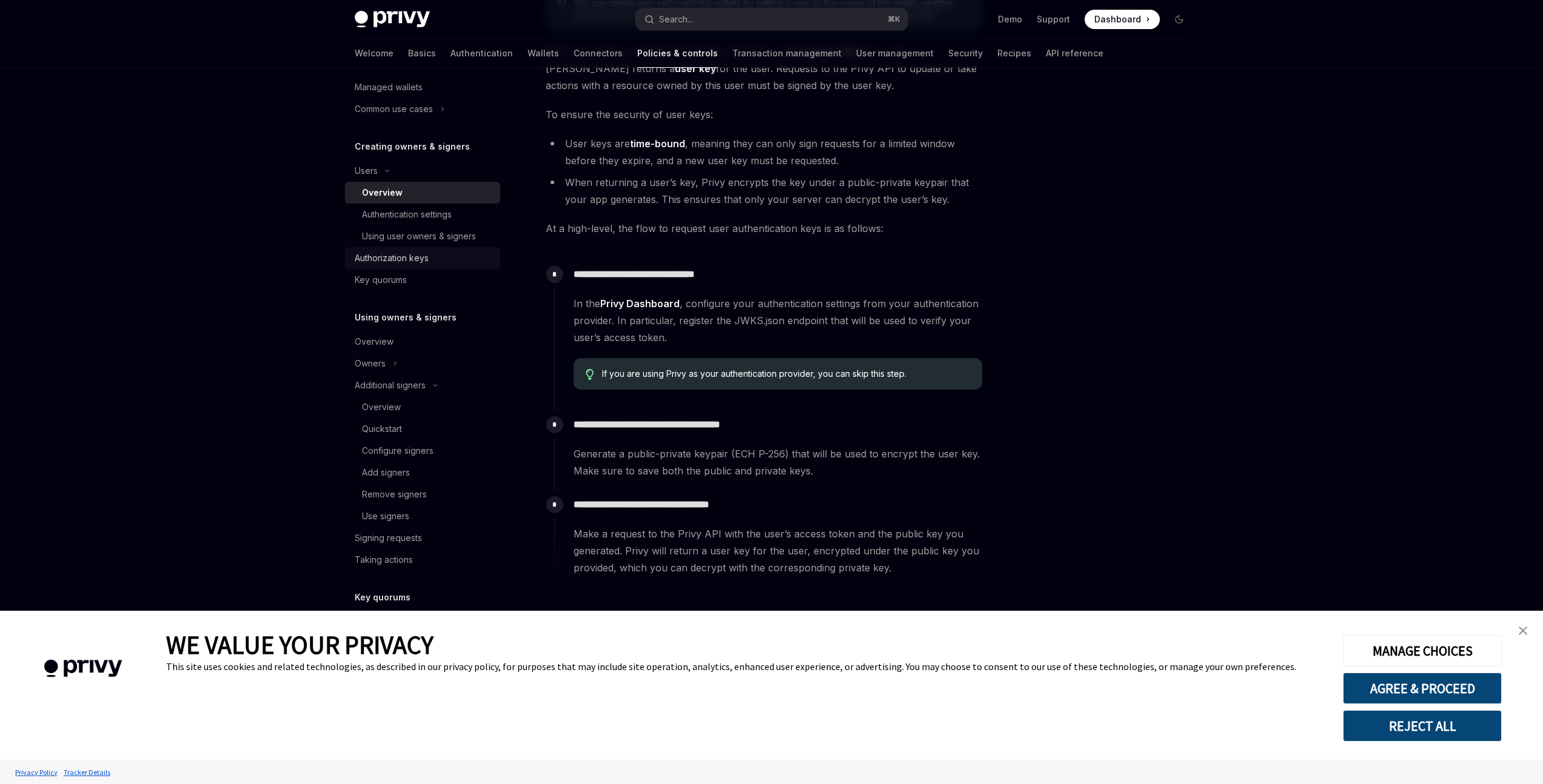
click at [413, 262] on div "Authorization keys" at bounding box center [392, 258] width 74 height 14
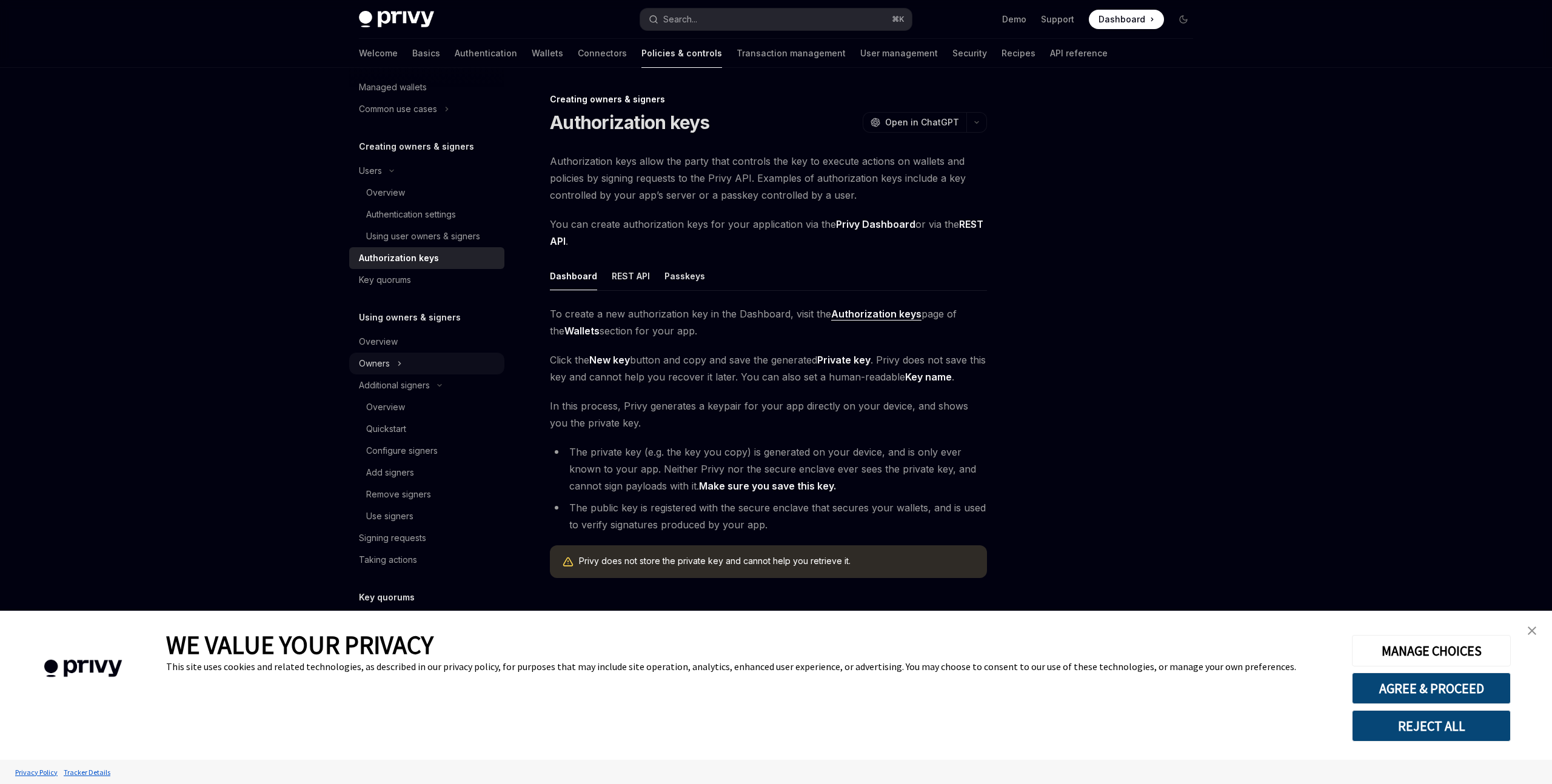
click at [438, 354] on div "Owners" at bounding box center [427, 363] width 156 height 22
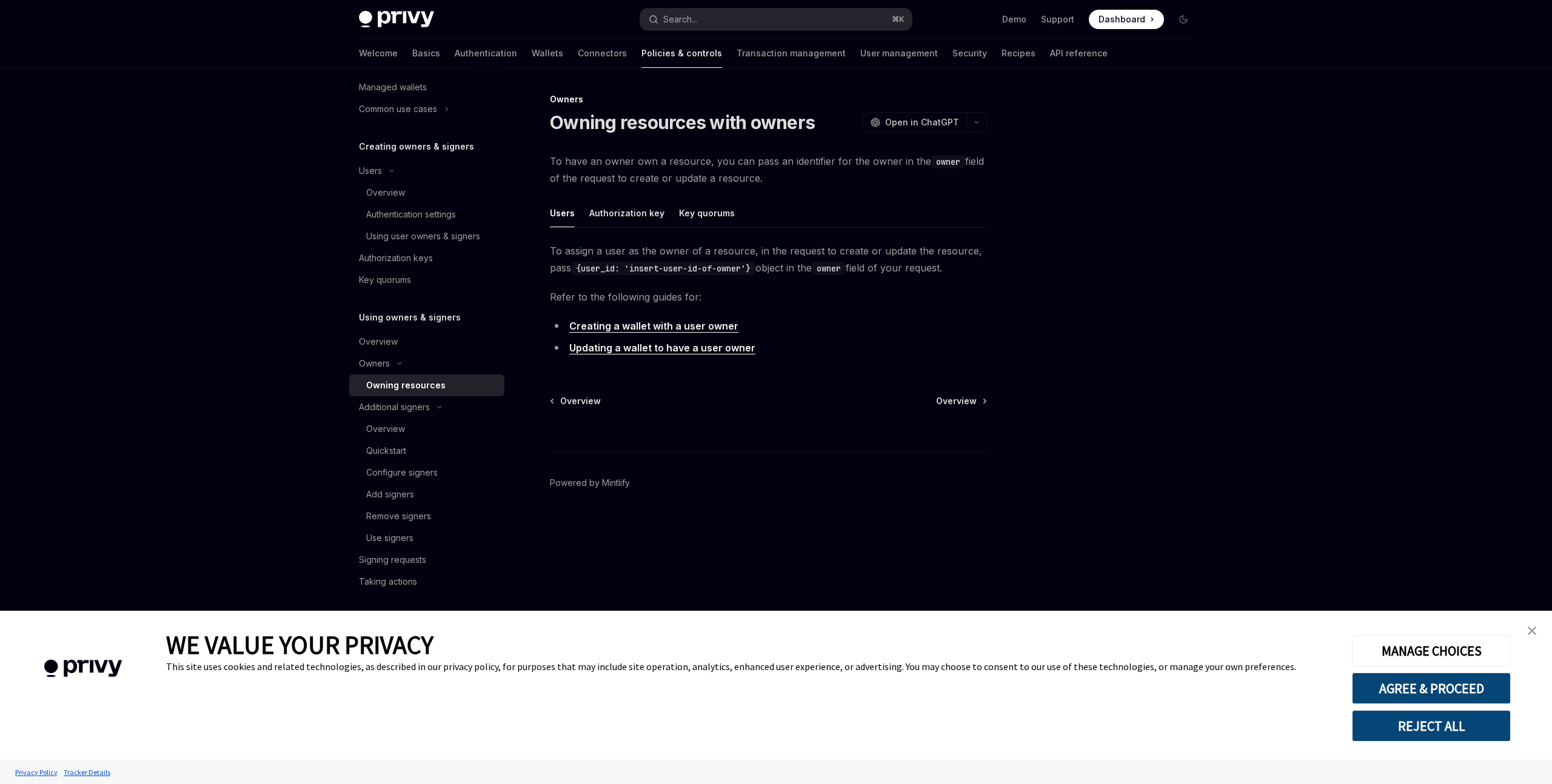
click at [650, 252] on span "To assign a user as the owner of a resource, in the request to create or update…" at bounding box center [768, 259] width 437 height 34
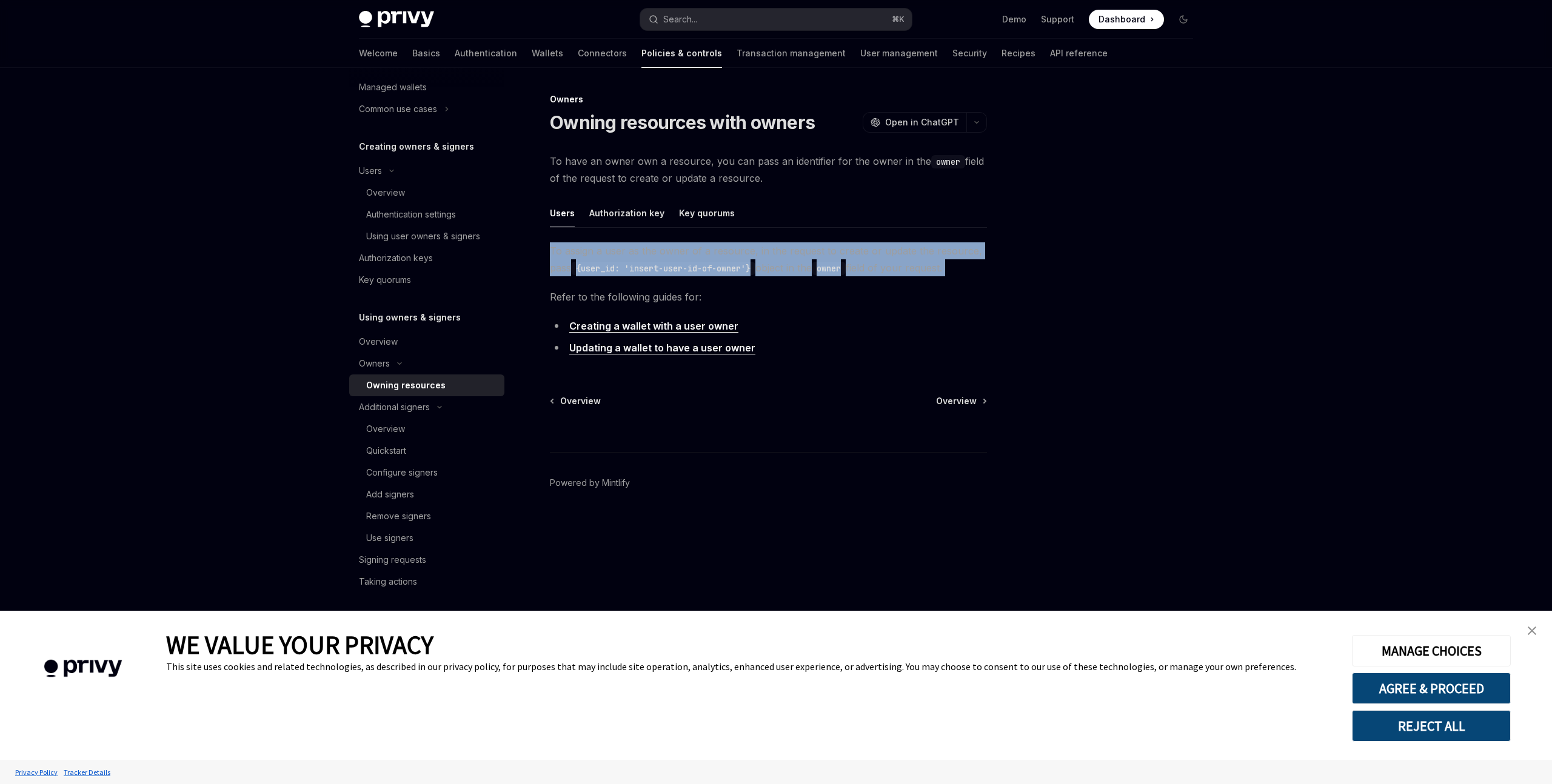
click at [650, 252] on span "To assign a user as the owner of a resource, in the request to create or update…" at bounding box center [768, 259] width 437 height 34
click at [607, 253] on span "To assign a user as the owner of a resource, in the request to create or update…" at bounding box center [768, 259] width 437 height 34
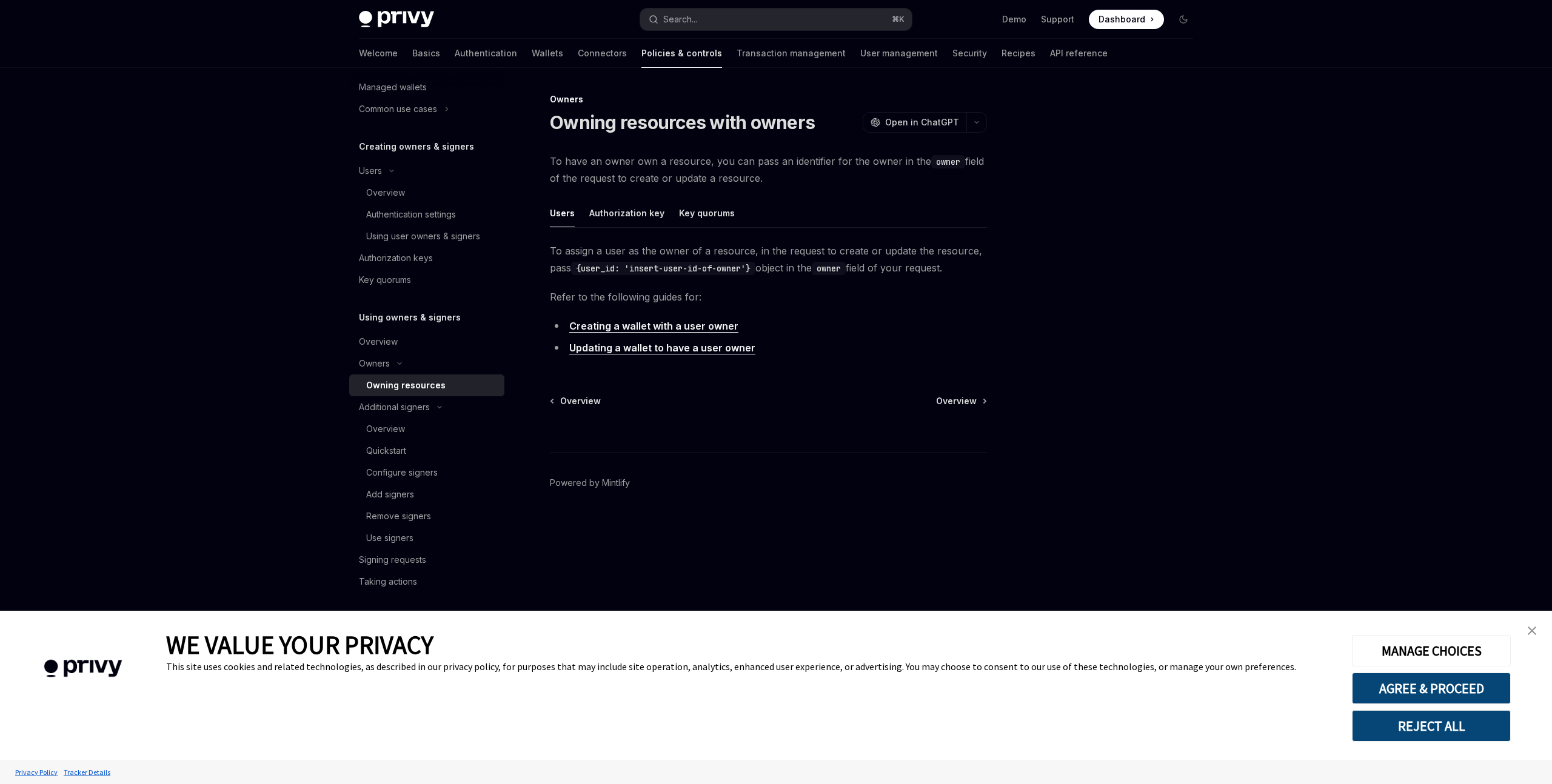
click at [599, 352] on link "Updating a wallet to have a user owner" at bounding box center [662, 348] width 186 height 13
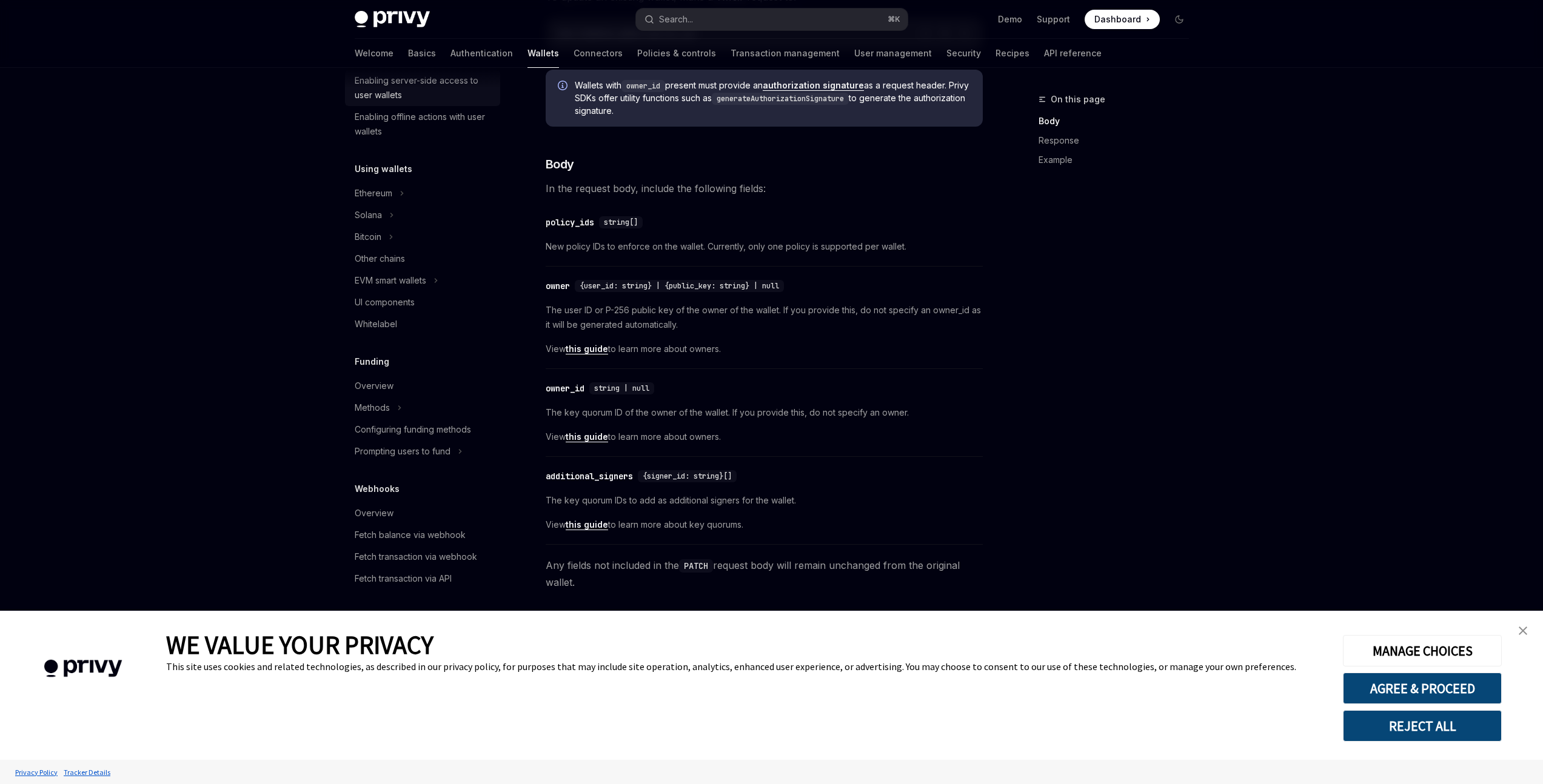
scroll to position [257, 0]
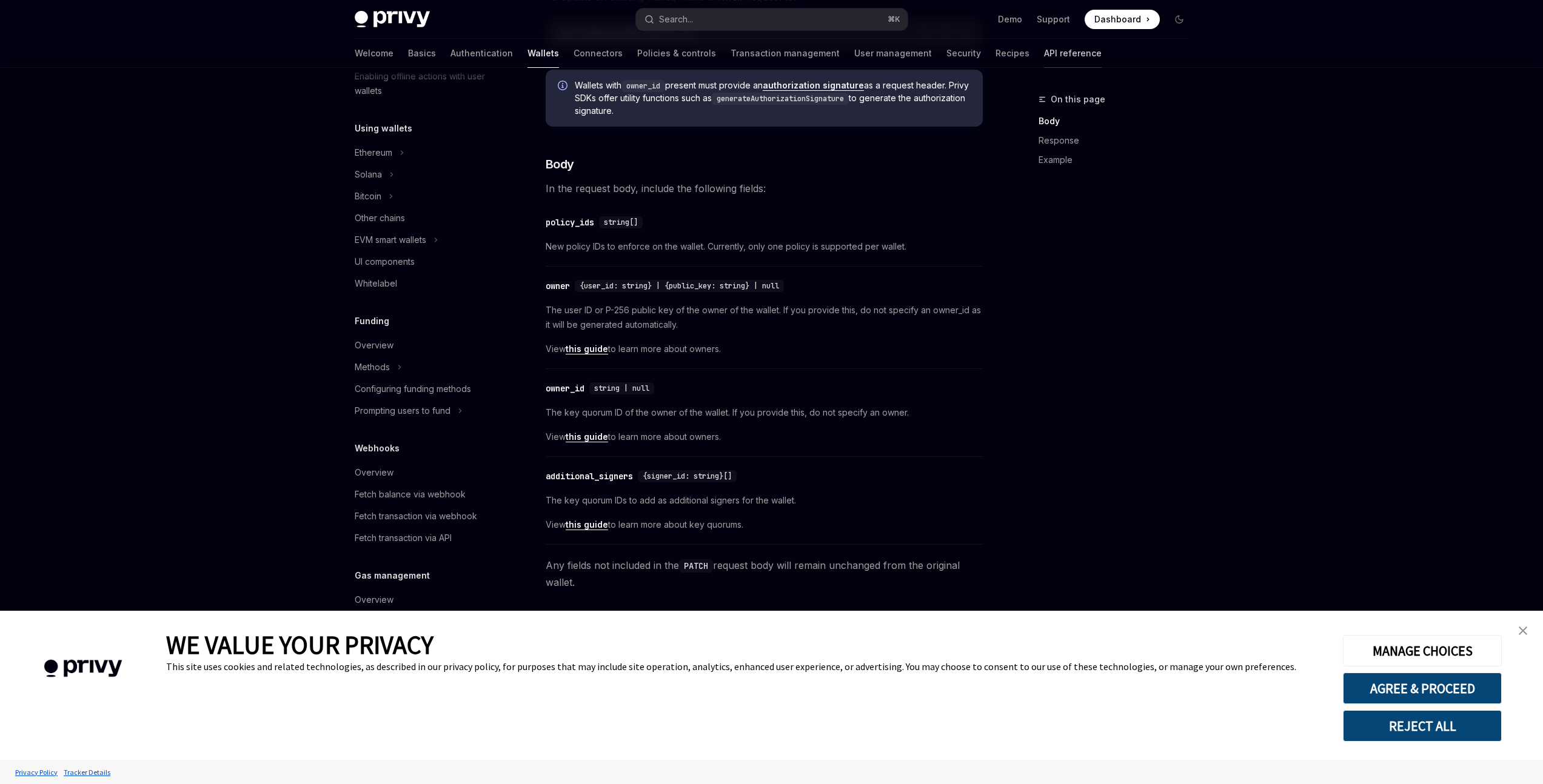
click at [1044, 56] on link "API reference" at bounding box center [1073, 53] width 58 height 29
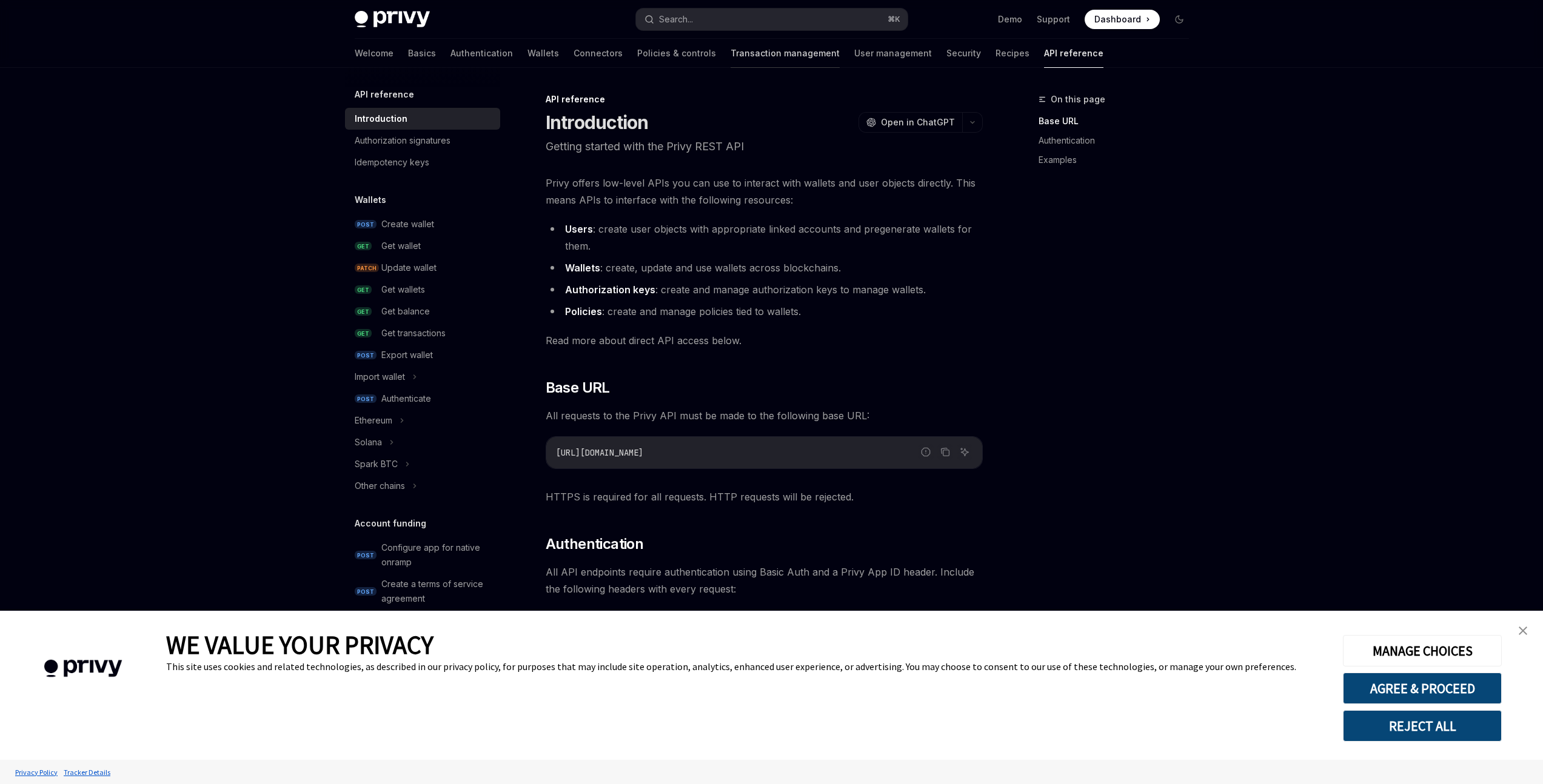
click at [730, 65] on link "Transaction management" at bounding box center [785, 53] width 109 height 29
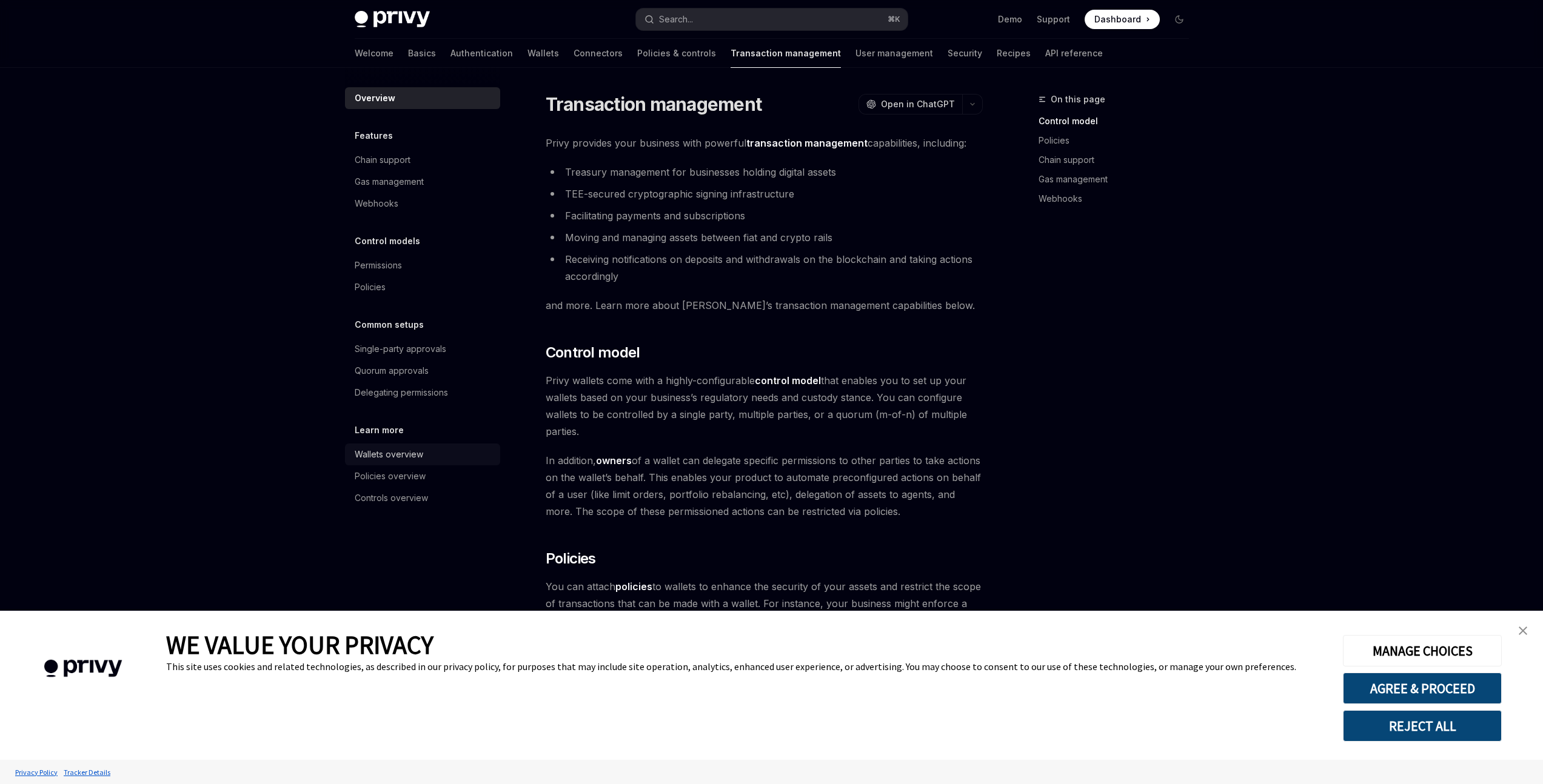
click at [437, 444] on link "Wallets overview" at bounding box center [423, 454] width 155 height 22
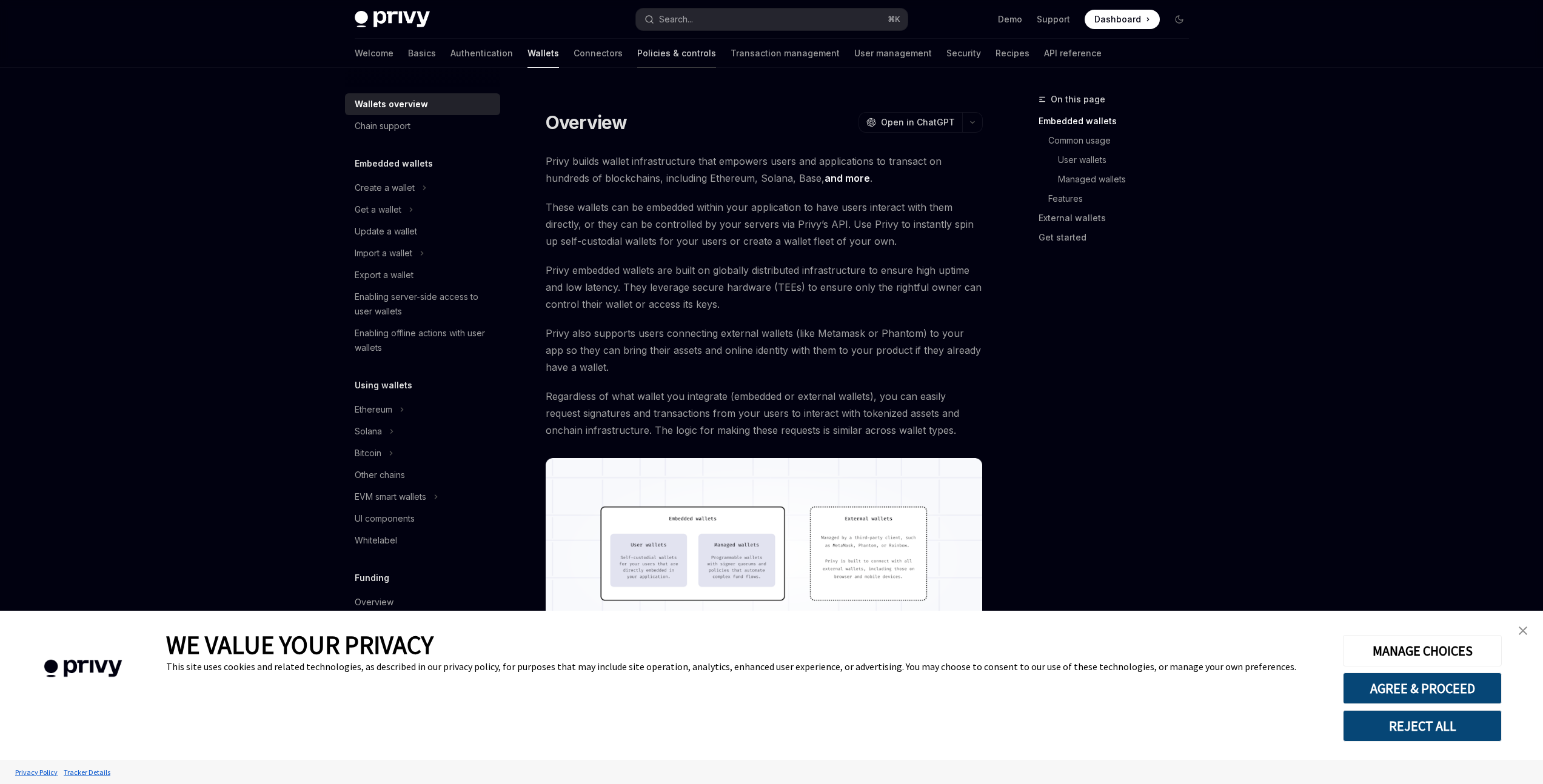
click at [637, 58] on link "Policies & controls" at bounding box center [677, 53] width 79 height 29
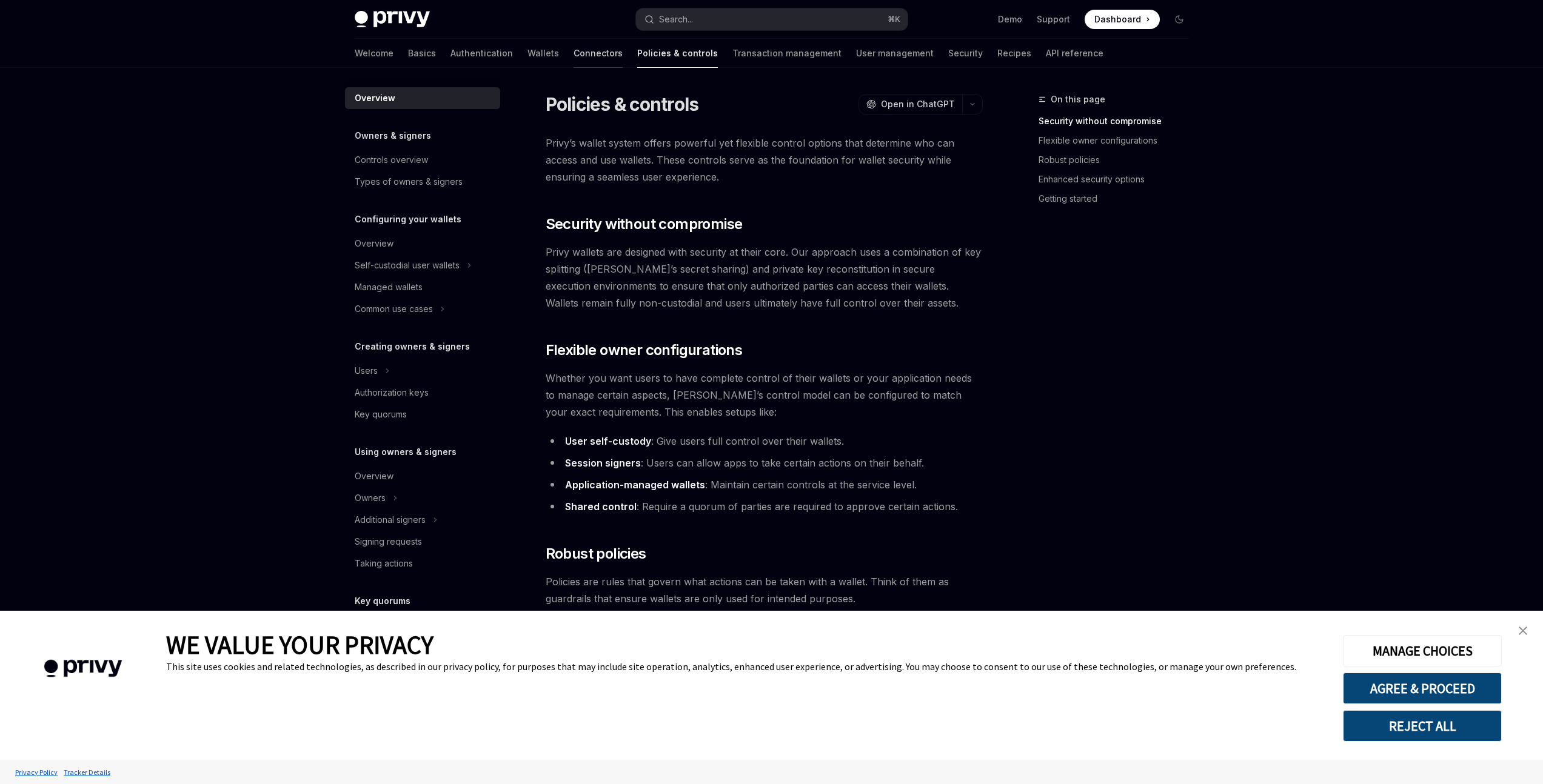
click at [574, 60] on link "Connectors" at bounding box center [598, 53] width 49 height 29
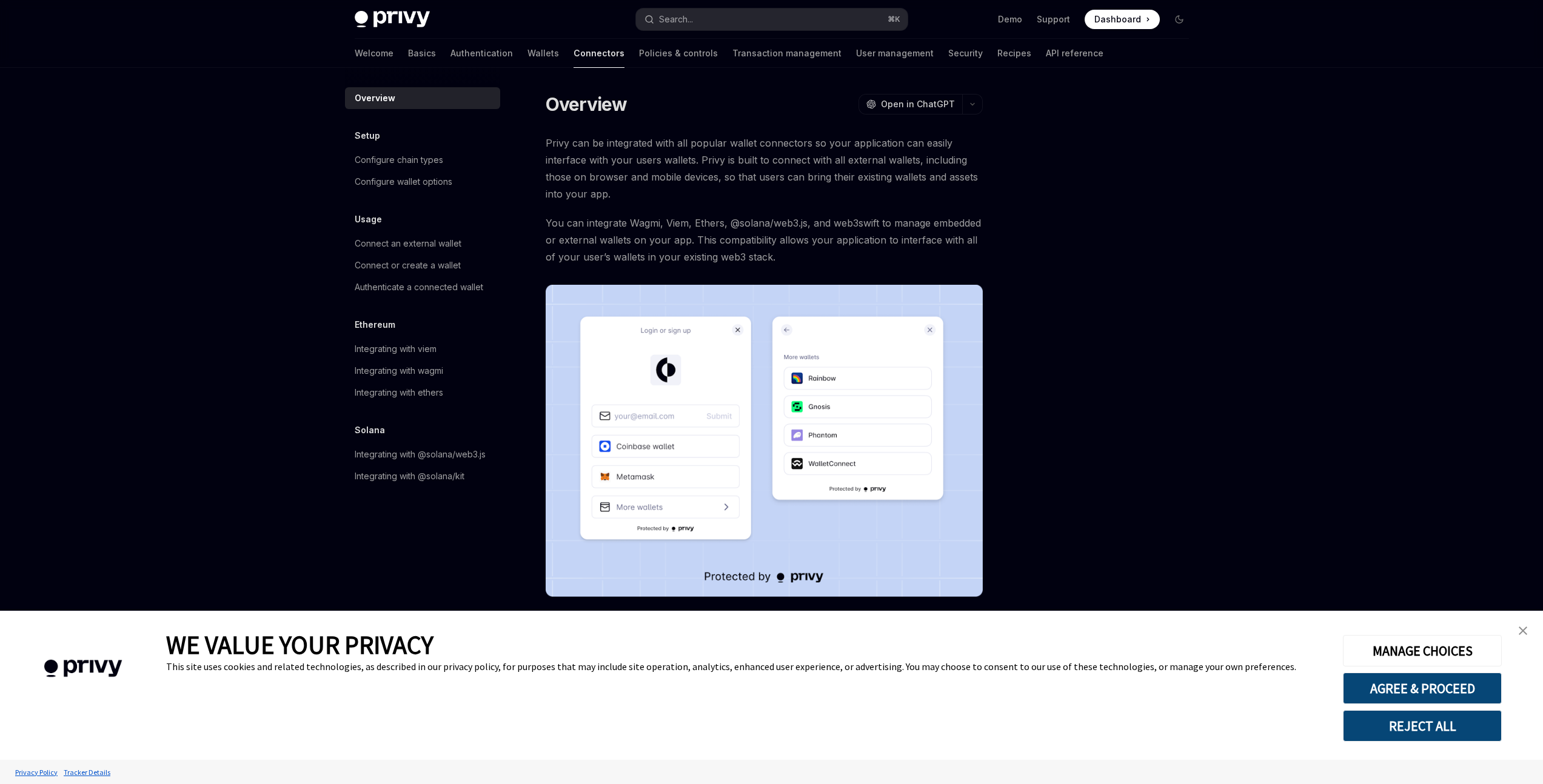
click at [851, 216] on span "You can integrate Wagmi, Viem, Ethers, @solana/web3.js, and web3swift to manage…" at bounding box center [764, 239] width 437 height 51
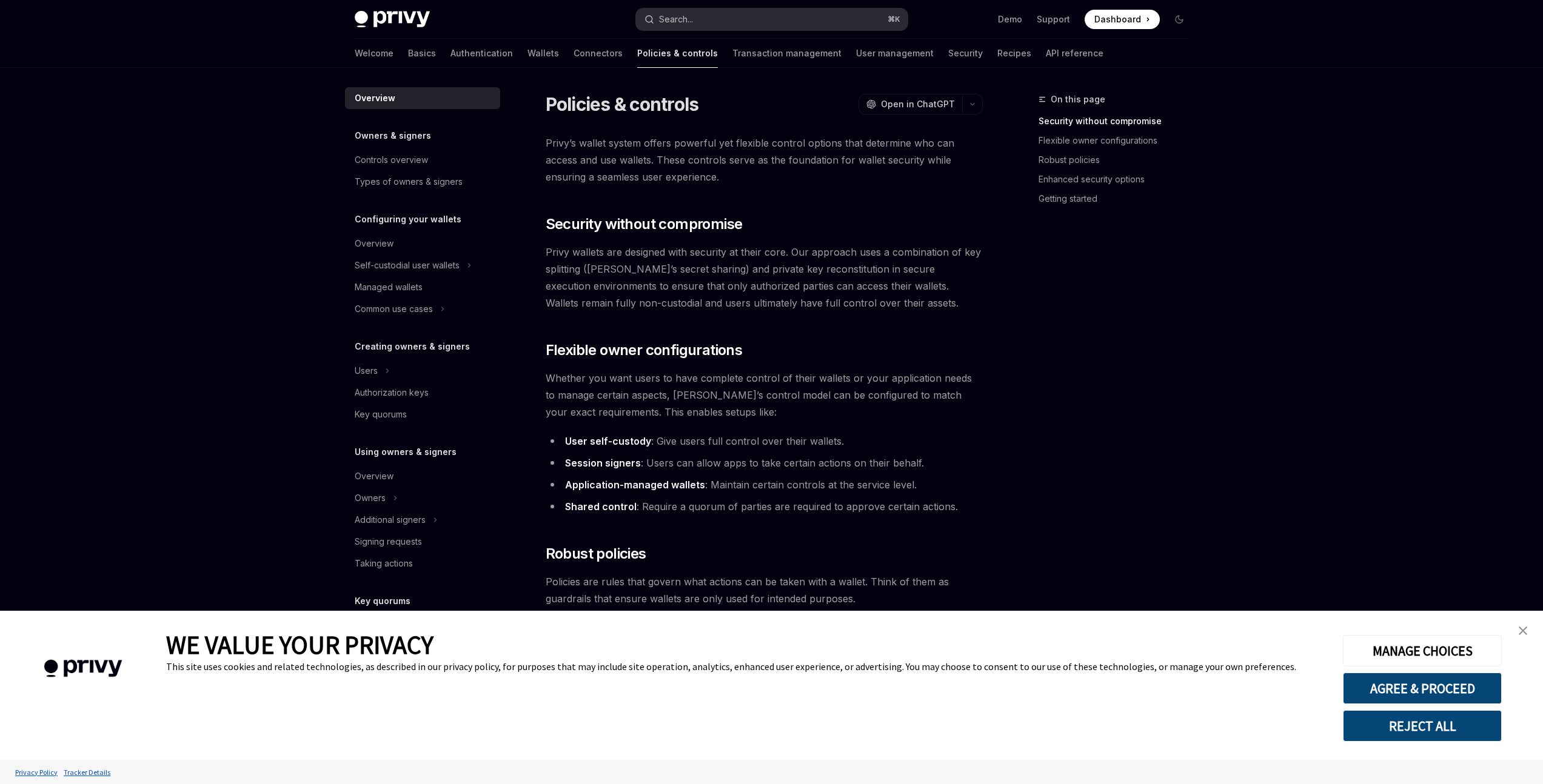
type textarea "*"
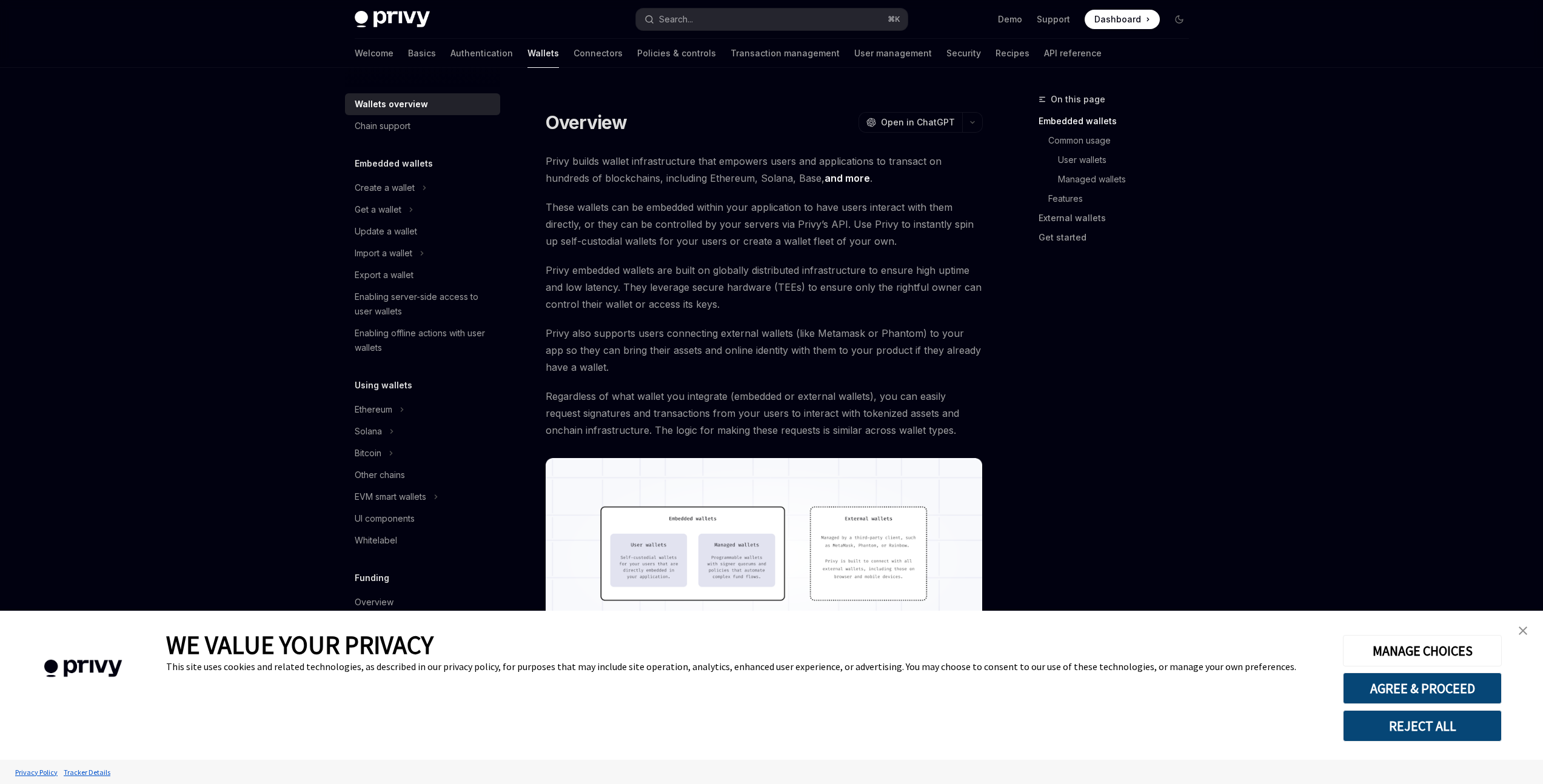
click at [690, 20] on div "Search..." at bounding box center [676, 19] width 34 height 14
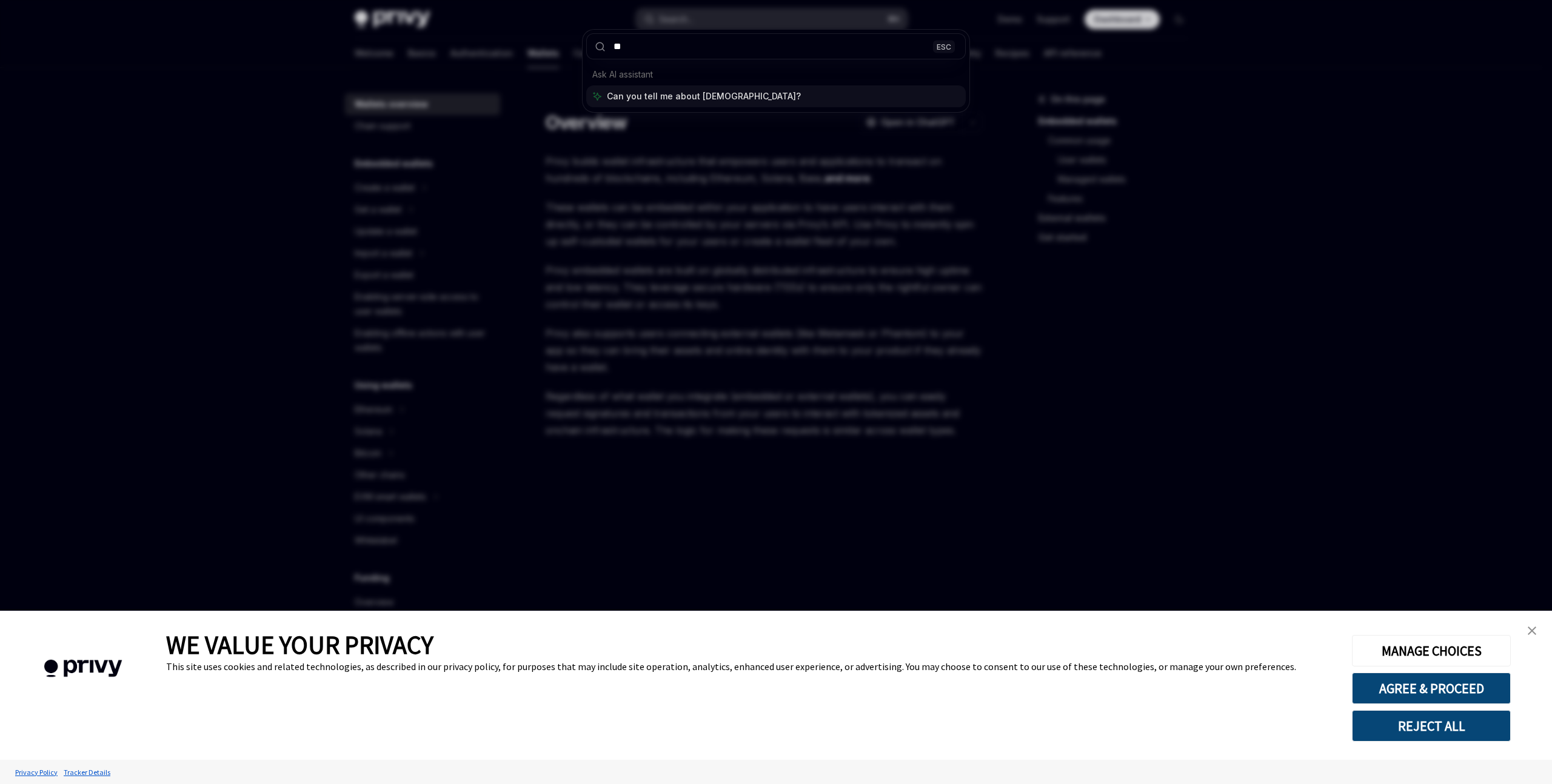
type input "***"
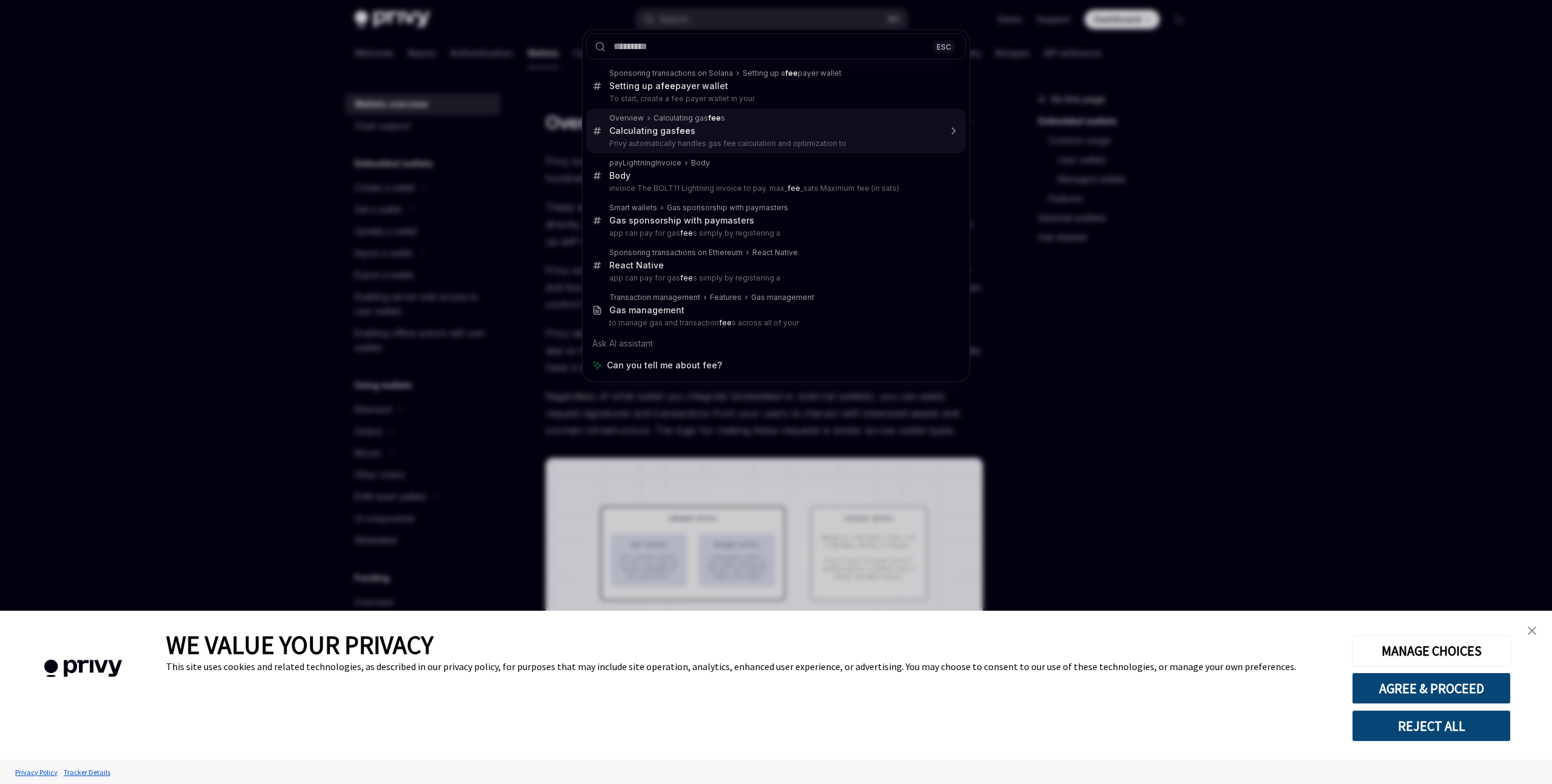
type textarea "*"
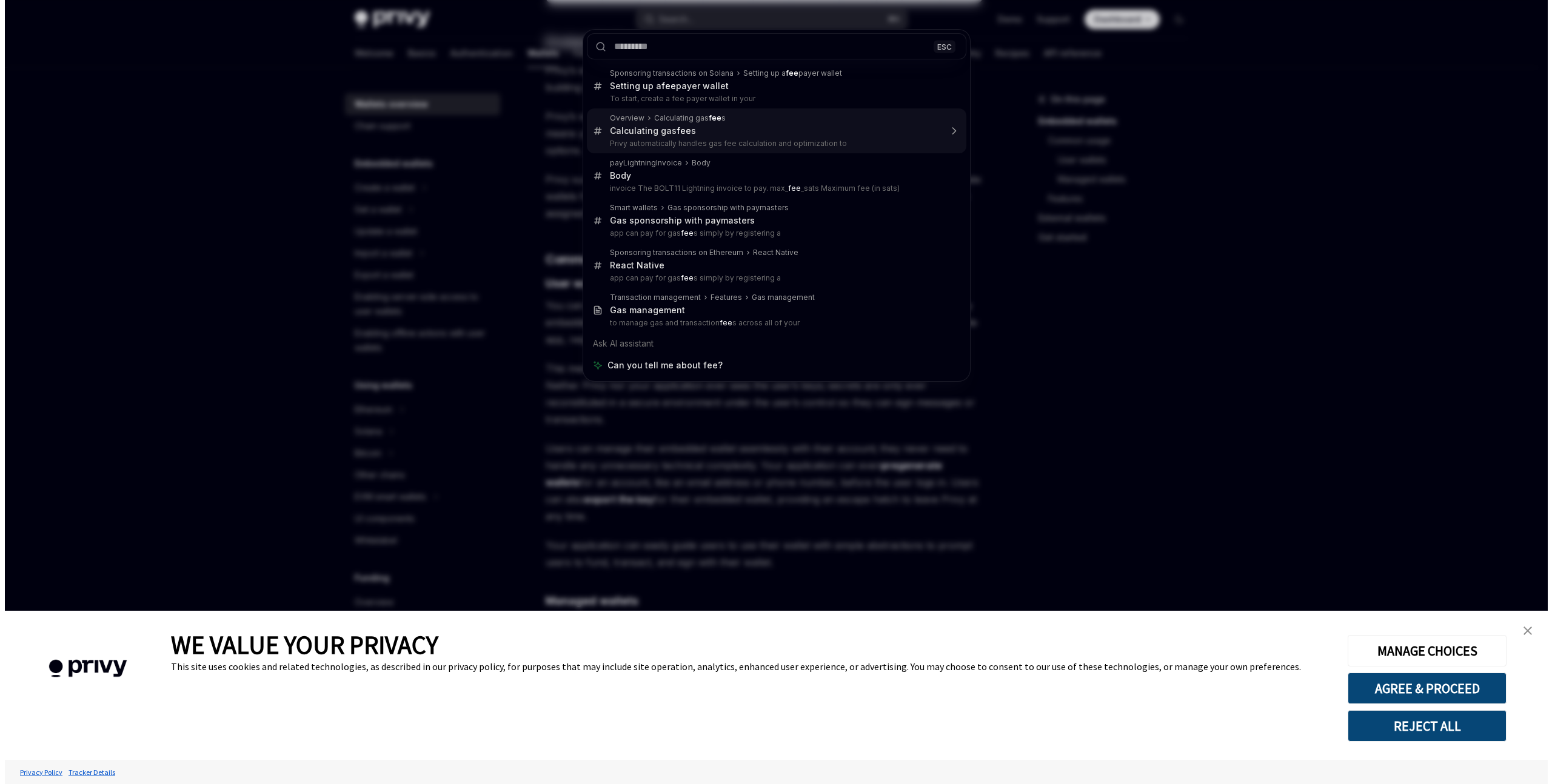
scroll to position [257, 0]
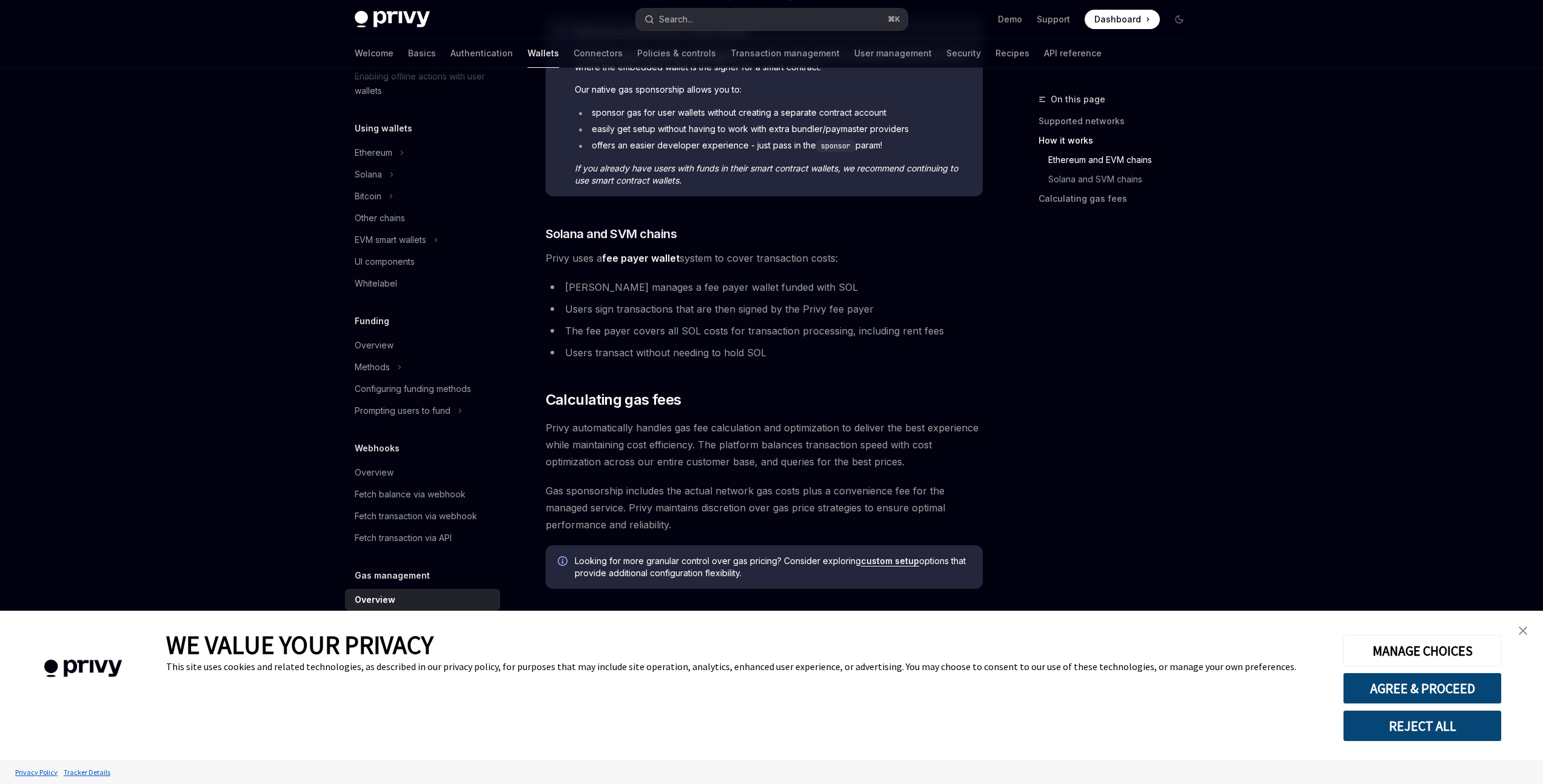
click at [710, 27] on button "Search... ⌘ K" at bounding box center [771, 19] width 271 height 22
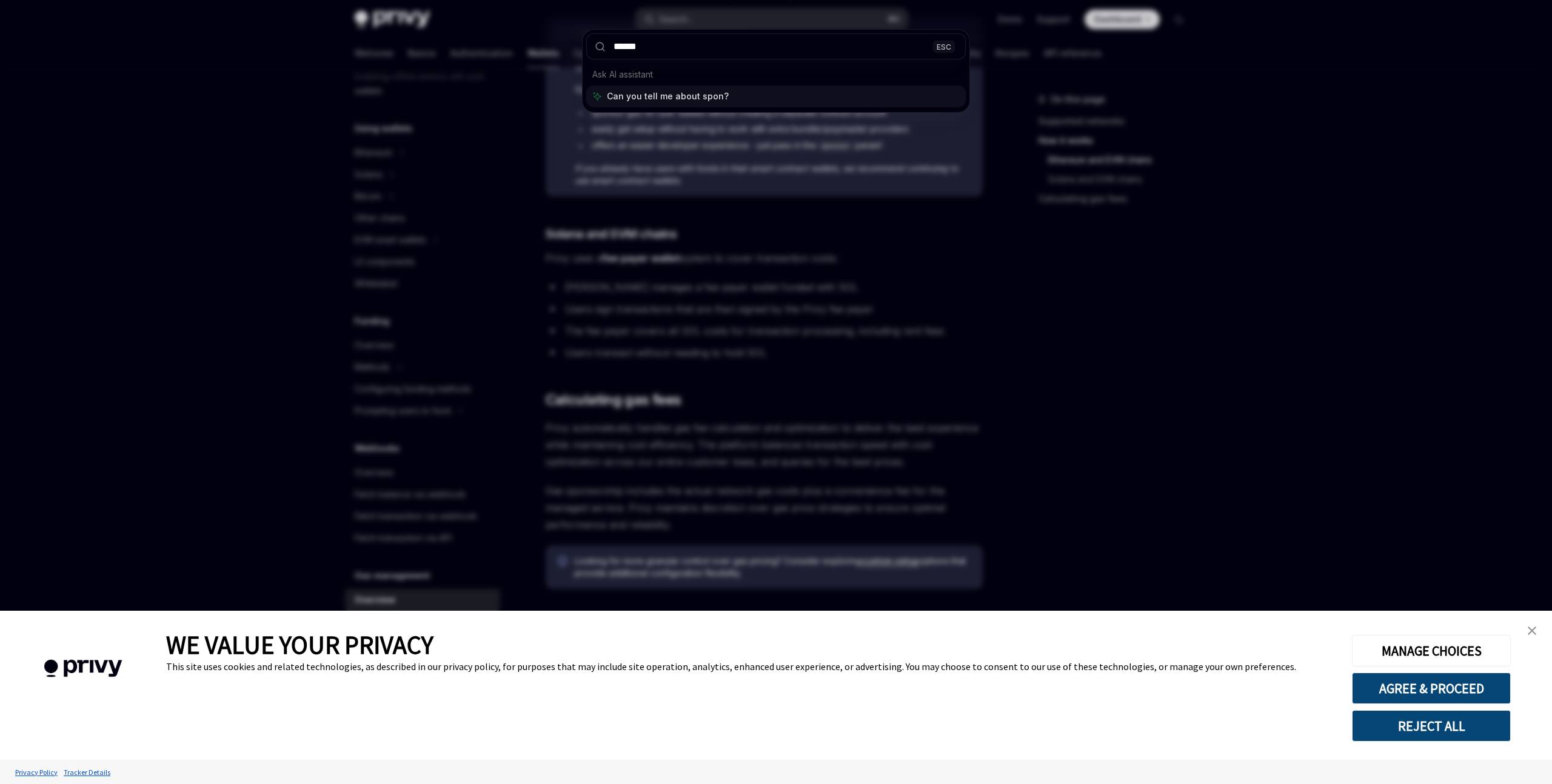
type input "*******"
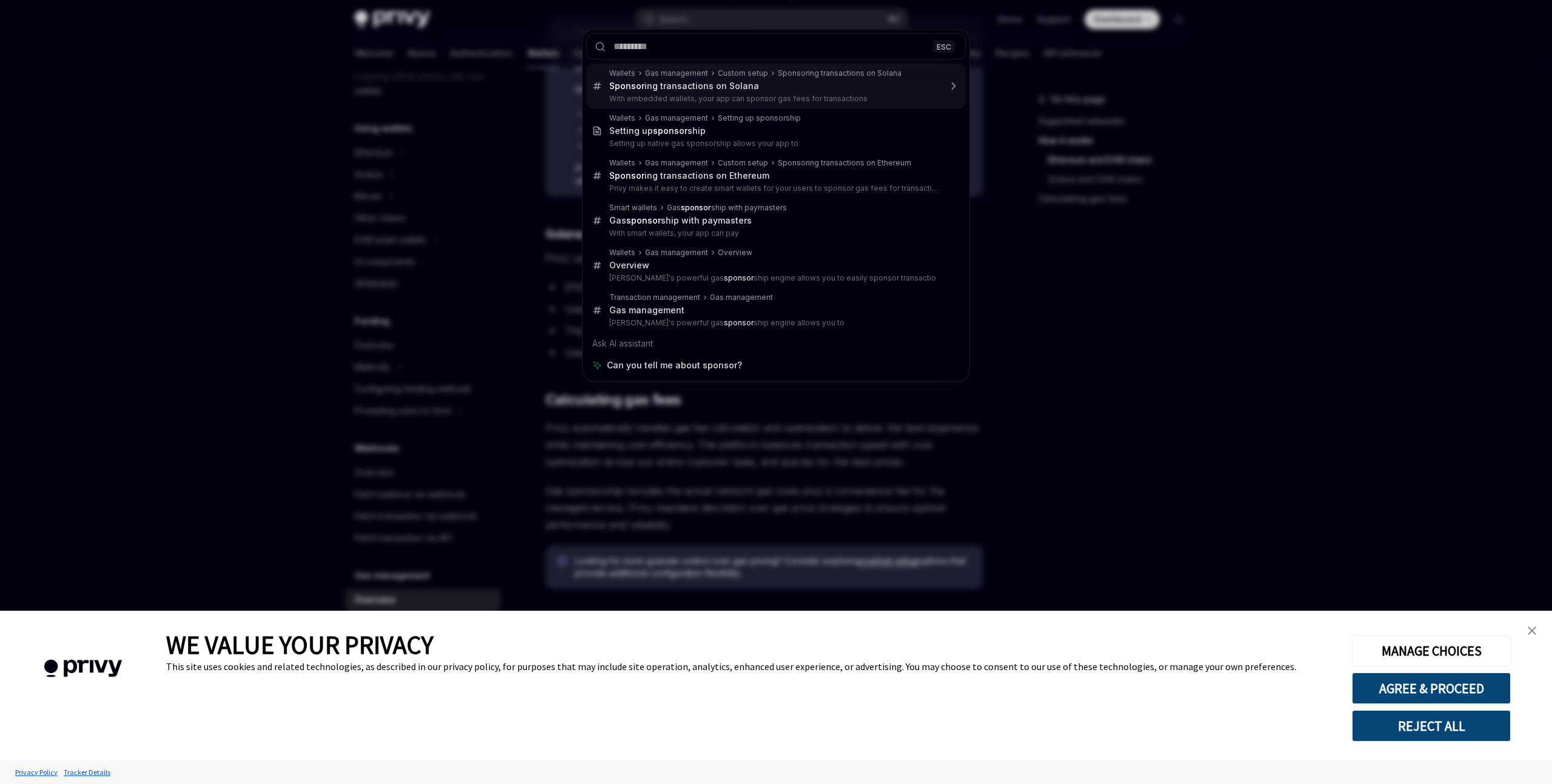
type textarea "*"
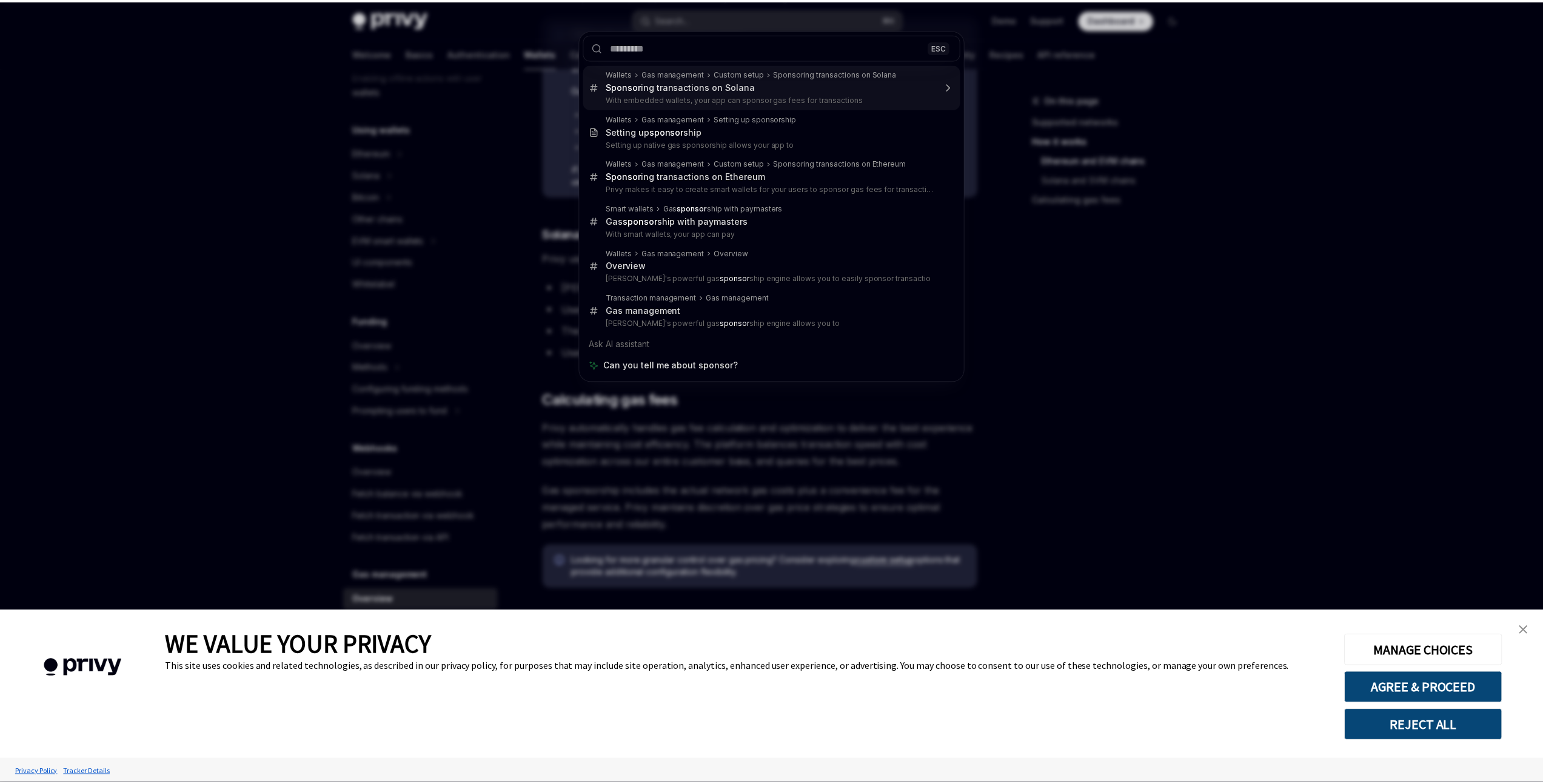
scroll to position [68, 0]
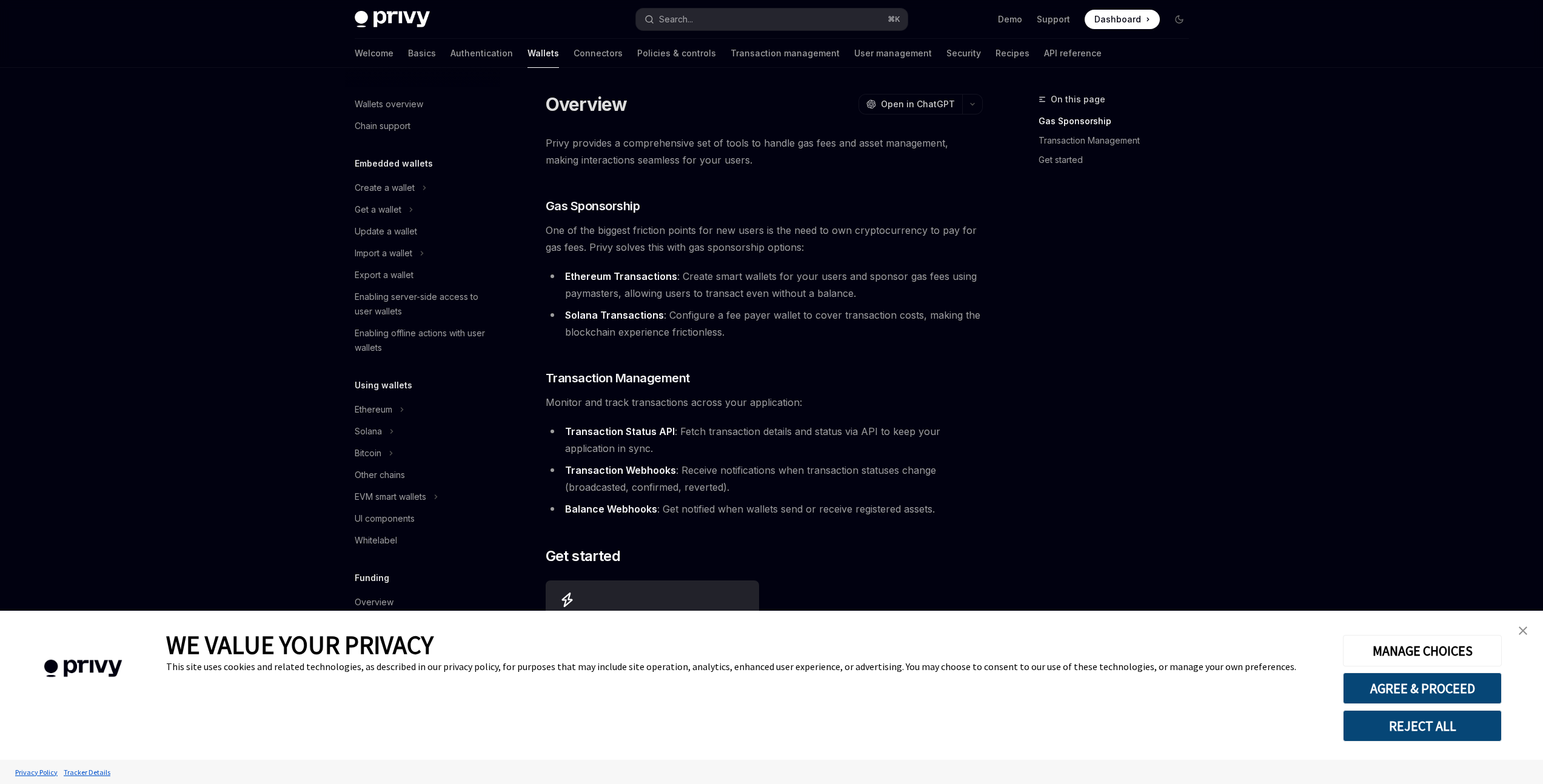
click at [739, 271] on li "Ethereum Transactions : Create smart wallets for your users and sponsor gas fee…" at bounding box center [764, 285] width 437 height 34
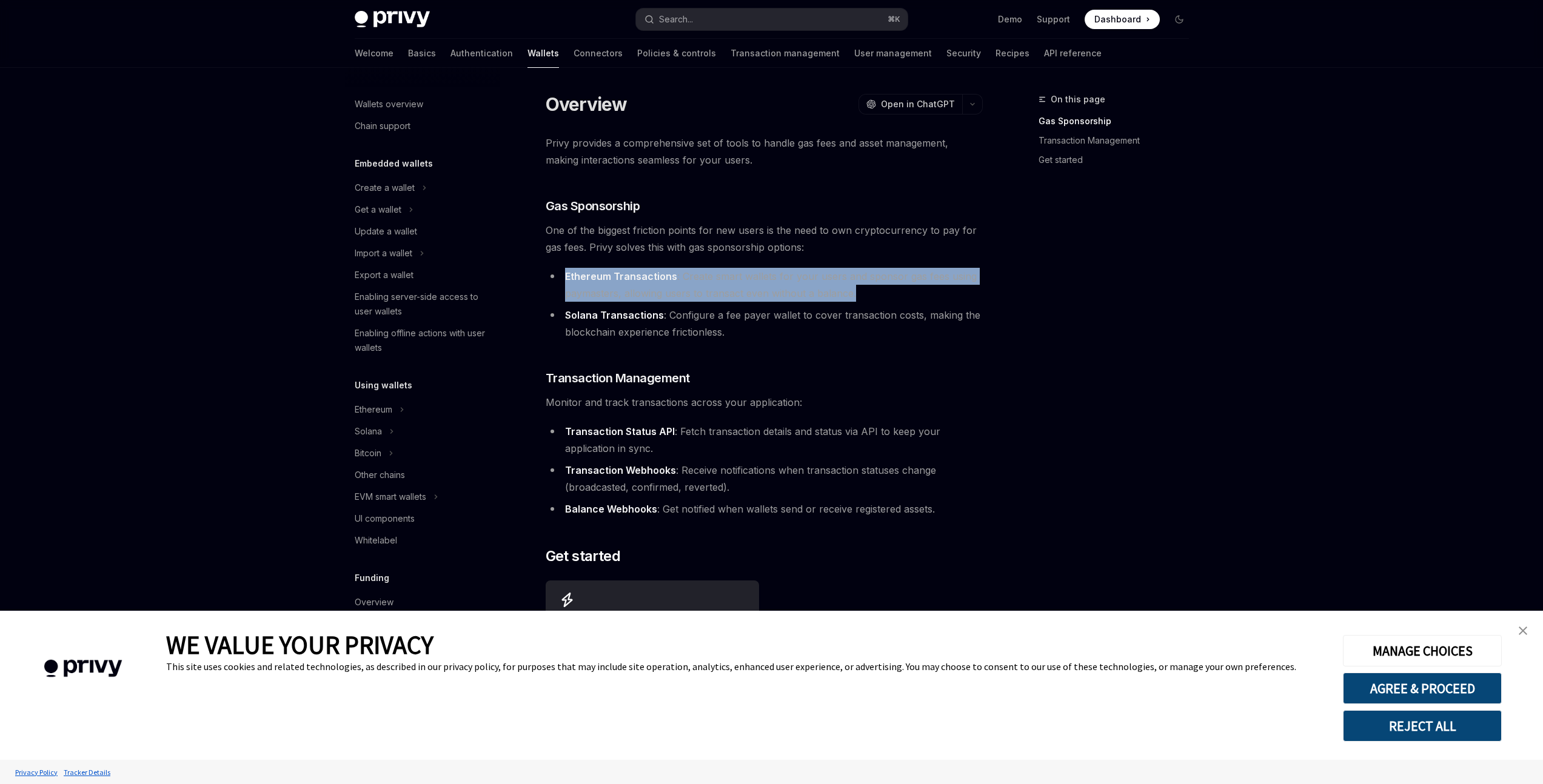
click at [739, 271] on li "Ethereum Transactions : Create smart wallets for your users and sponsor gas fee…" at bounding box center [764, 285] width 437 height 34
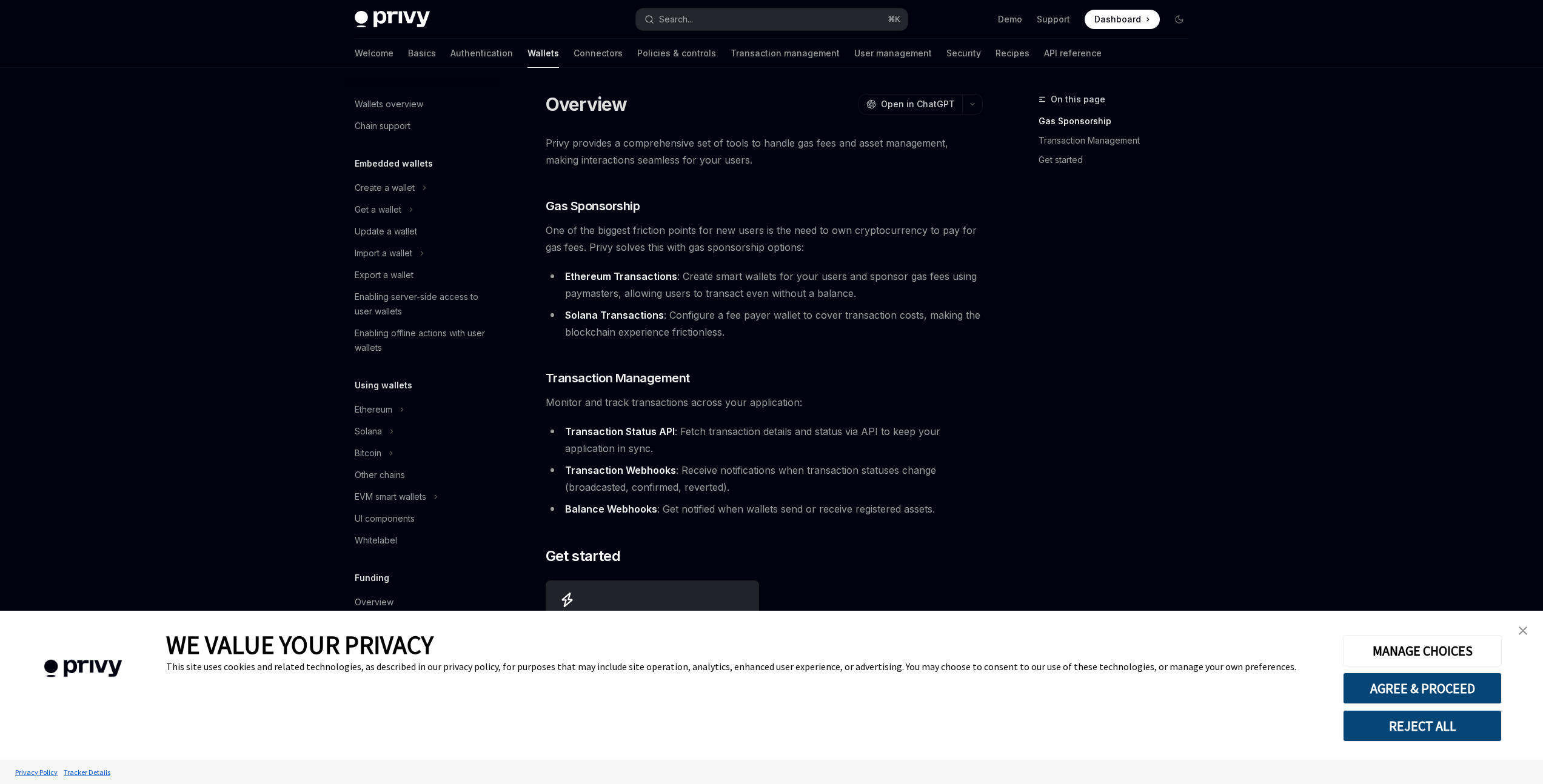
click at [749, 242] on span "One of the biggest friction points for new users is the need to own cryptocurre…" at bounding box center [764, 239] width 437 height 34
click at [608, 133] on div "Overview OpenAI Open in ChatGPT OpenAI Open in ChatGPT Privy provides a compreh…" at bounding box center [651, 478] width 670 height 771
click at [631, 178] on div "Privy provides a comprehensive set of tools to handle gas fees and asset manage…" at bounding box center [764, 407] width 437 height 545
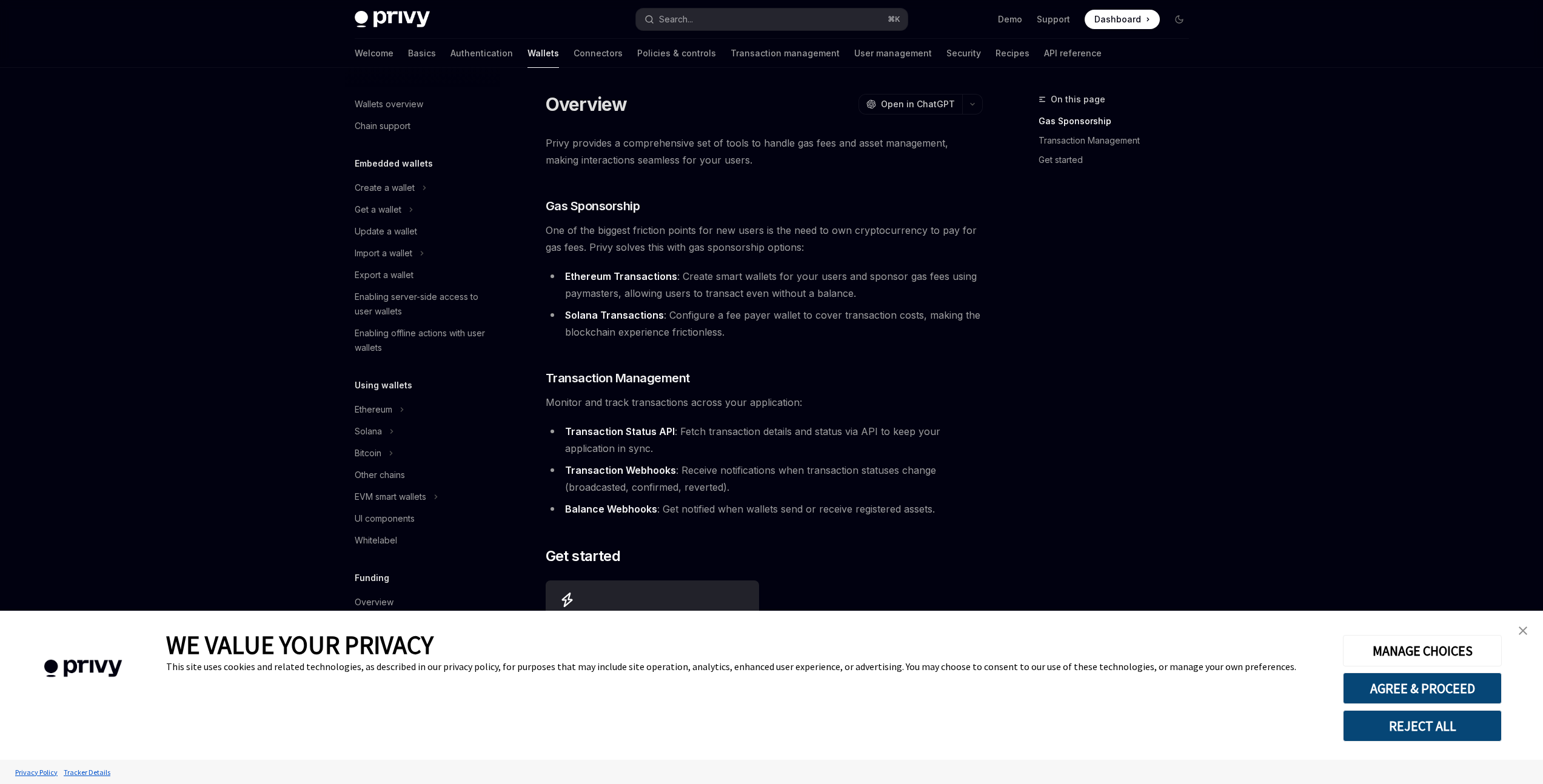
click at [629, 280] on strong "Ethereum Transactions" at bounding box center [621, 276] width 112 height 12
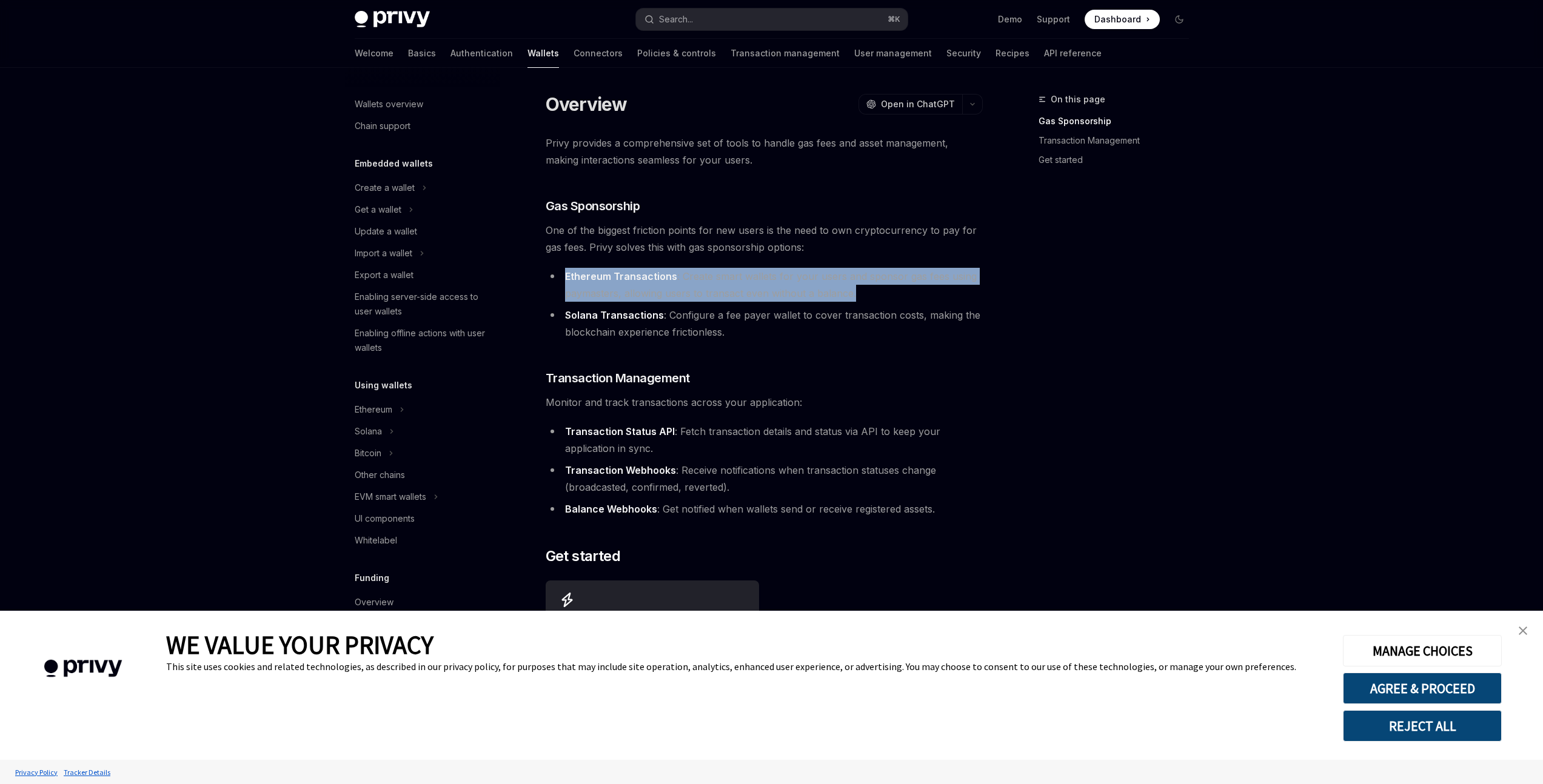
click at [629, 280] on strong "Ethereum Transactions" at bounding box center [621, 276] width 112 height 12
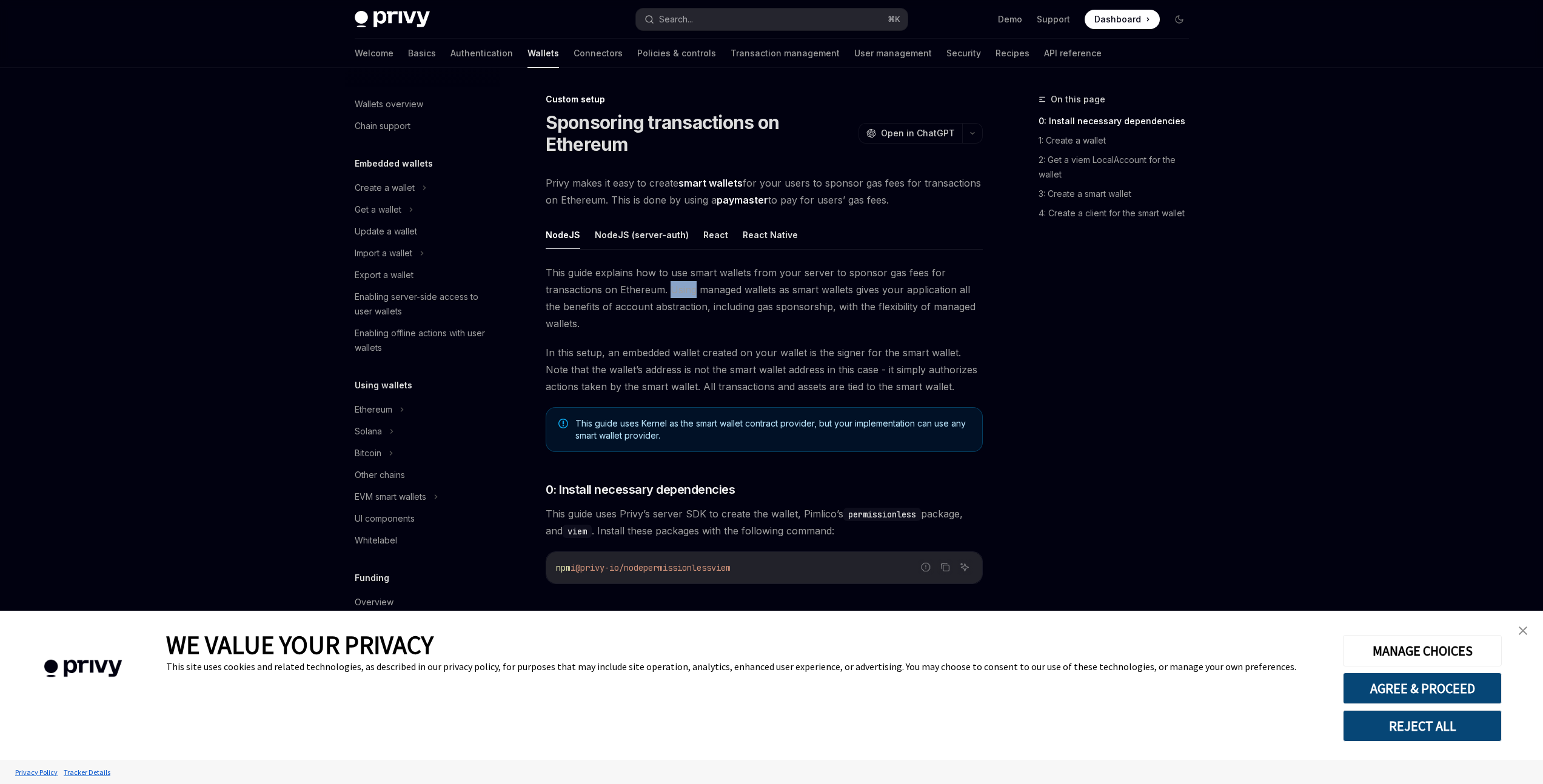
click at [683, 287] on span "This guide explains how to use smart wallets from your server to sponsor gas fe…" at bounding box center [764, 298] width 437 height 68
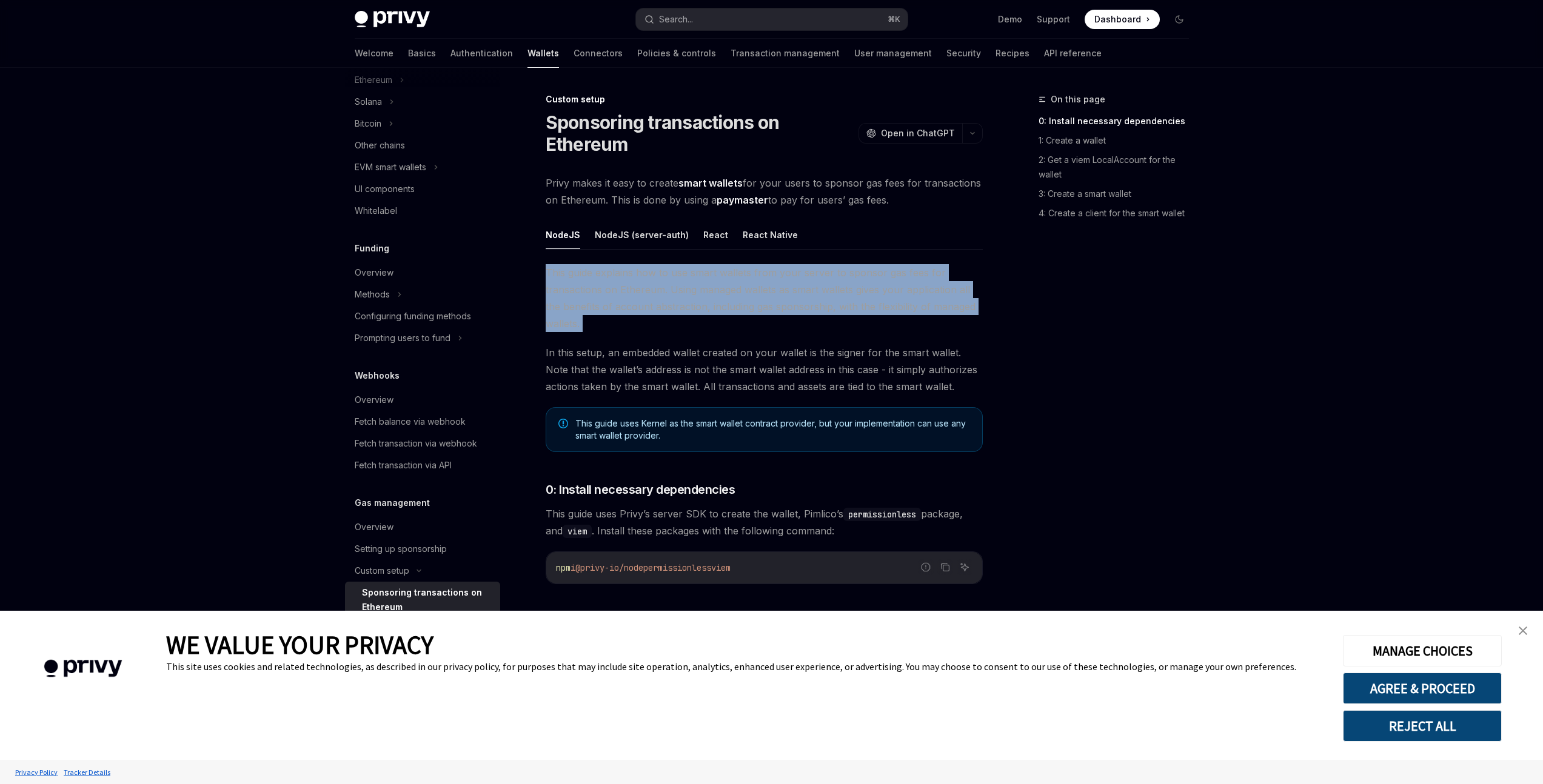
click at [683, 287] on span "This guide explains how to use smart wallets from your server to sponsor gas fe…" at bounding box center [764, 298] width 437 height 68
click at [677, 278] on span "This guide explains how to use smart wallets from your server to sponsor gas fe…" at bounding box center [764, 298] width 437 height 68
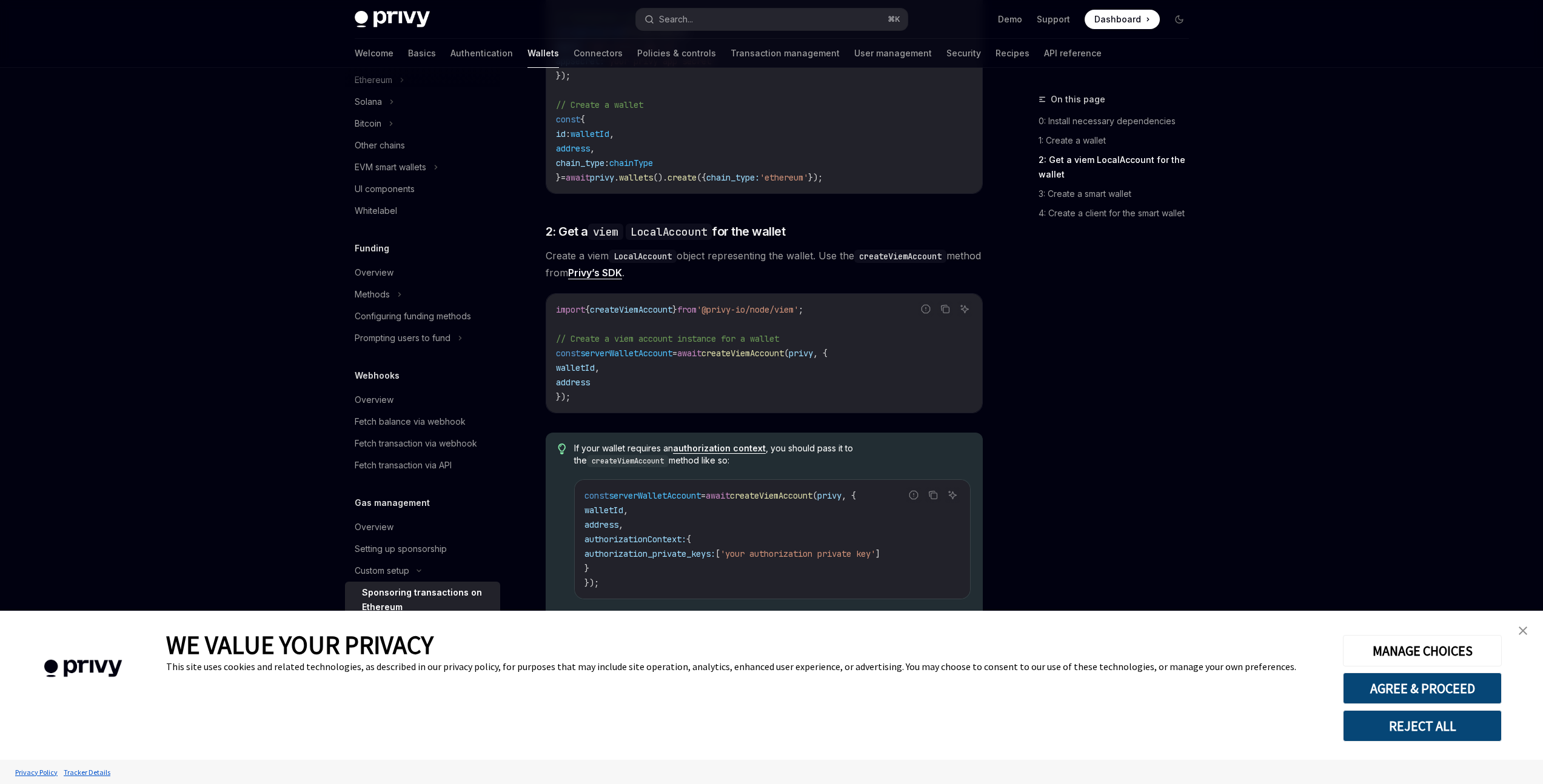
scroll to position [928, 0]
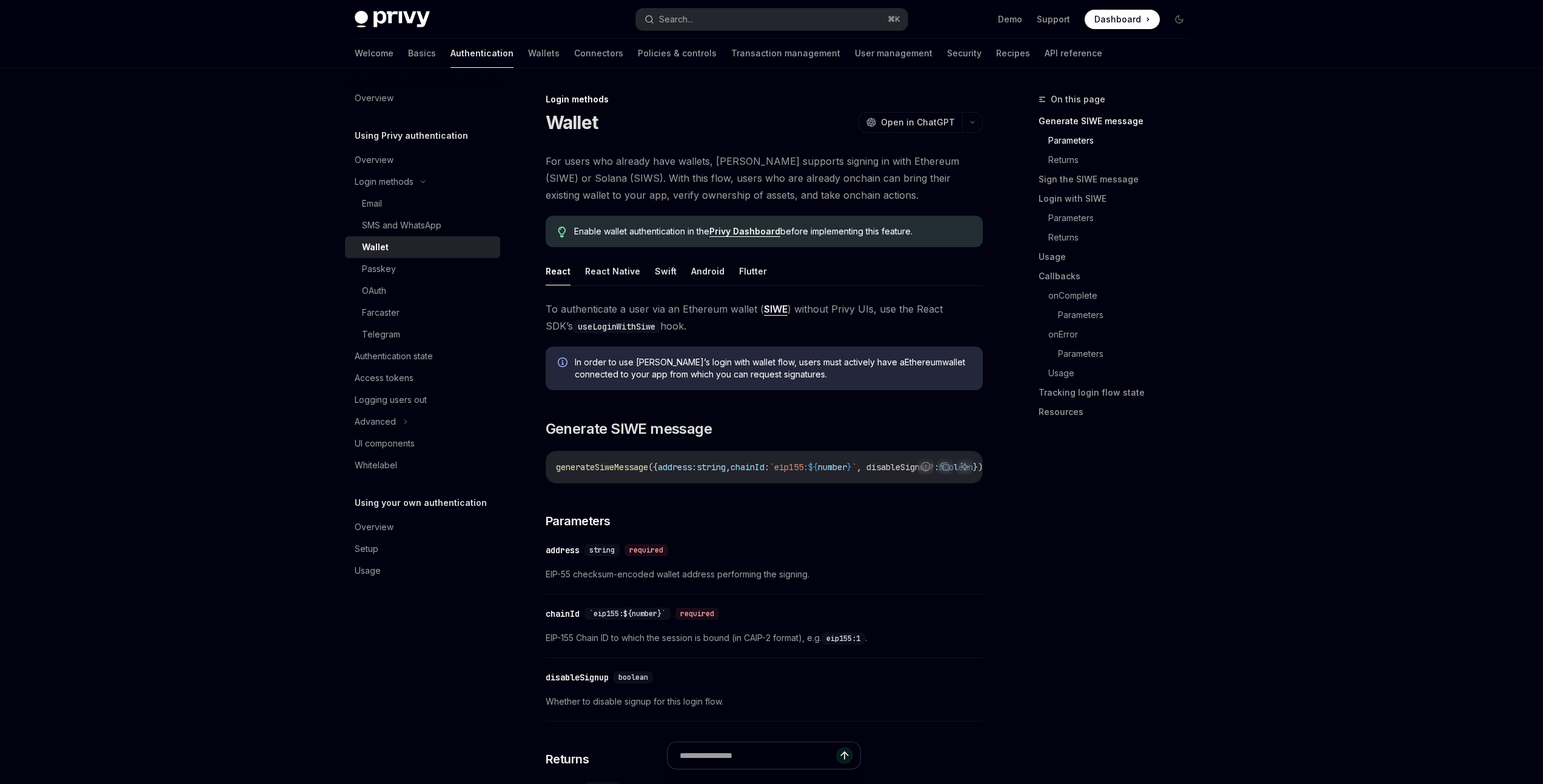
scroll to position [426, 0]
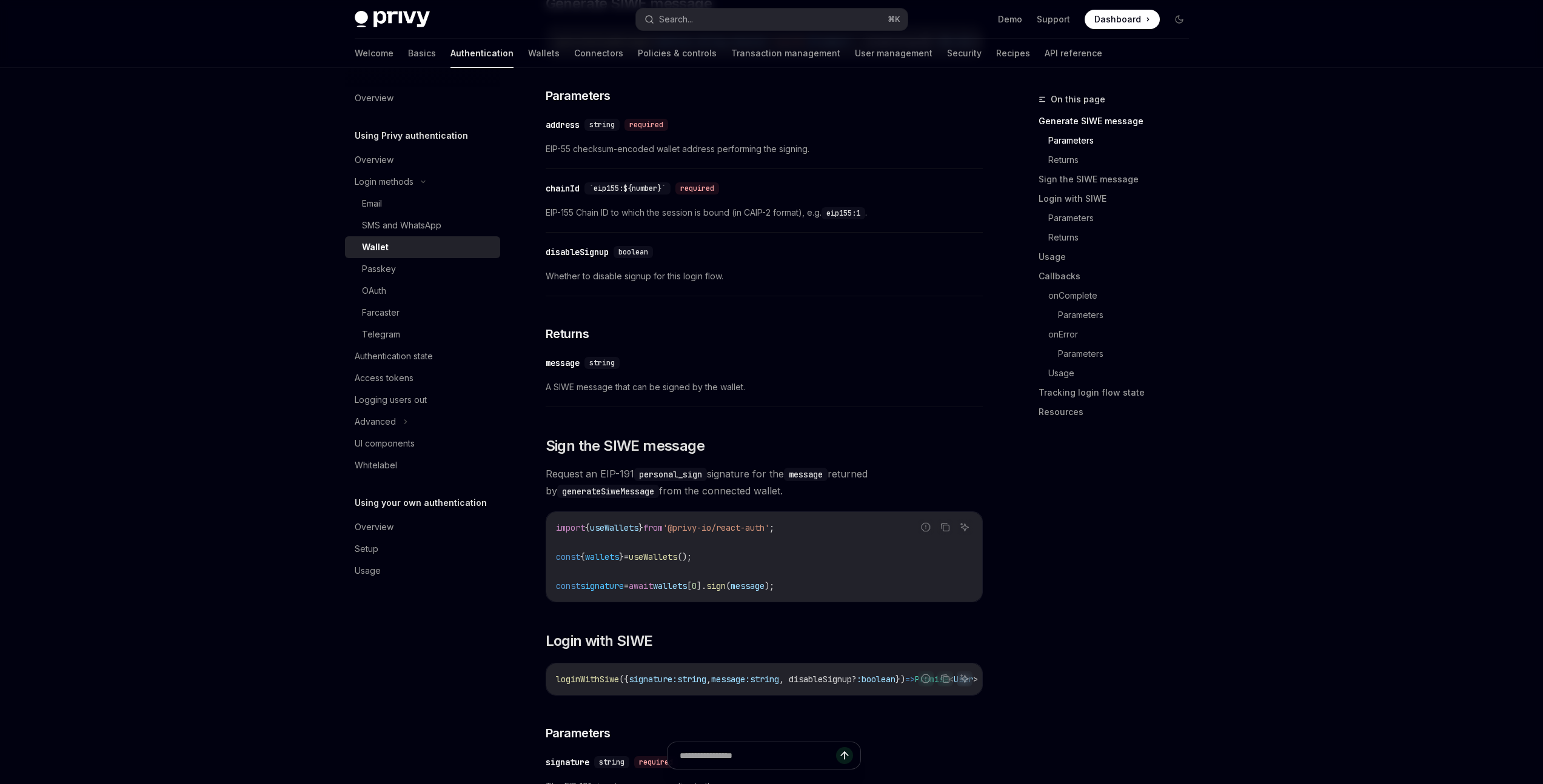
type textarea "*"
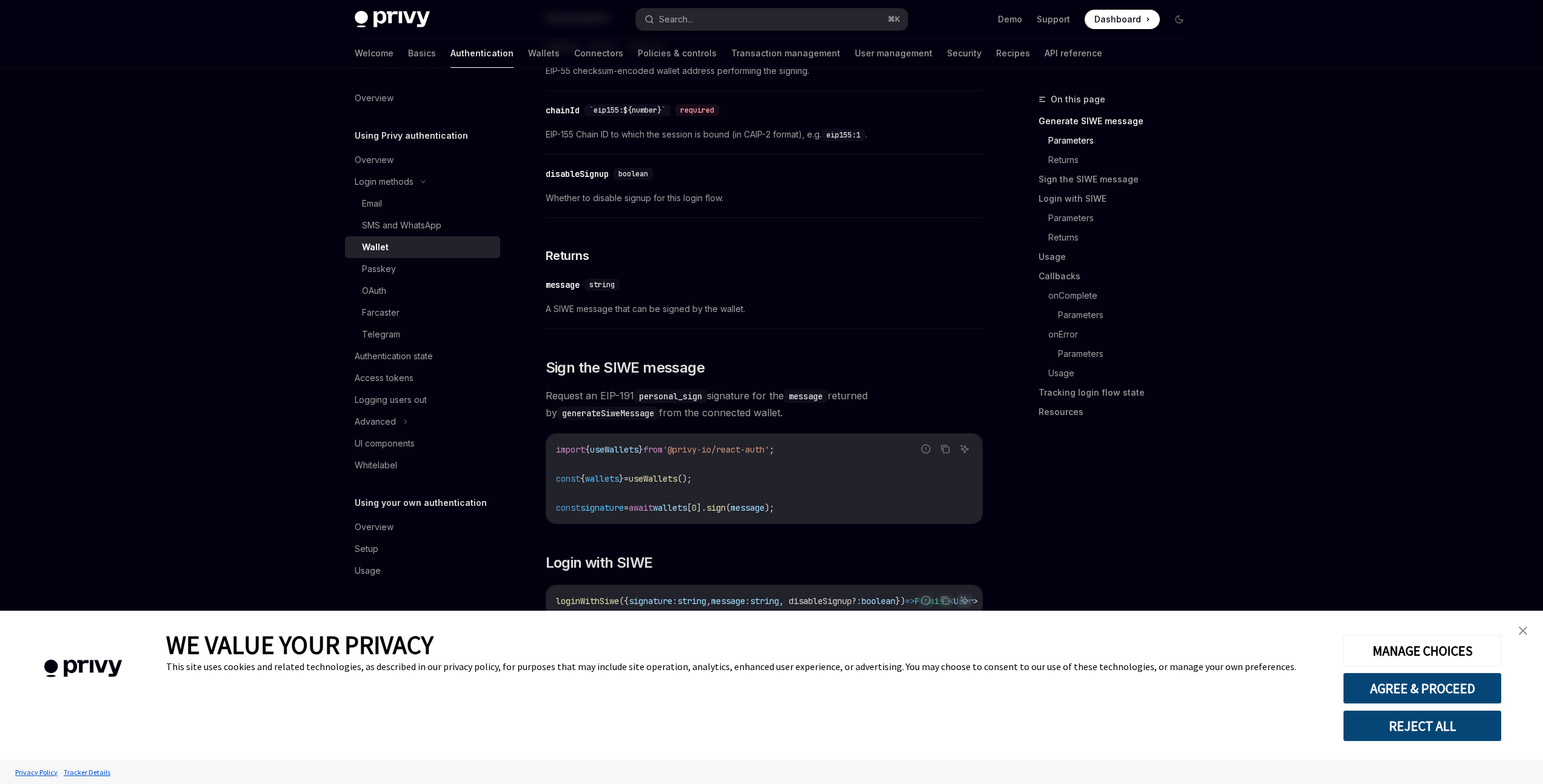
scroll to position [264, 0]
